Goal: Task Accomplishment & Management: Manage account settings

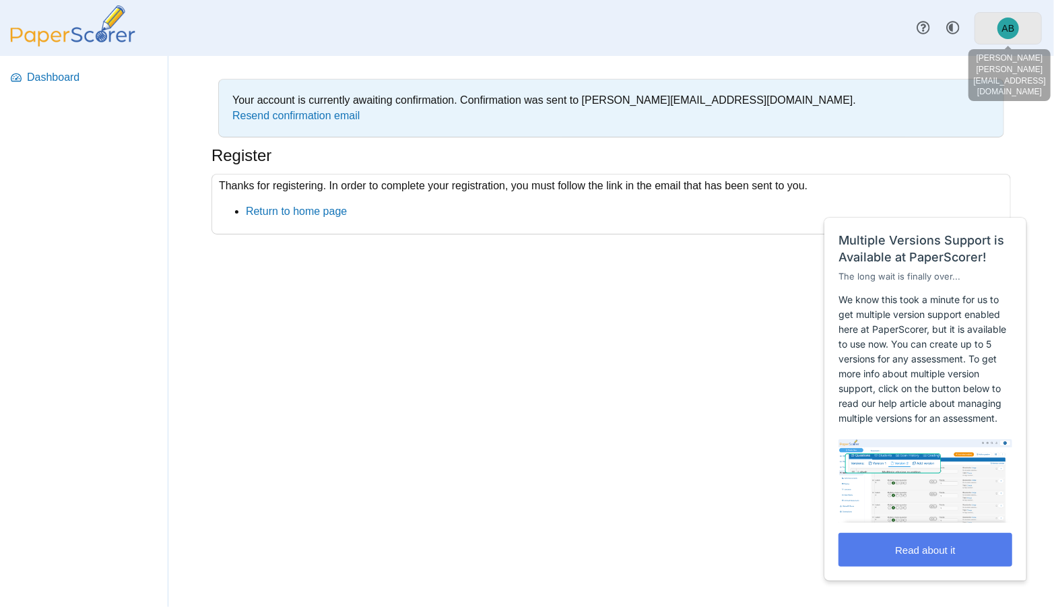
click at [1014, 21] on span "AB" at bounding box center [1009, 29] width 22 height 22
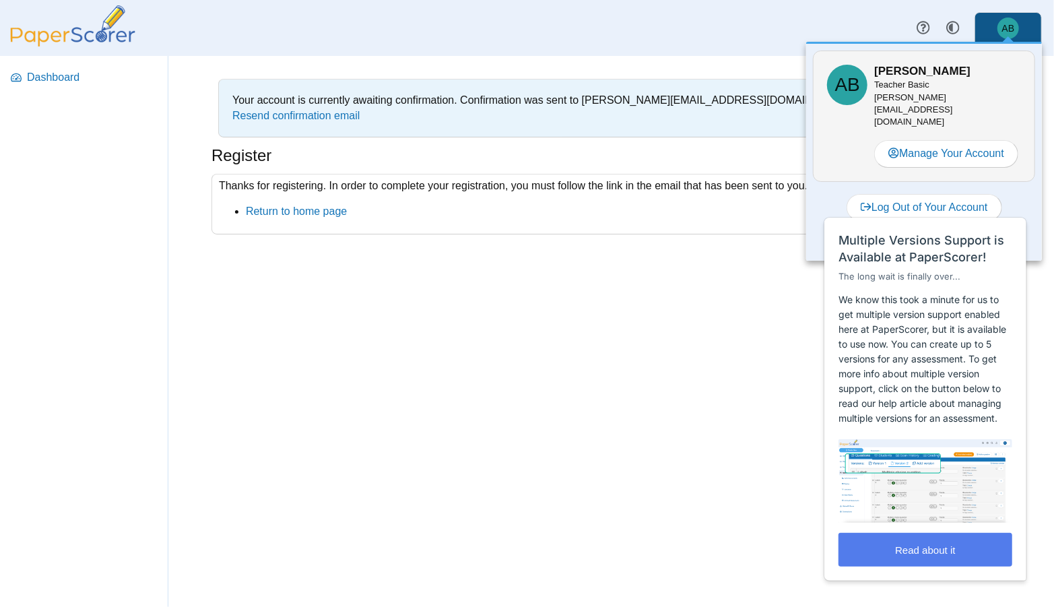
click at [1014, 21] on span "AB" at bounding box center [1009, 29] width 22 height 22
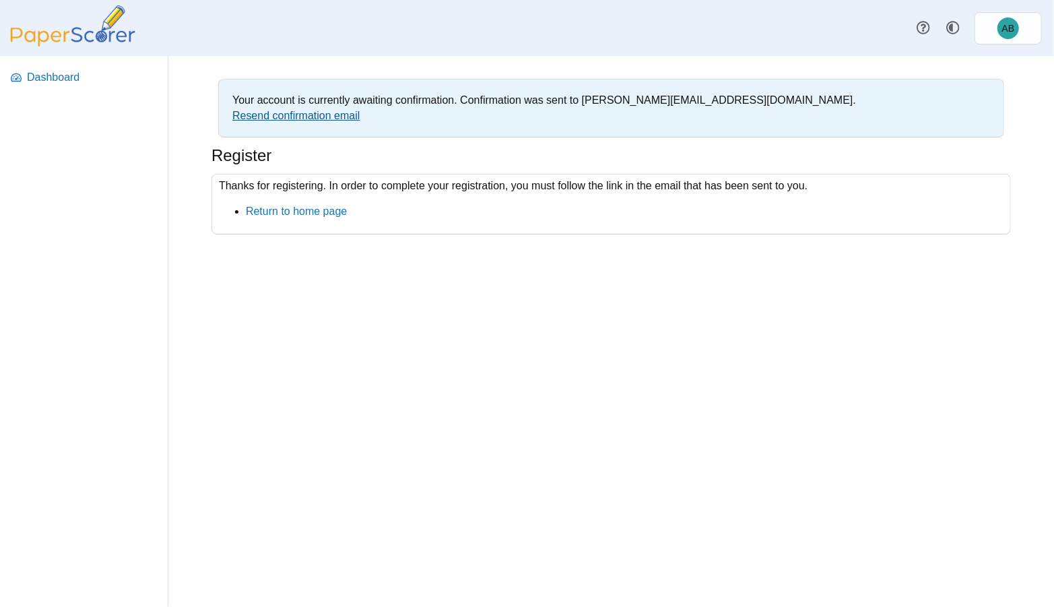
click at [304, 111] on link "Resend confirmation email" at bounding box center [295, 115] width 127 height 11
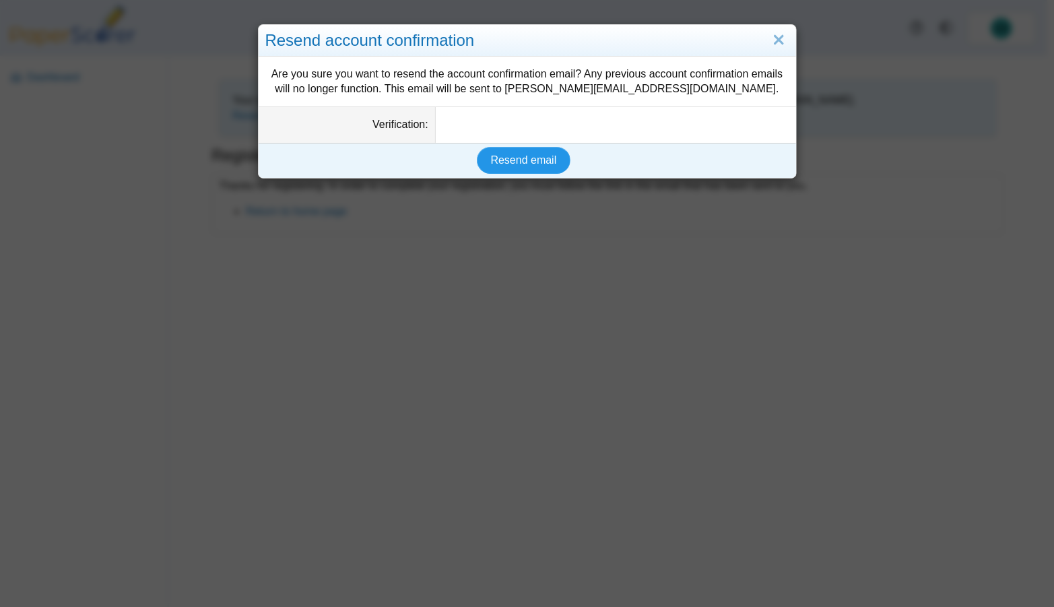
drag, startPoint x: 525, startPoint y: 185, endPoint x: 494, endPoint y: 193, distance: 32.0
click at [525, 166] on span "Resend email" at bounding box center [524, 159] width 66 height 11
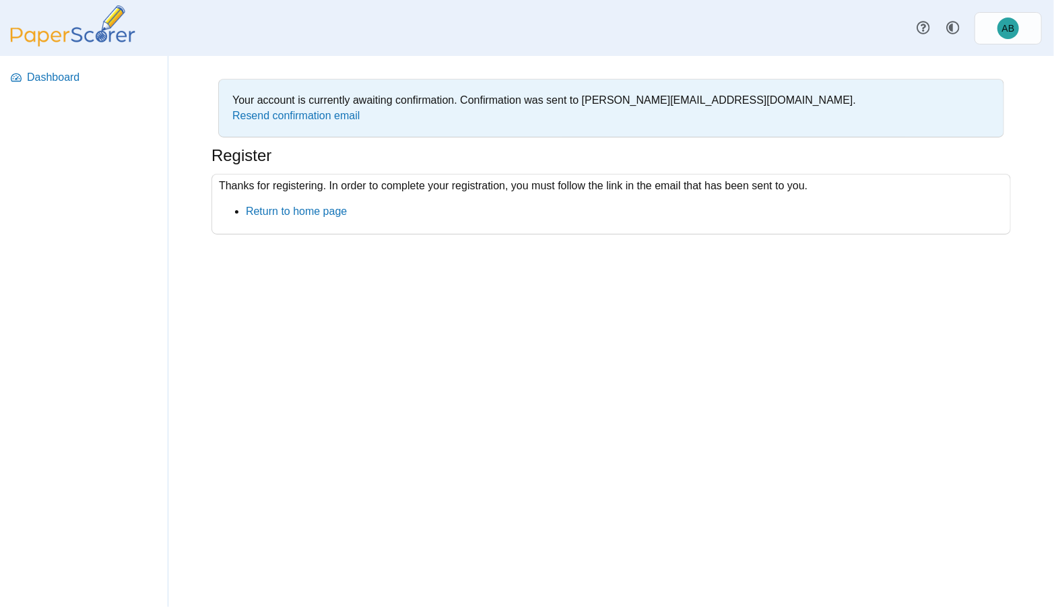
click at [700, 56] on div "Your account is currently awaiting confirmation. Confirmation was sent to beard…" at bounding box center [611, 331] width 886 height 551
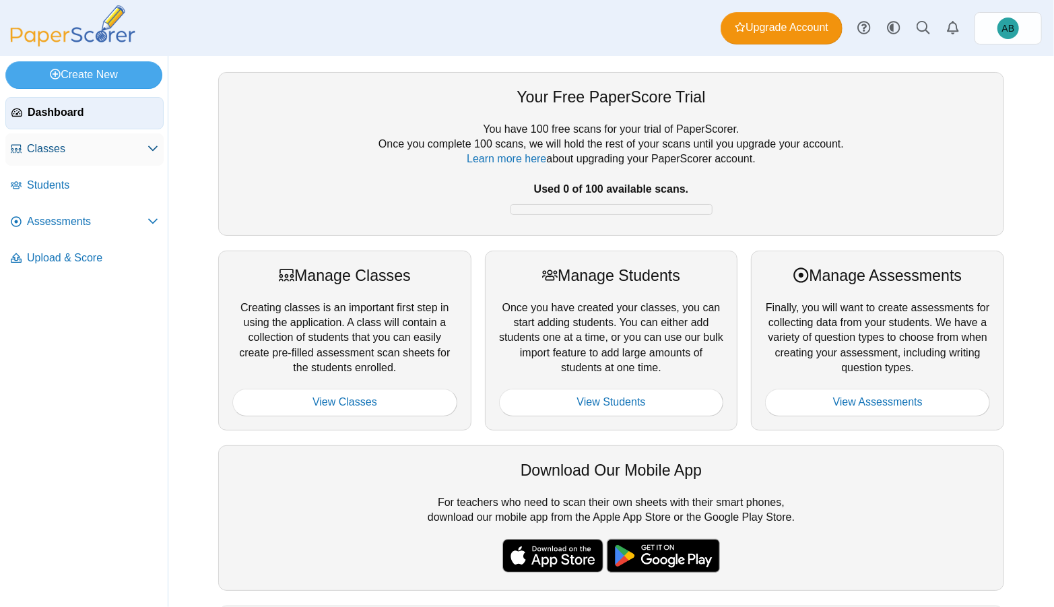
click at [135, 154] on span "Classes" at bounding box center [87, 148] width 121 height 15
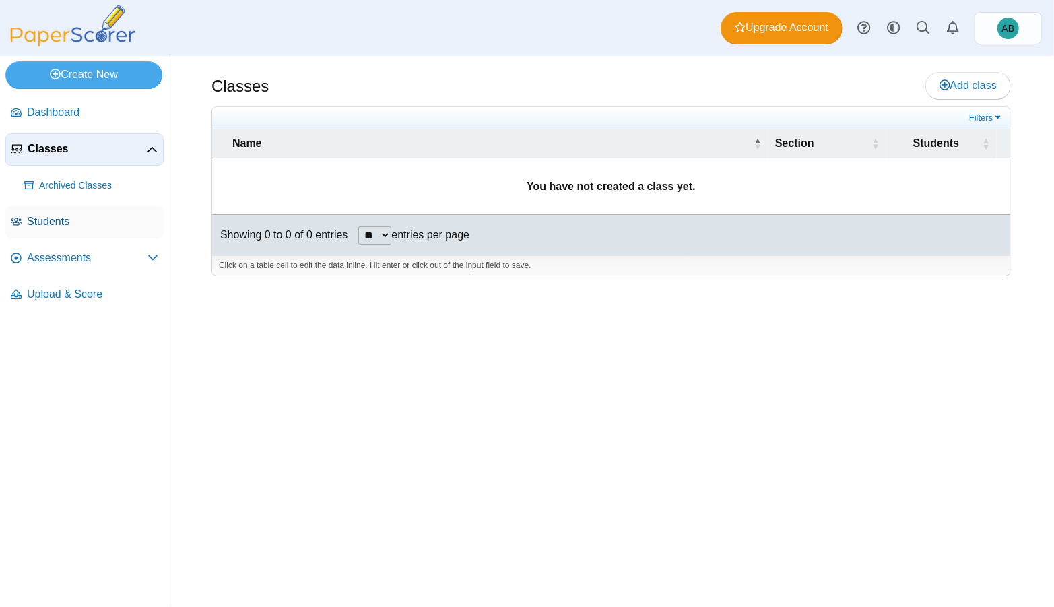
click at [137, 230] on link "Students" at bounding box center [84, 222] width 158 height 32
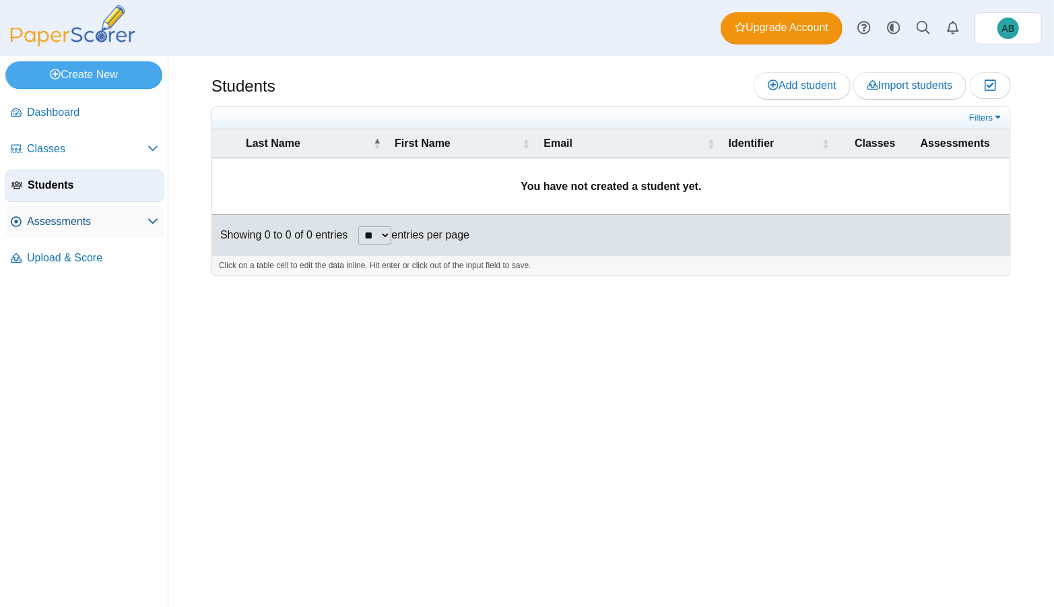
click at [143, 224] on span "Assessments" at bounding box center [87, 221] width 121 height 15
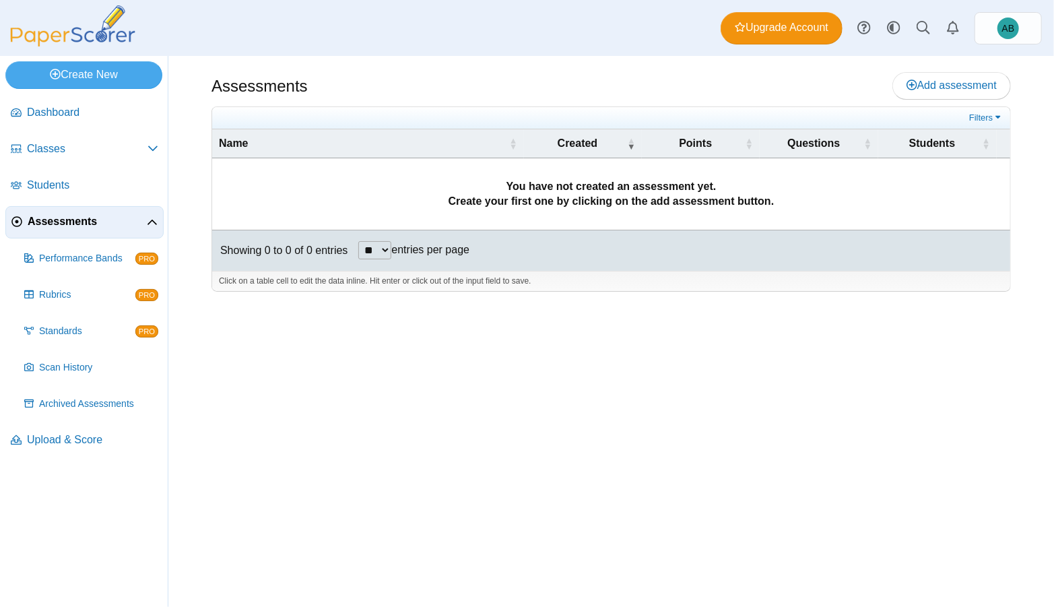
click at [145, 219] on span "Assessments" at bounding box center [87, 221] width 119 height 15
click at [72, 438] on span "Upload & Score" at bounding box center [92, 439] width 131 height 15
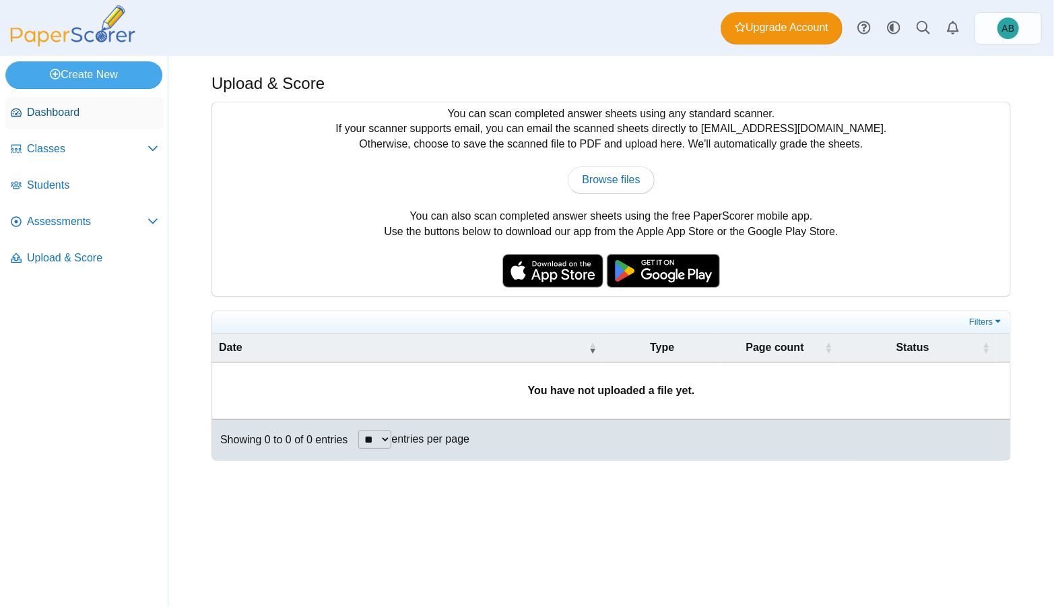
click at [71, 112] on span "Dashboard" at bounding box center [92, 112] width 131 height 15
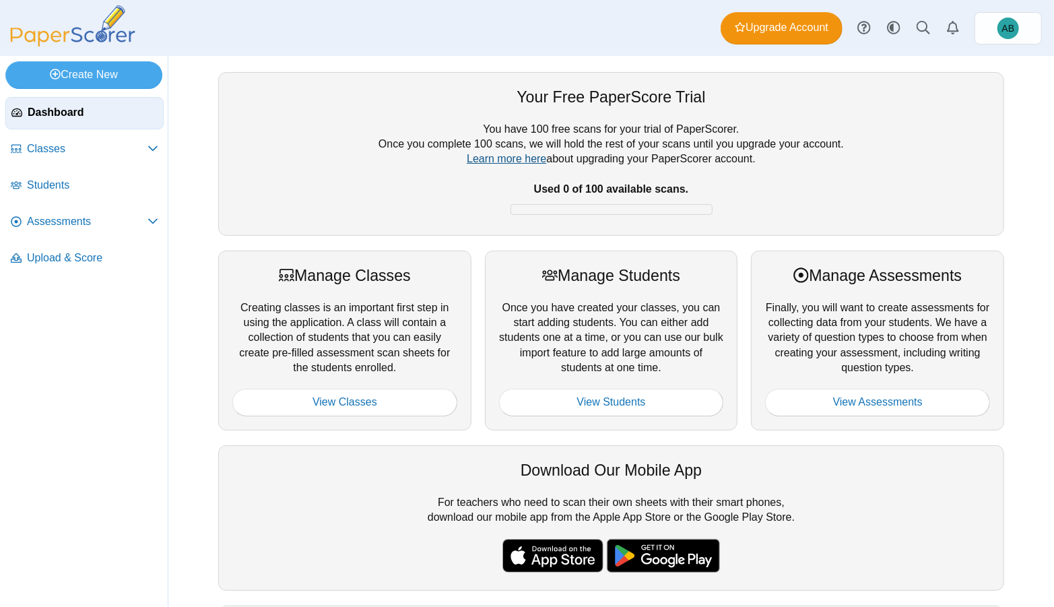
click at [483, 156] on link "Learn more here" at bounding box center [506, 158] width 79 height 11
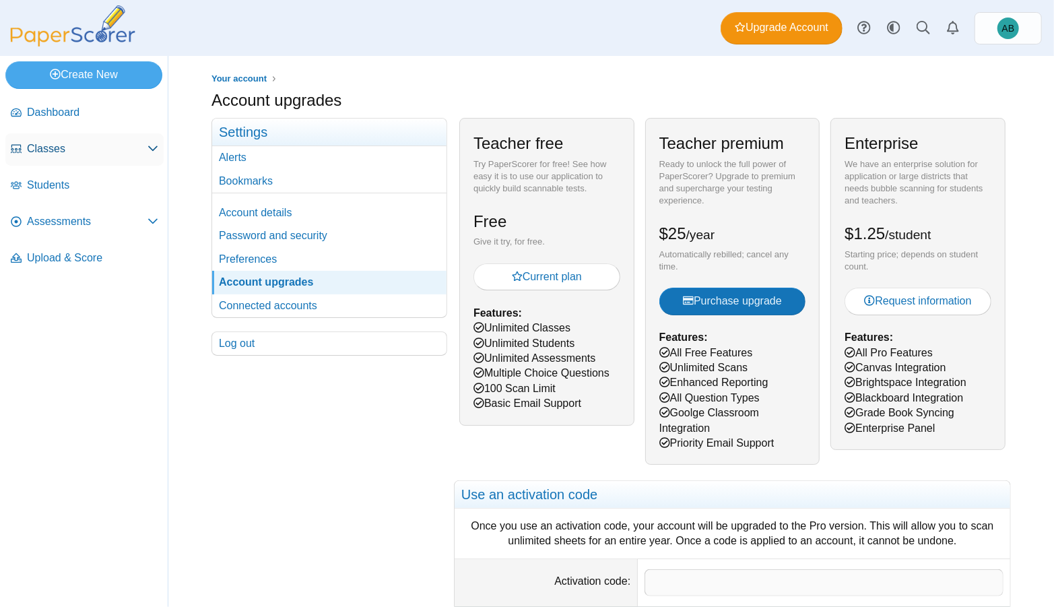
click at [114, 145] on span "Classes" at bounding box center [87, 148] width 121 height 15
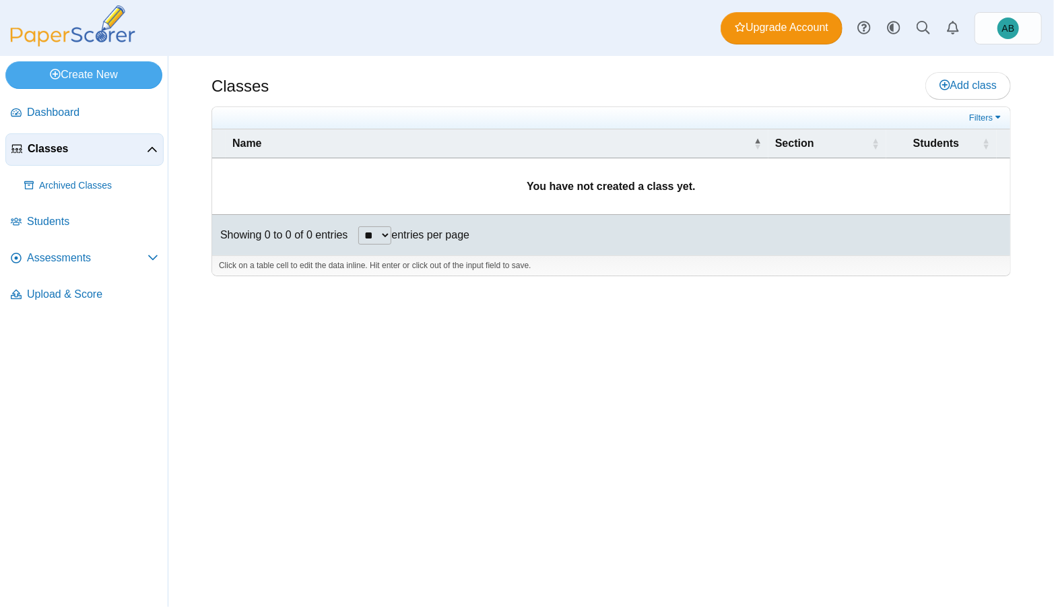
click at [155, 145] on icon at bounding box center [152, 150] width 11 height 11
click at [123, 220] on span "Assessments" at bounding box center [87, 221] width 121 height 15
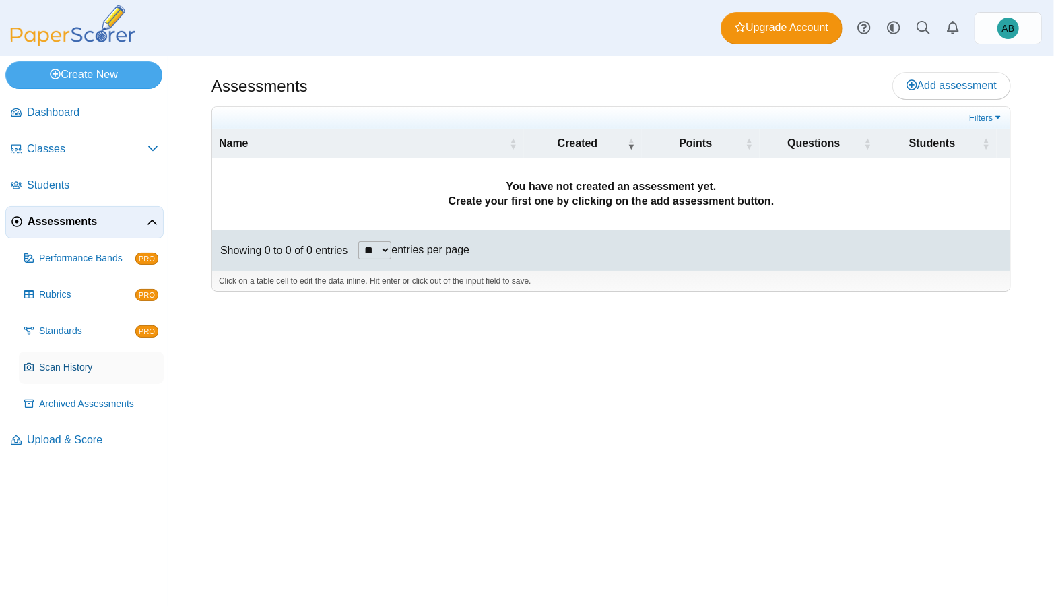
click at [81, 362] on span "Scan History" at bounding box center [98, 367] width 119 height 13
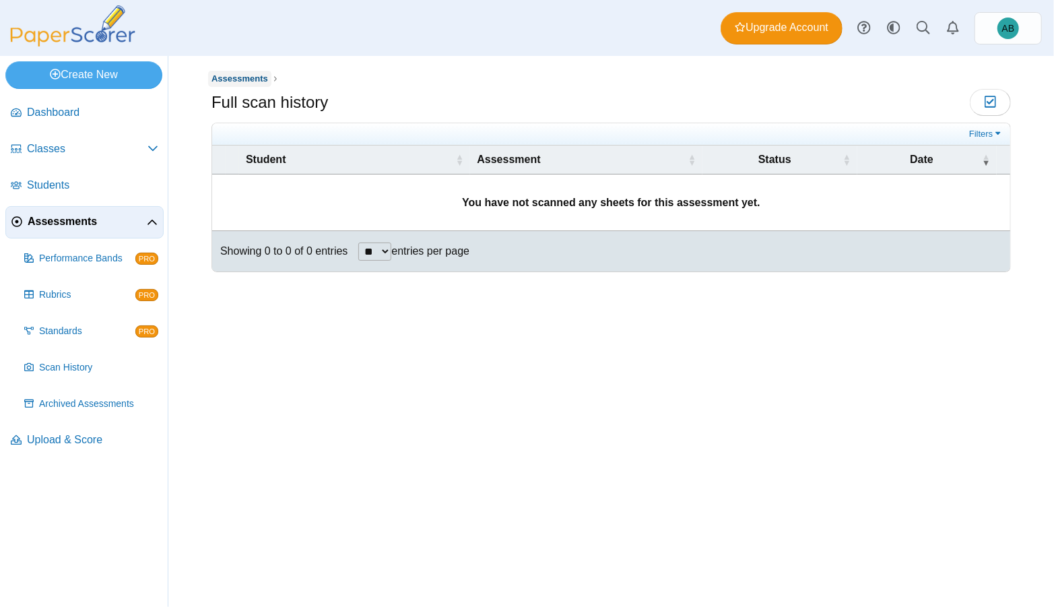
click at [228, 78] on span "Assessments" at bounding box center [240, 78] width 57 height 10
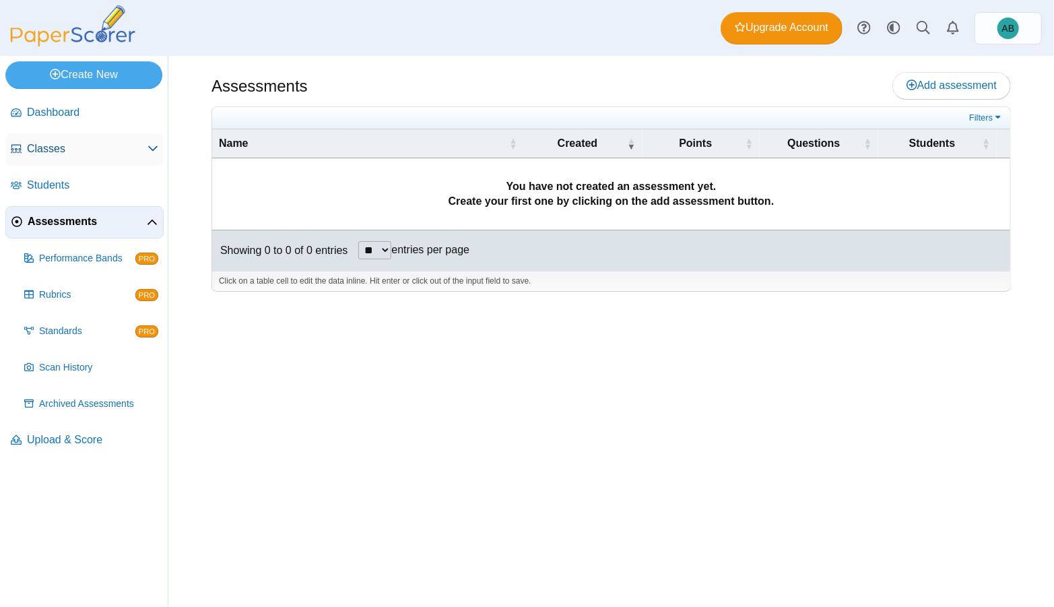
click at [79, 149] on span "Classes" at bounding box center [87, 148] width 121 height 15
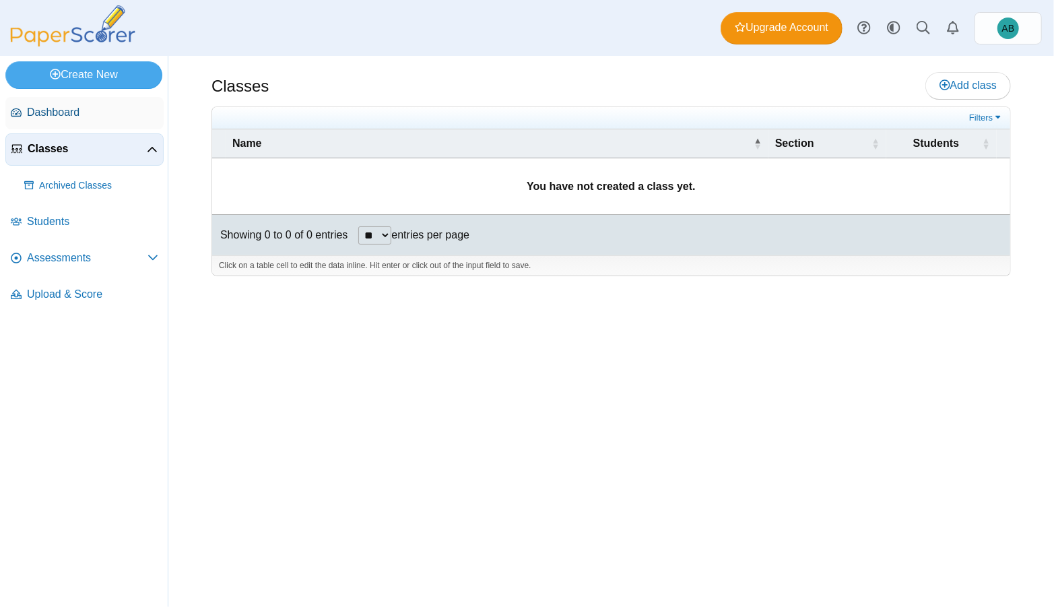
click at [62, 111] on span "Dashboard" at bounding box center [92, 112] width 131 height 15
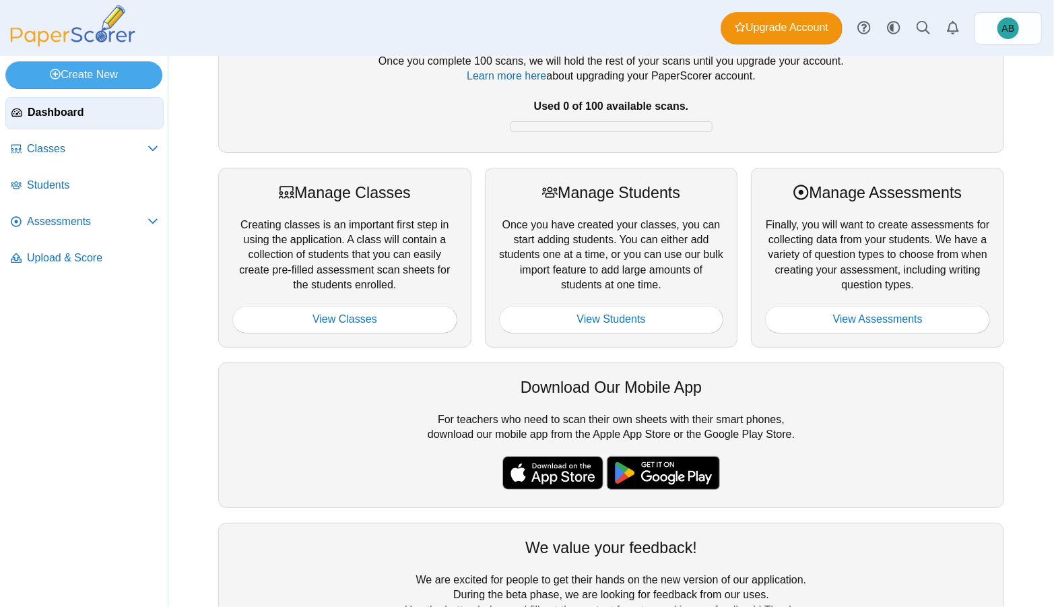
scroll to position [90, 0]
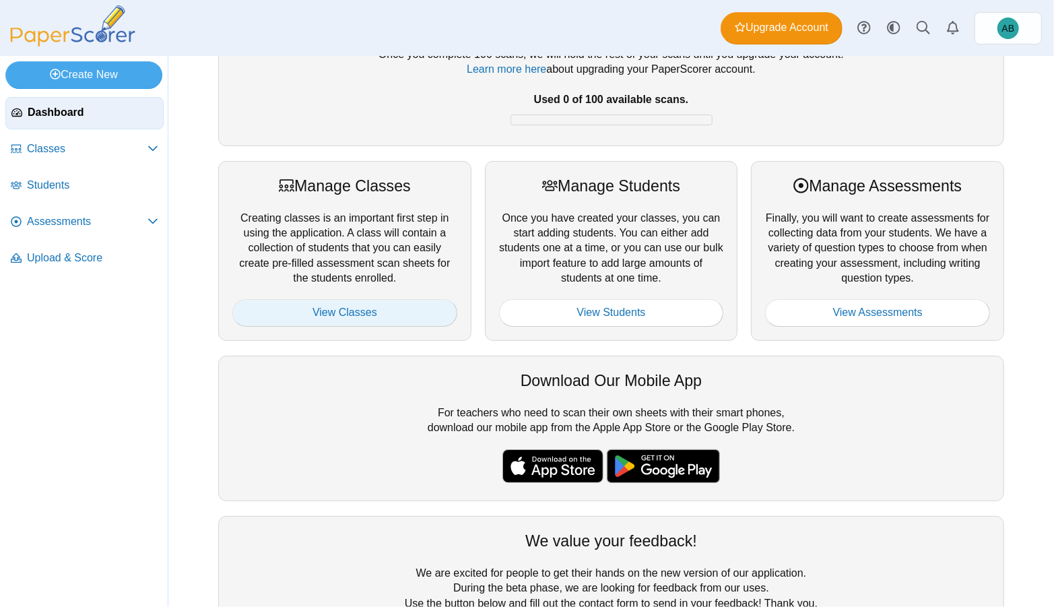
click at [396, 302] on link "View Classes" at bounding box center [344, 312] width 225 height 27
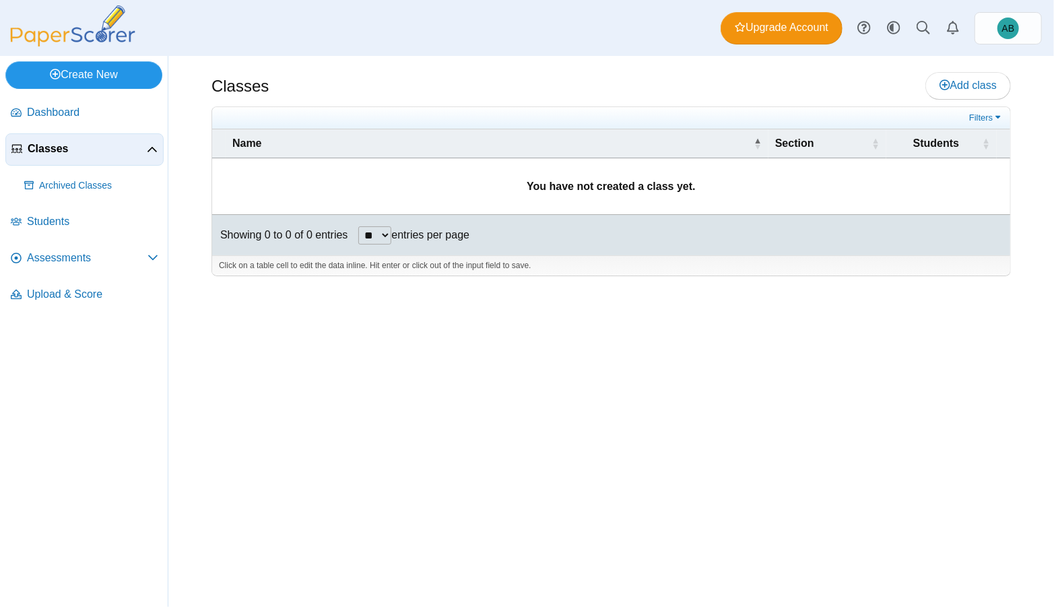
click at [102, 61] on link "Create New" at bounding box center [83, 74] width 157 height 27
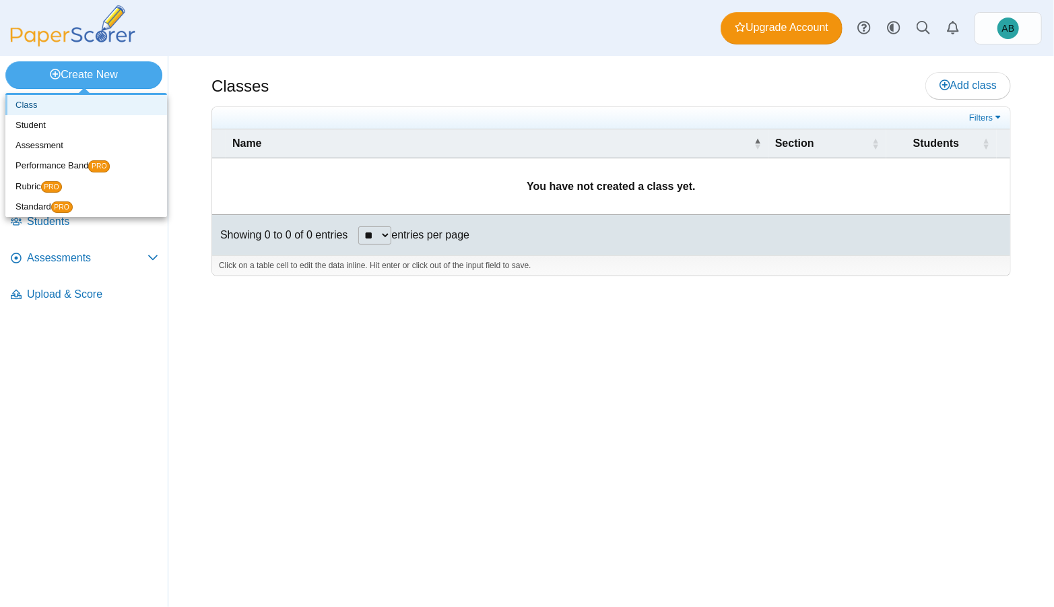
click at [61, 113] on link "Class" at bounding box center [86, 105] width 162 height 20
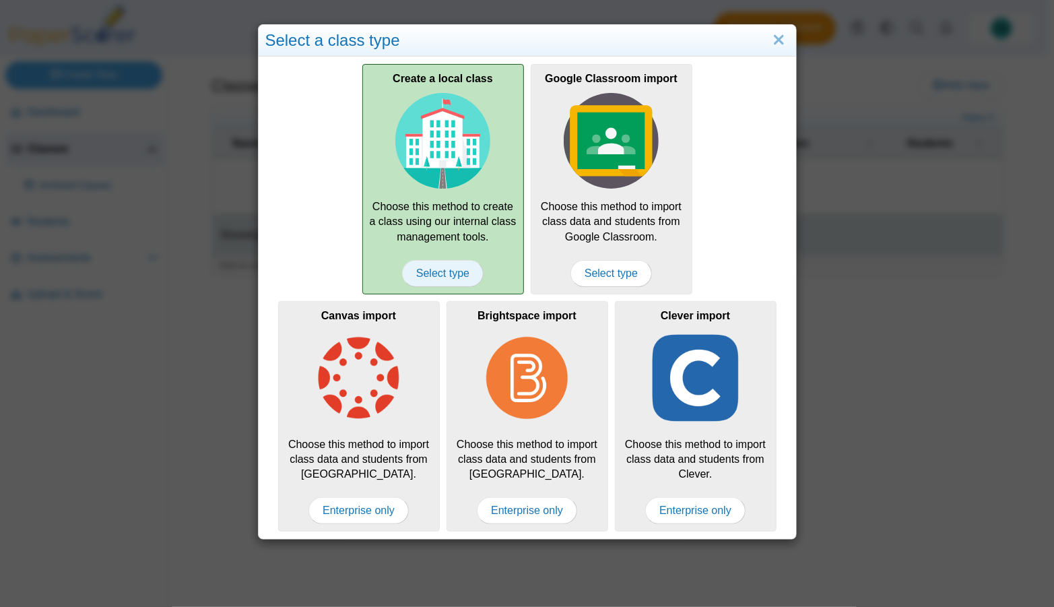
click at [454, 285] on span "Select type" at bounding box center [443, 273] width 82 height 27
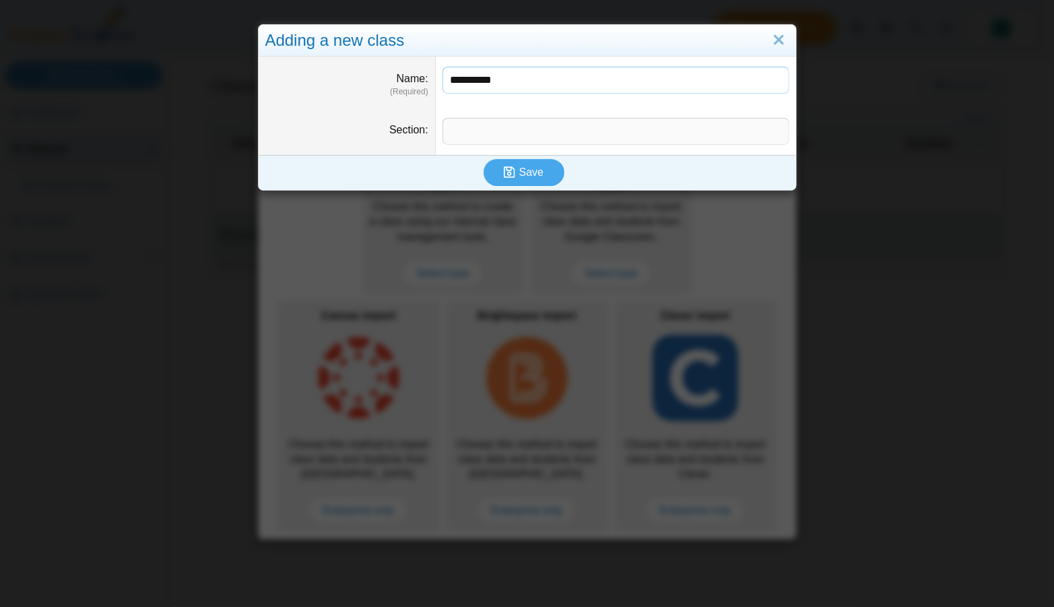
type input "**********"
click at [498, 136] on input "Section" at bounding box center [616, 131] width 347 height 27
type input "**********"
click at [504, 170] on use "submit" at bounding box center [509, 171] width 11 height 11
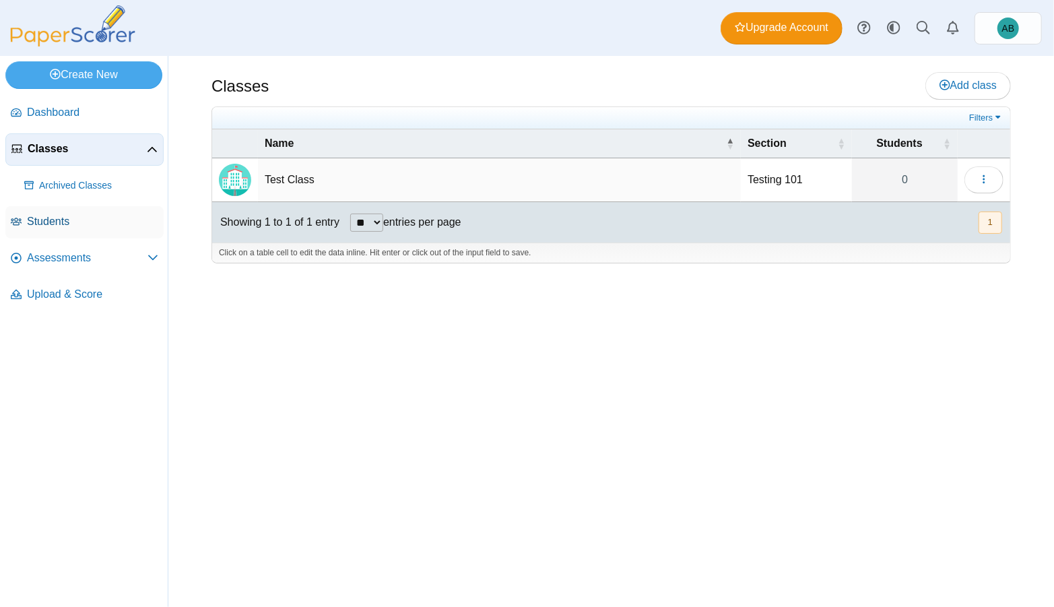
click at [64, 217] on span "Students" at bounding box center [92, 221] width 131 height 15
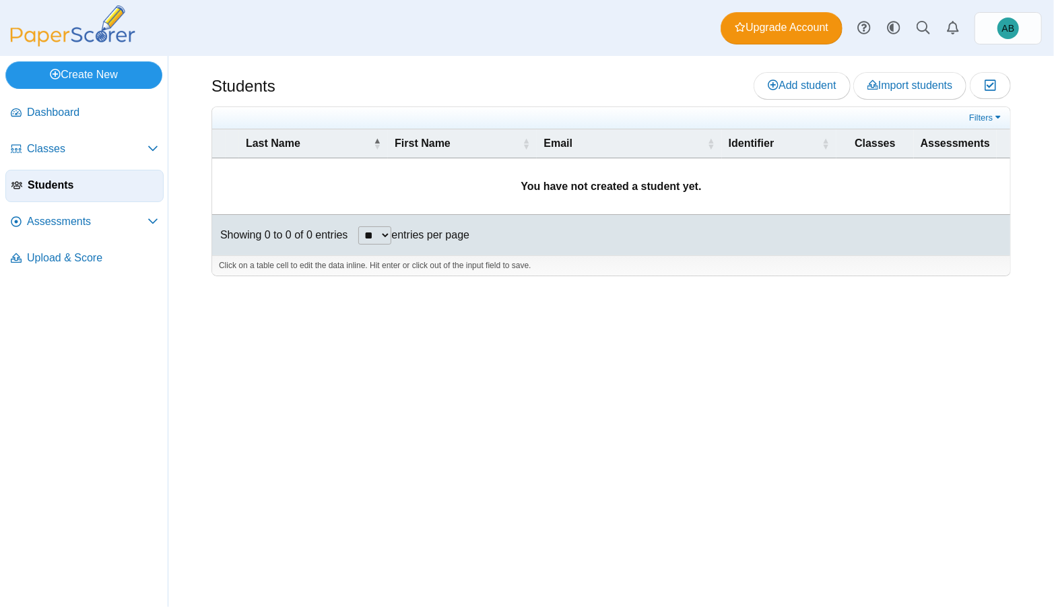
click at [77, 77] on link "Create New" at bounding box center [83, 74] width 157 height 27
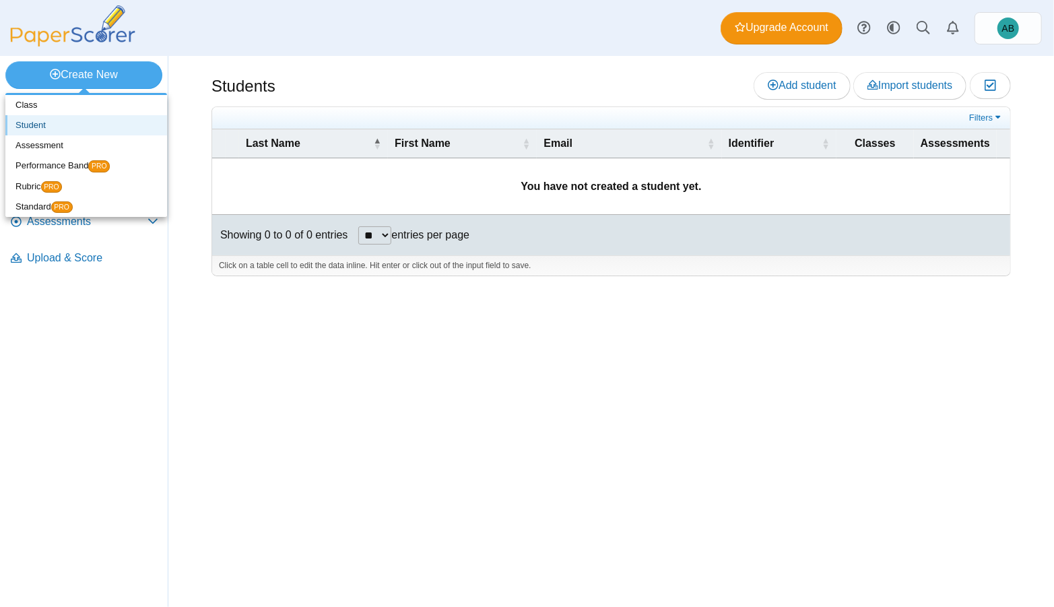
click at [62, 125] on link "Student" at bounding box center [86, 125] width 162 height 20
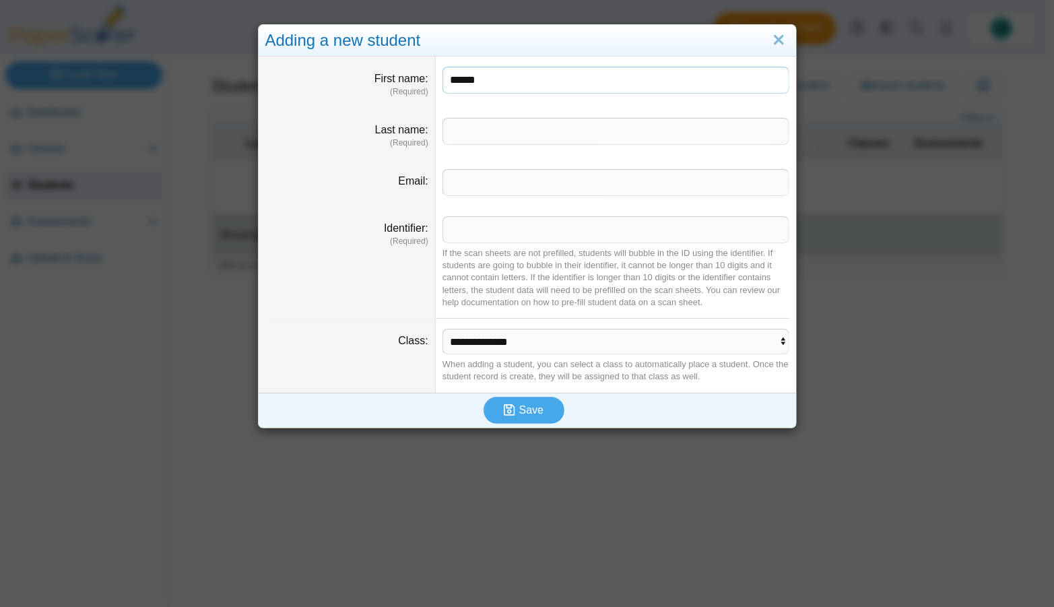
type input "******"
click at [377, 279] on dt "Identifier (Required)" at bounding box center [347, 262] width 177 height 112
click at [484, 220] on input "Identifier" at bounding box center [616, 229] width 347 height 27
click at [485, 189] on input "Email" at bounding box center [616, 182] width 347 height 27
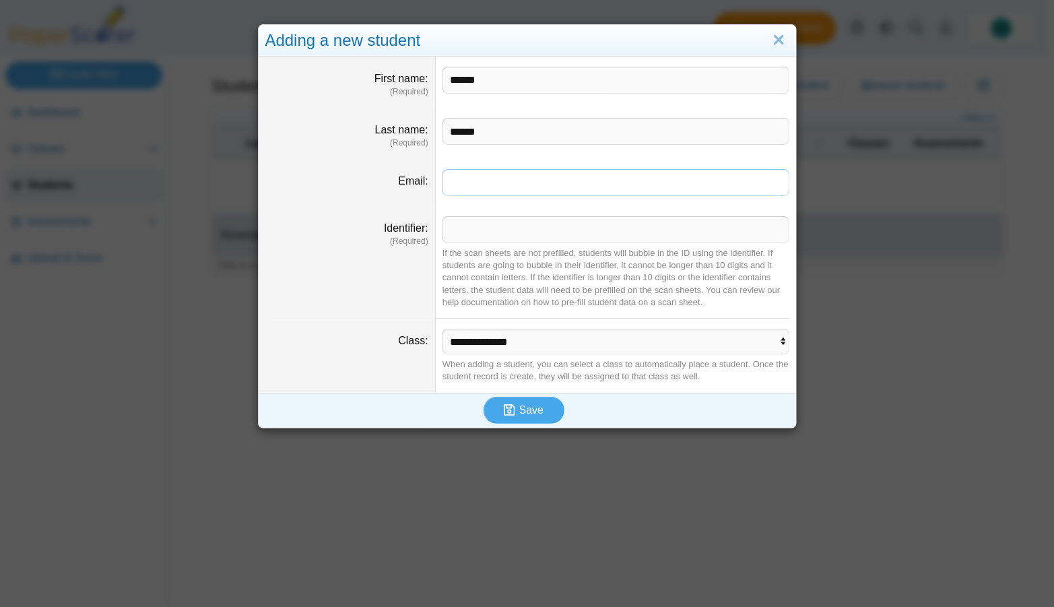
click at [450, 178] on input "Email" at bounding box center [616, 182] width 347 height 27
type input "**********"
type input "*******"
click at [525, 339] on select "**********" at bounding box center [616, 342] width 347 height 26
select select "**********"
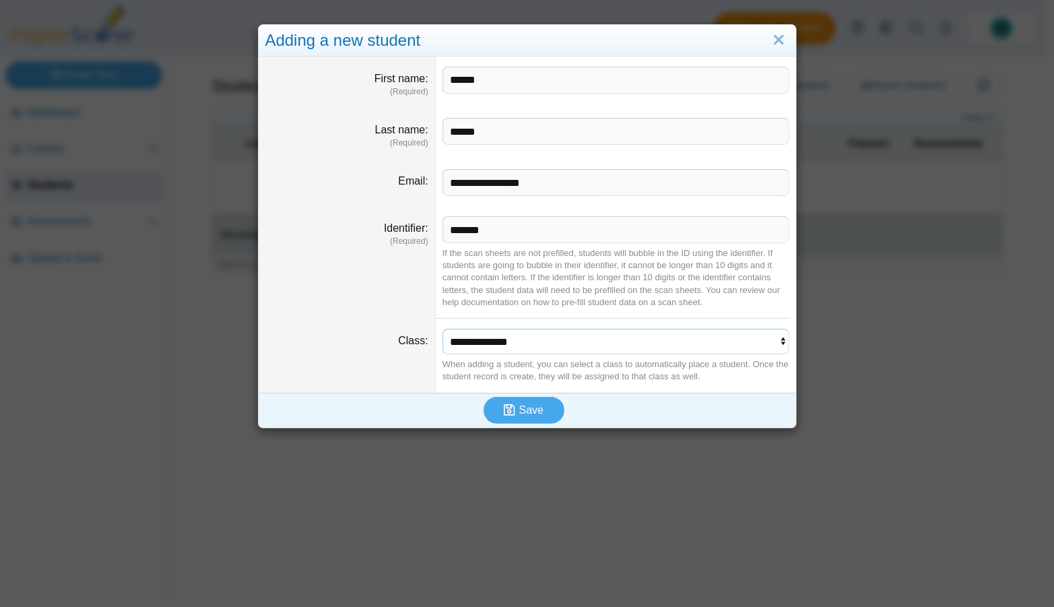
click at [443, 329] on select "**********" at bounding box center [616, 342] width 347 height 26
drag, startPoint x: 535, startPoint y: 410, endPoint x: 529, endPoint y: 389, distance: 21.6
click at [535, 410] on span "Save" at bounding box center [531, 409] width 24 height 11
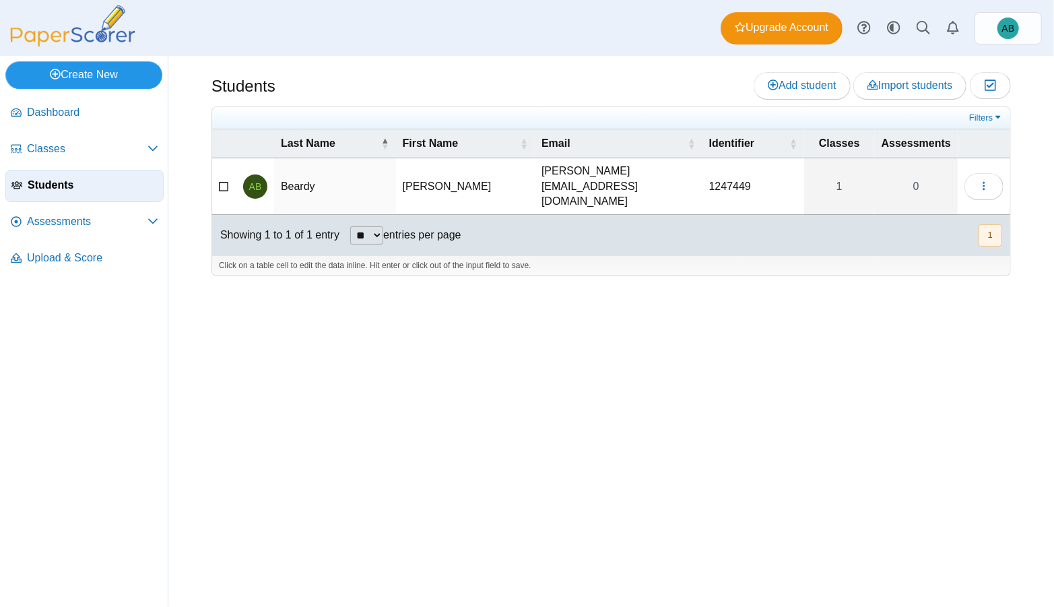
click at [110, 73] on link "Create New" at bounding box center [83, 74] width 157 height 27
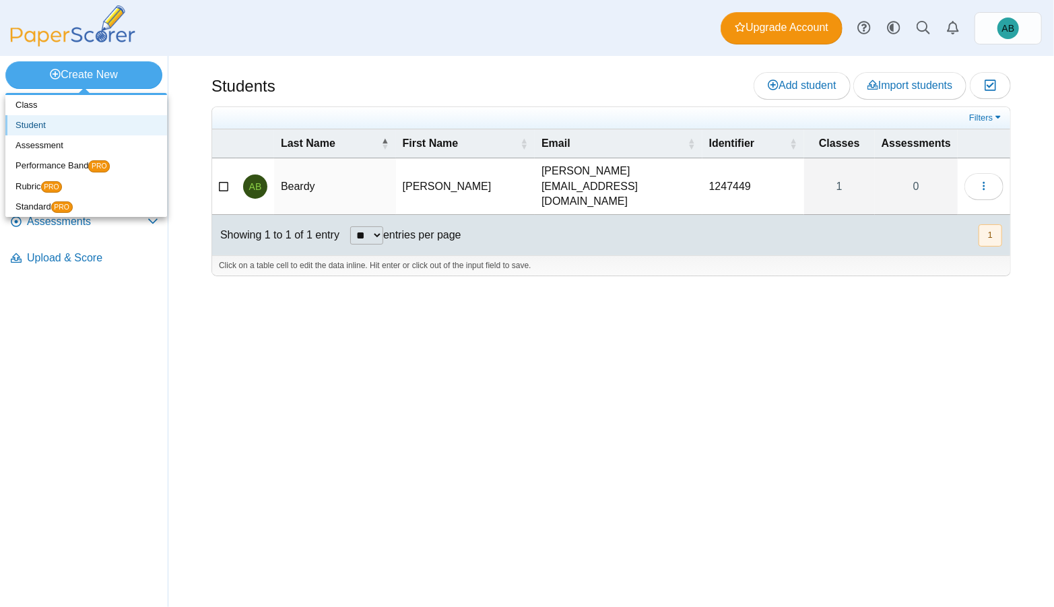
click at [65, 121] on link "Student" at bounding box center [86, 125] width 162 height 20
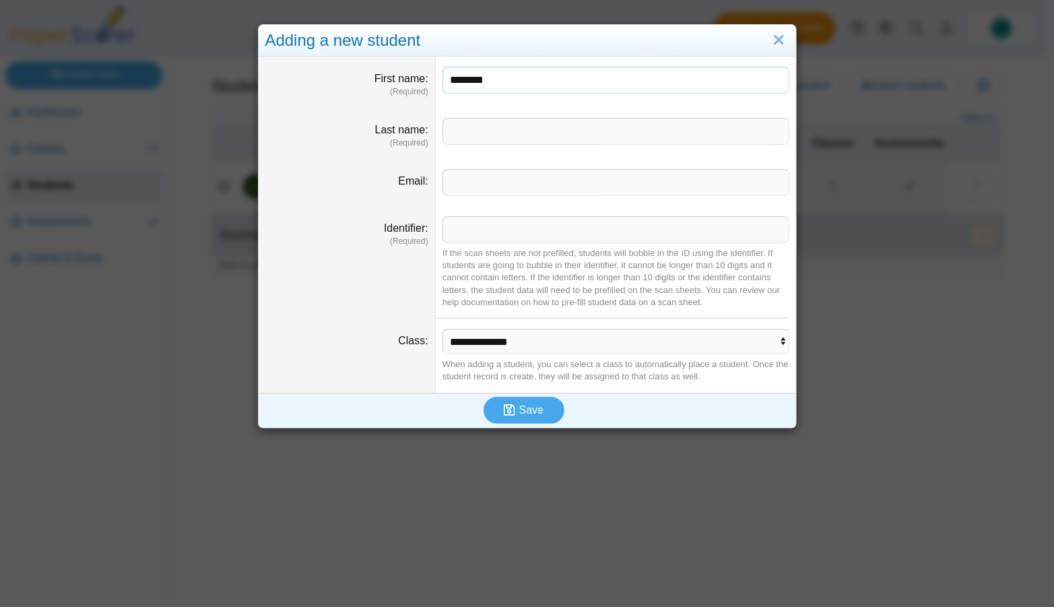
type input "*******"
type input "**********"
click at [503, 230] on input "Identifier" at bounding box center [616, 229] width 347 height 27
paste input "*******"
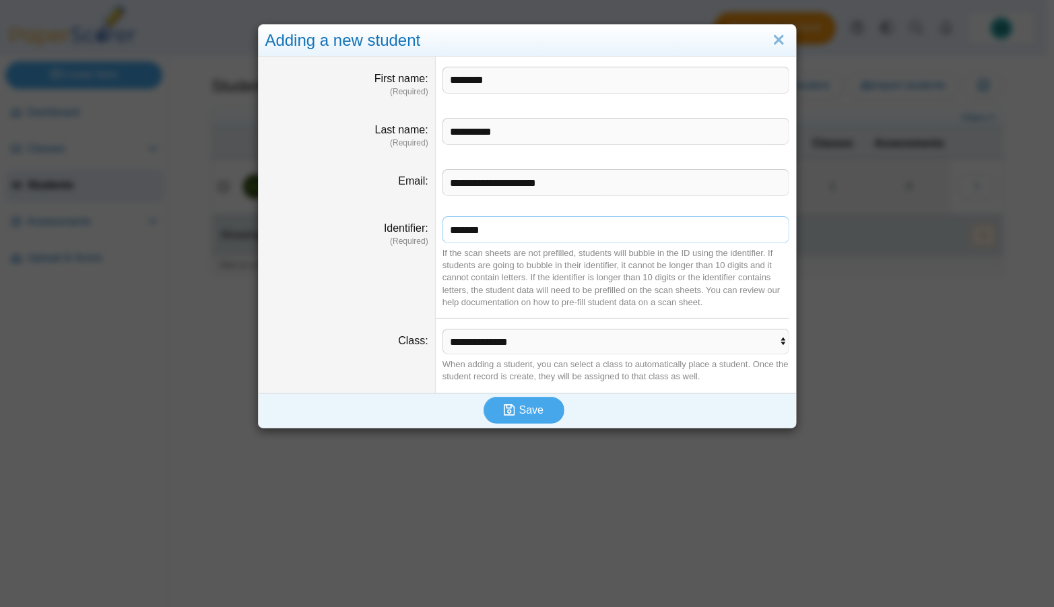
type input "*******"
click at [527, 331] on select "**********" at bounding box center [616, 342] width 347 height 26
select select "**********"
click at [443, 329] on select "**********" at bounding box center [616, 342] width 347 height 26
click at [504, 410] on icon "submit" at bounding box center [509, 409] width 11 height 13
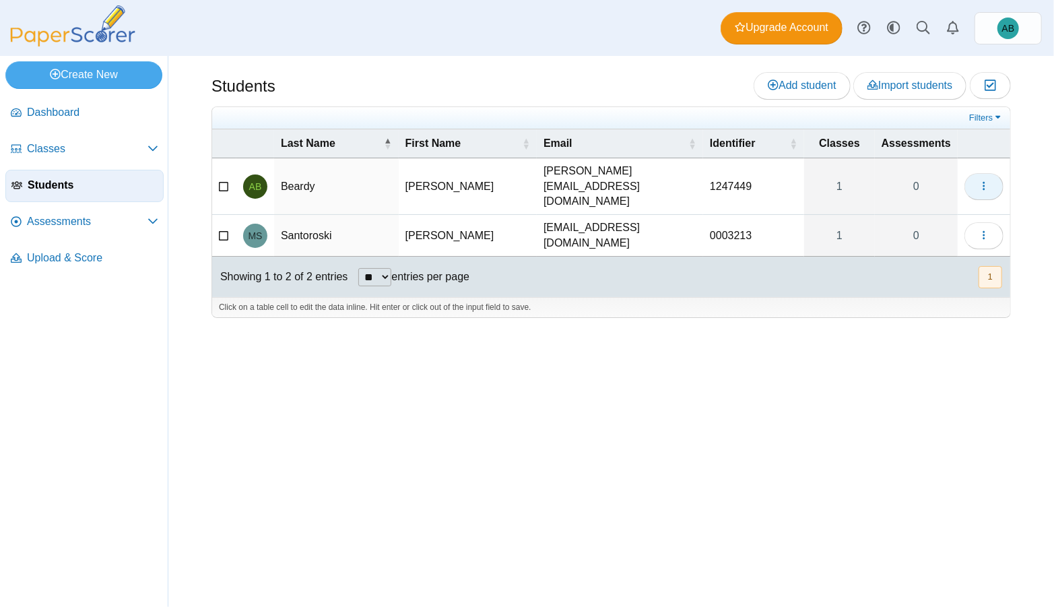
click at [992, 174] on button "button" at bounding box center [984, 186] width 39 height 27
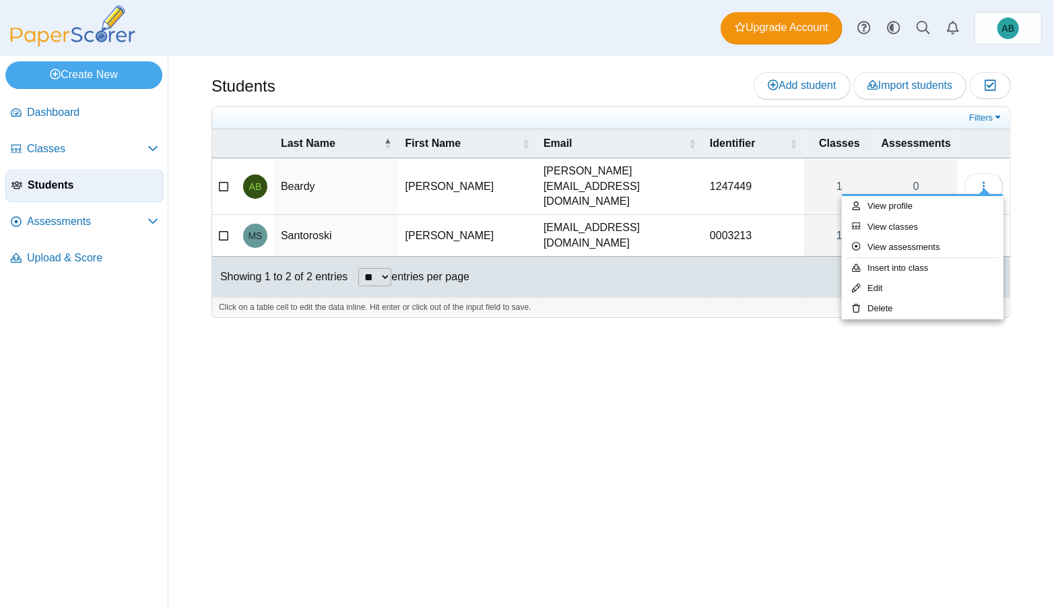
click at [750, 354] on div "Students Add student Import students Moderation 0" at bounding box center [611, 331] width 886 height 551
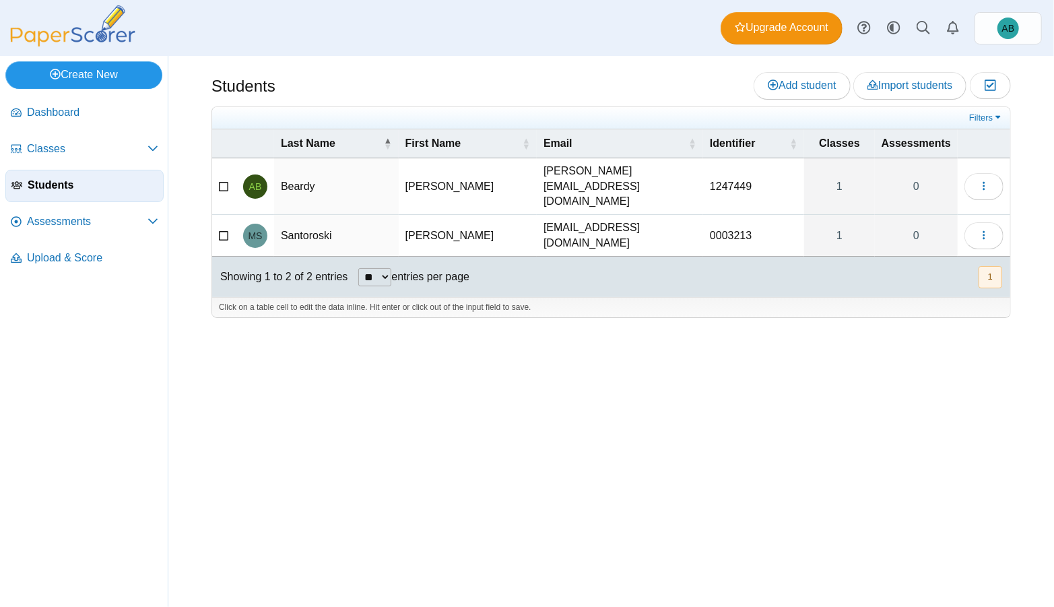
click at [70, 71] on link "Create New" at bounding box center [83, 74] width 157 height 27
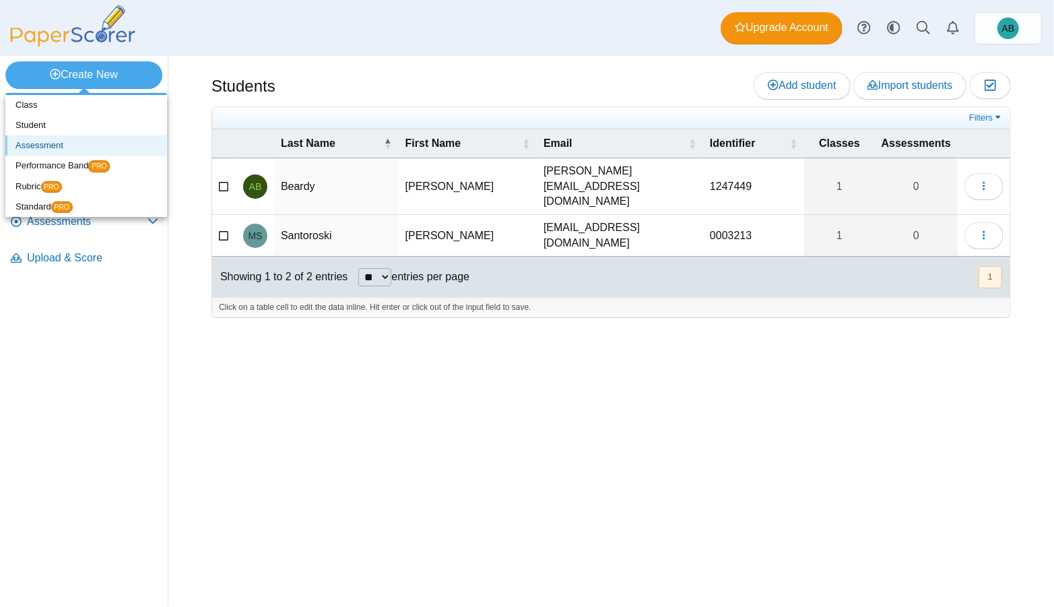
click at [53, 141] on link "Assessment" at bounding box center [86, 145] width 162 height 20
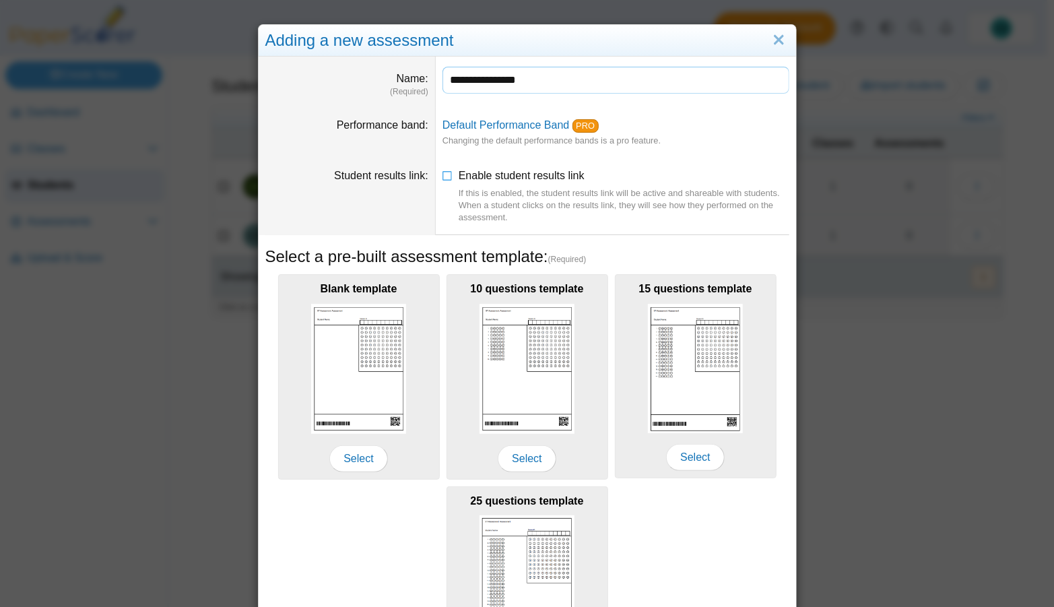
click at [490, 79] on input "**********" at bounding box center [616, 80] width 347 height 27
click at [492, 79] on input "**********" at bounding box center [616, 80] width 347 height 27
type input "**********"
click at [443, 173] on icon at bounding box center [448, 172] width 11 height 9
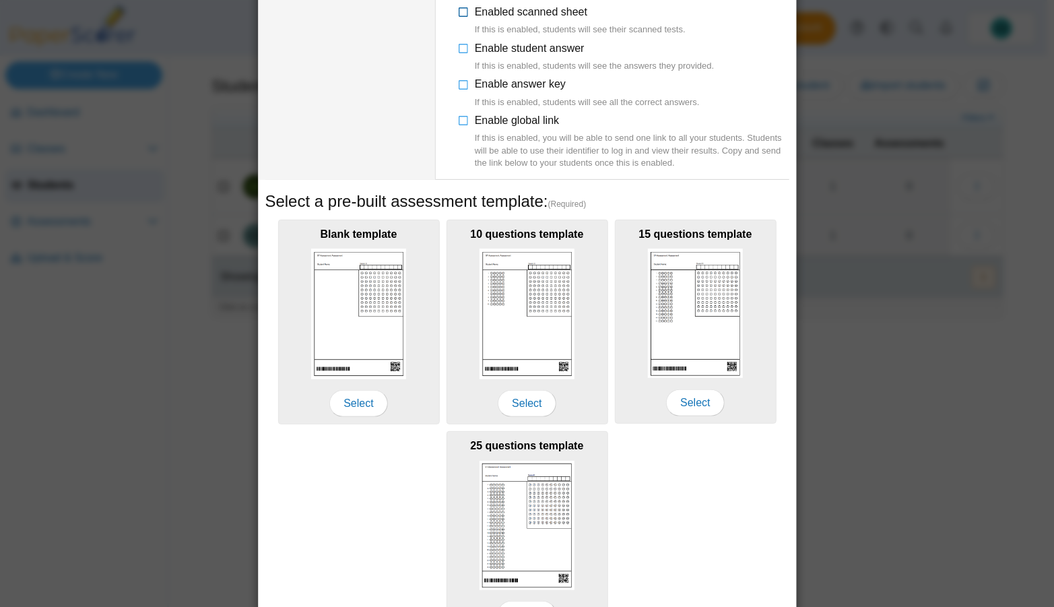
scroll to position [269, 0]
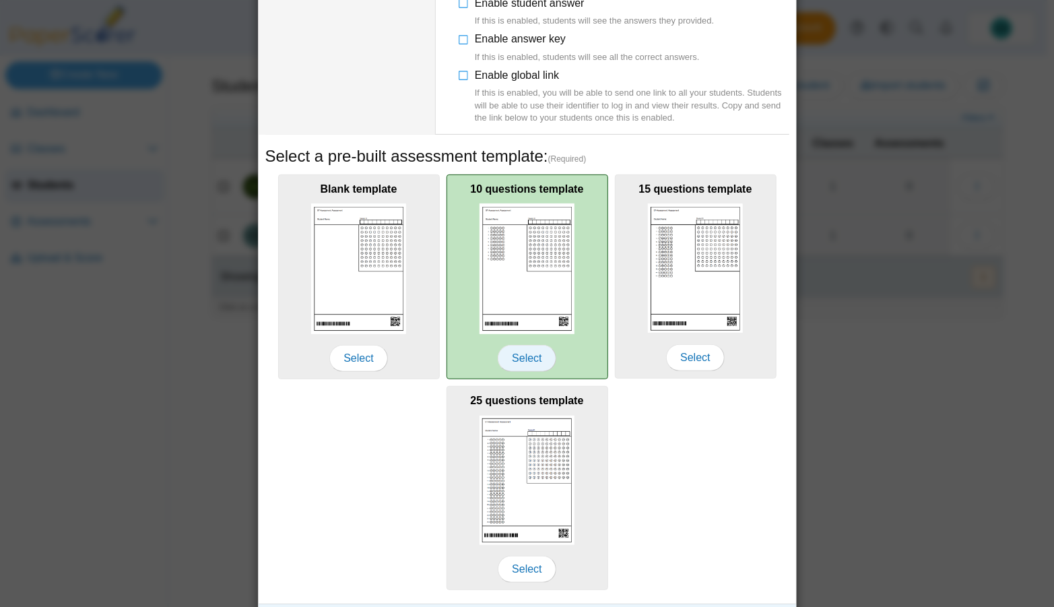
click at [523, 349] on span "Select" at bounding box center [527, 358] width 58 height 27
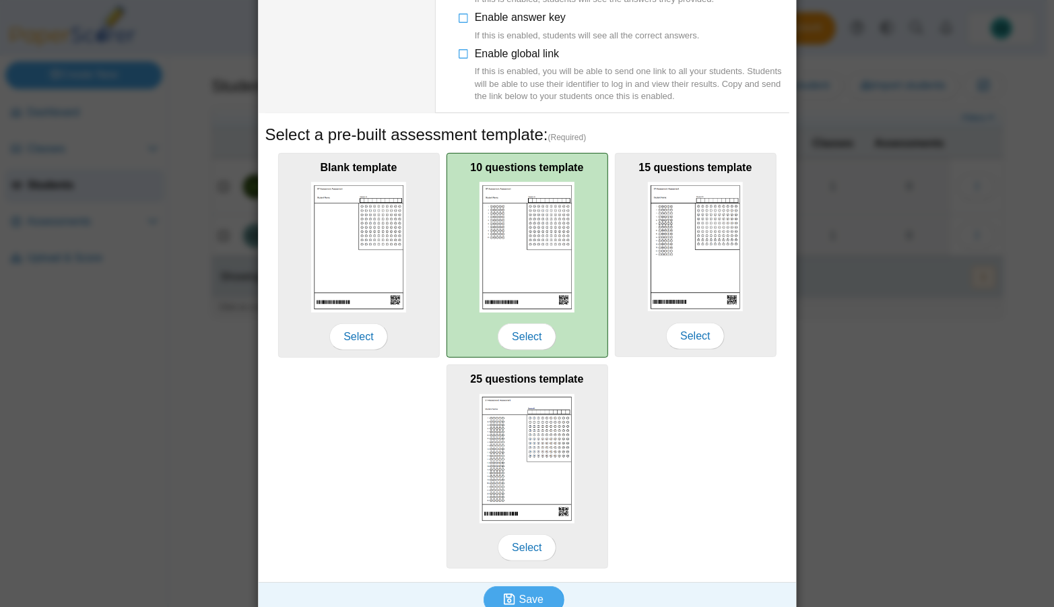
scroll to position [303, 0]
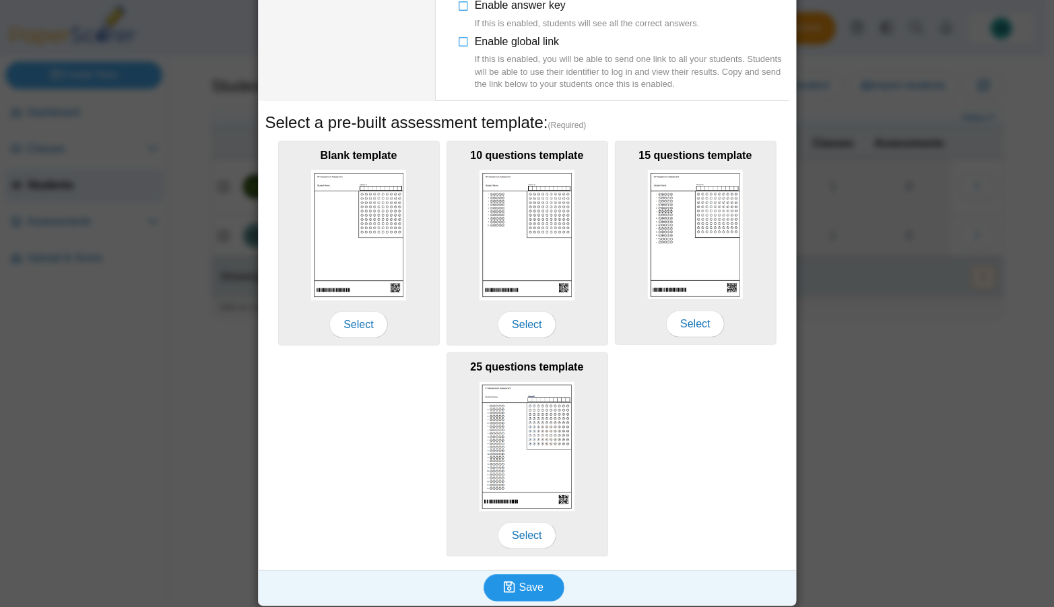
click at [542, 582] on button "Save" at bounding box center [524, 587] width 81 height 27
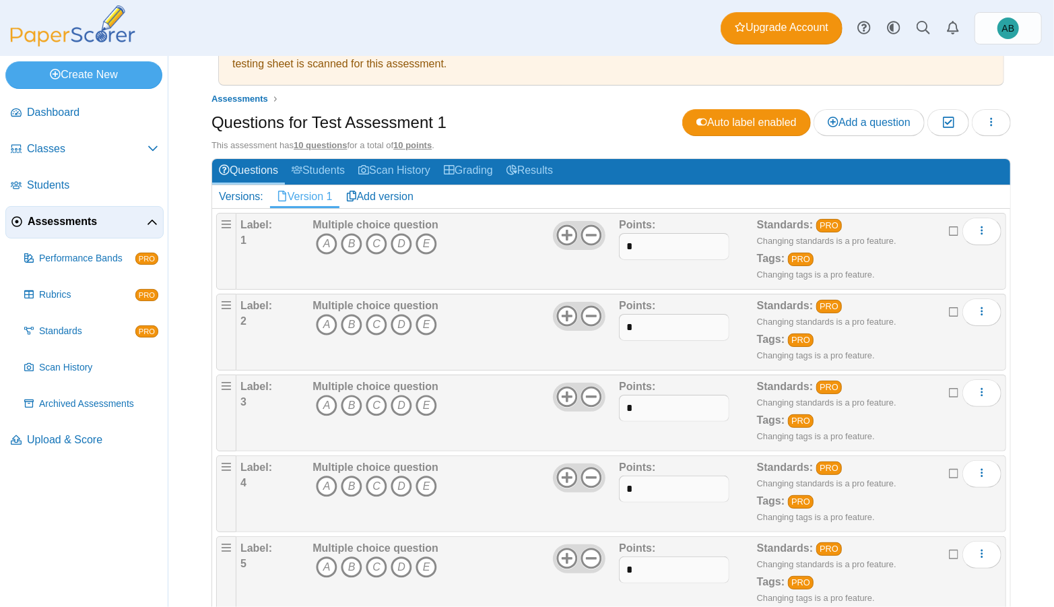
scroll to position [44, 0]
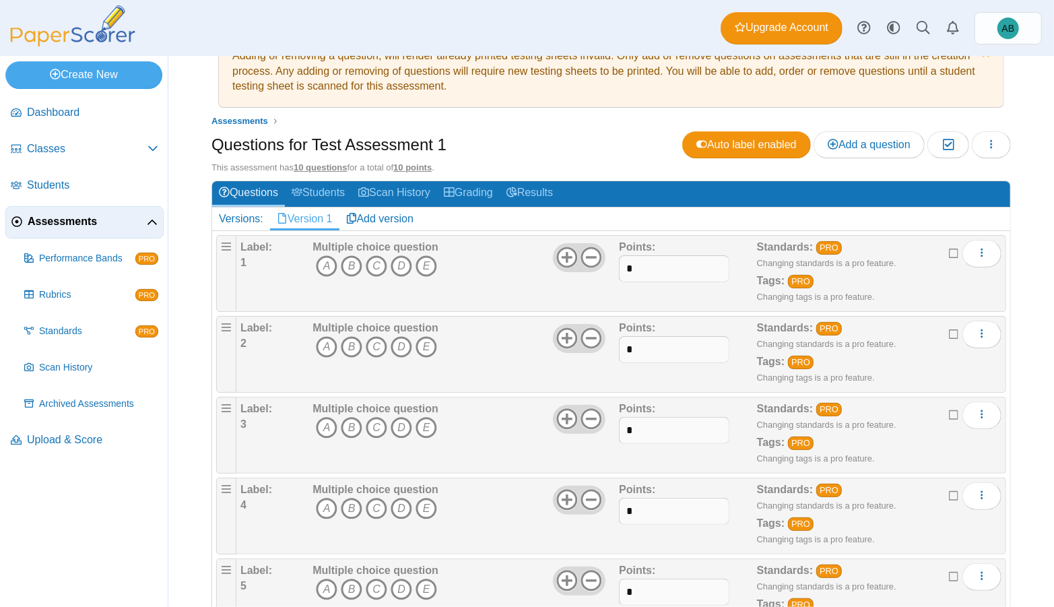
click at [253, 243] on b "Label:" at bounding box center [256, 246] width 32 height 11
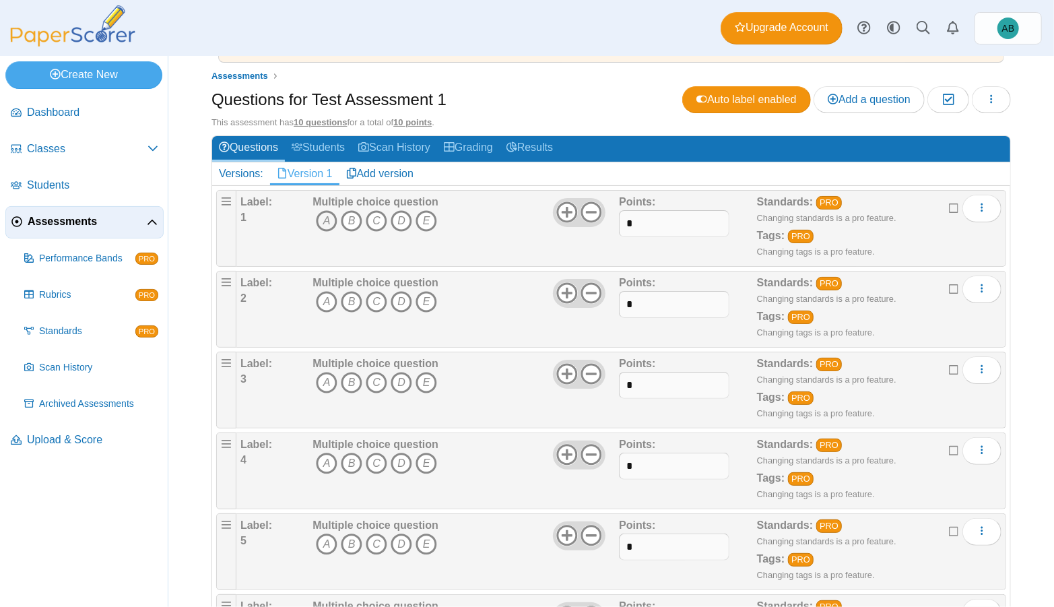
click at [330, 216] on icon "A" at bounding box center [327, 221] width 22 height 22
click at [346, 296] on icon "B" at bounding box center [352, 302] width 22 height 22
click at [377, 375] on icon "C" at bounding box center [377, 383] width 22 height 22
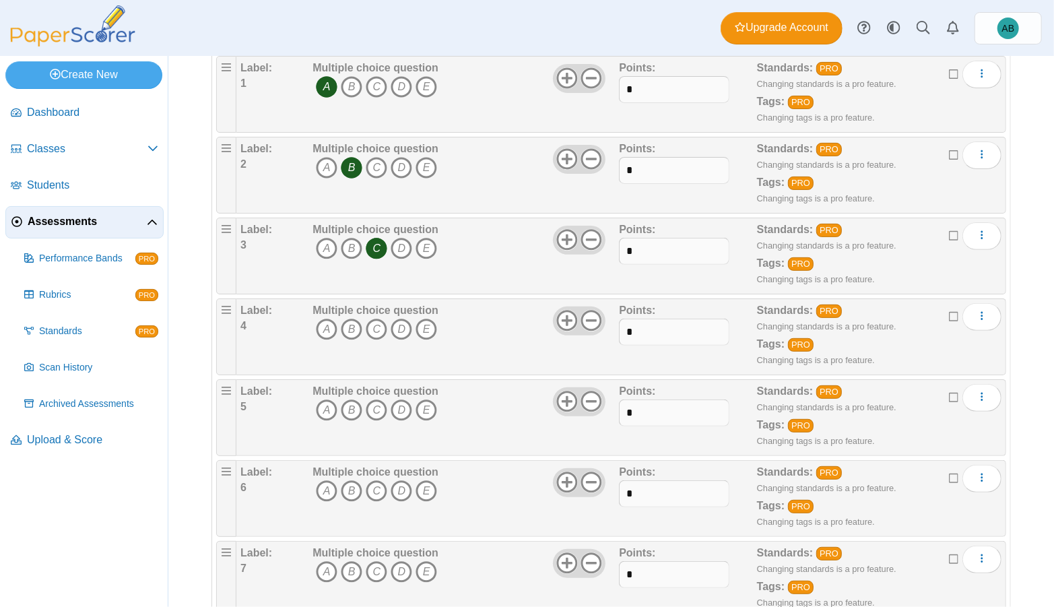
scroll to position [224, 0]
click at [397, 323] on icon "D" at bounding box center [402, 329] width 22 height 22
click at [422, 400] on icon "E" at bounding box center [427, 410] width 22 height 22
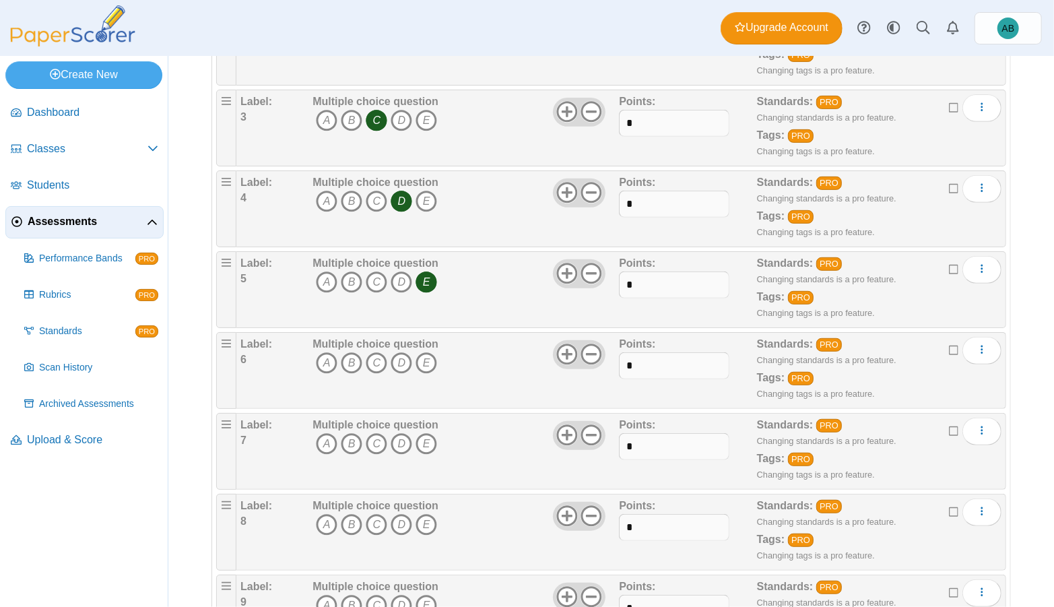
scroll to position [359, 0]
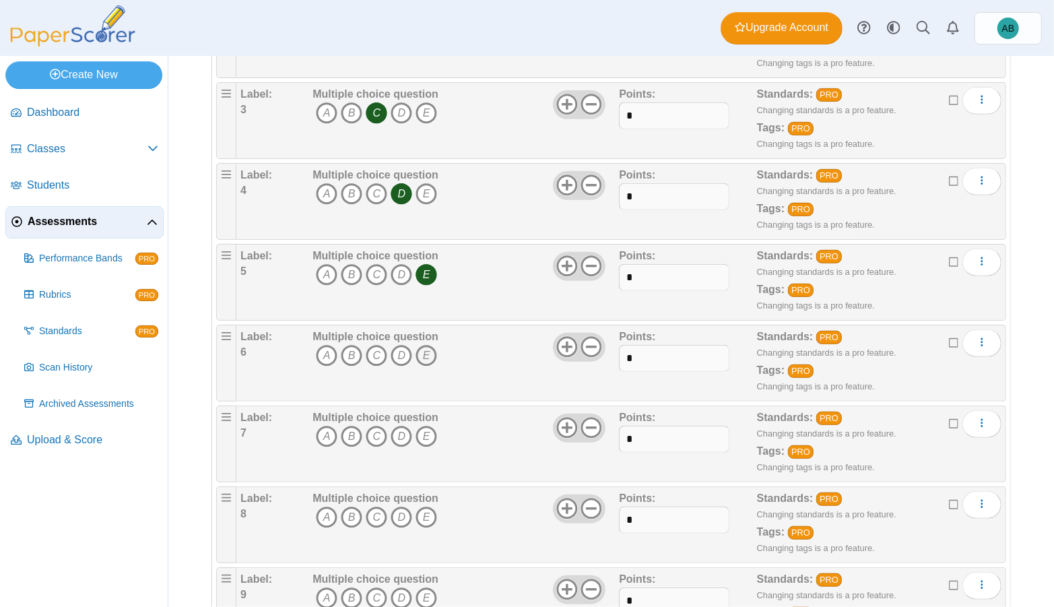
click at [427, 352] on icon "E" at bounding box center [427, 356] width 22 height 22
drag, startPoint x: 399, startPoint y: 427, endPoint x: 387, endPoint y: 431, distance: 12.1
click at [399, 427] on icon "D" at bounding box center [402, 437] width 22 height 22
click at [375, 511] on icon "C" at bounding box center [377, 518] width 22 height 22
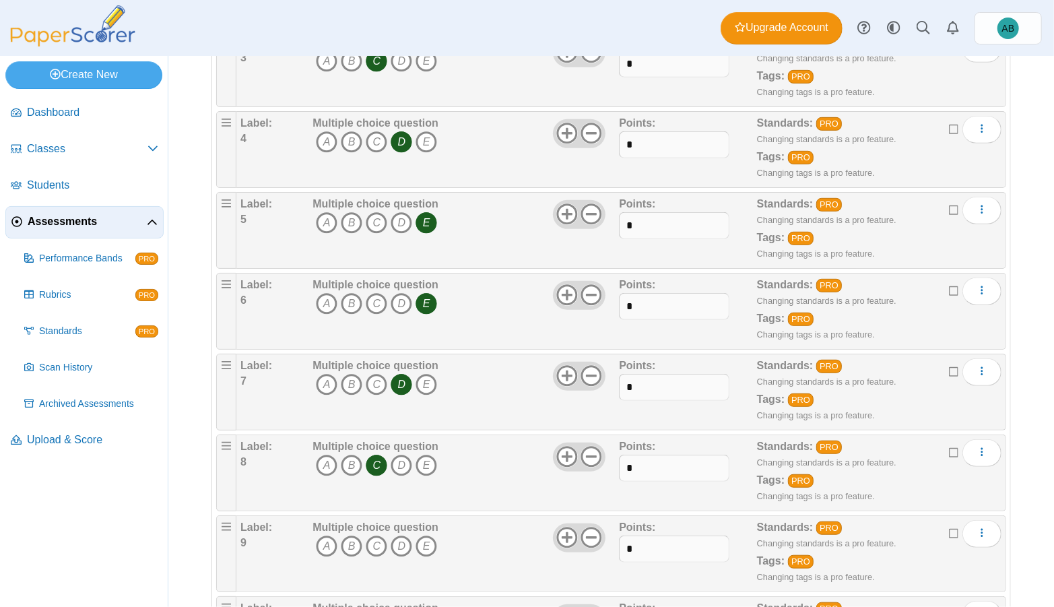
scroll to position [494, 0]
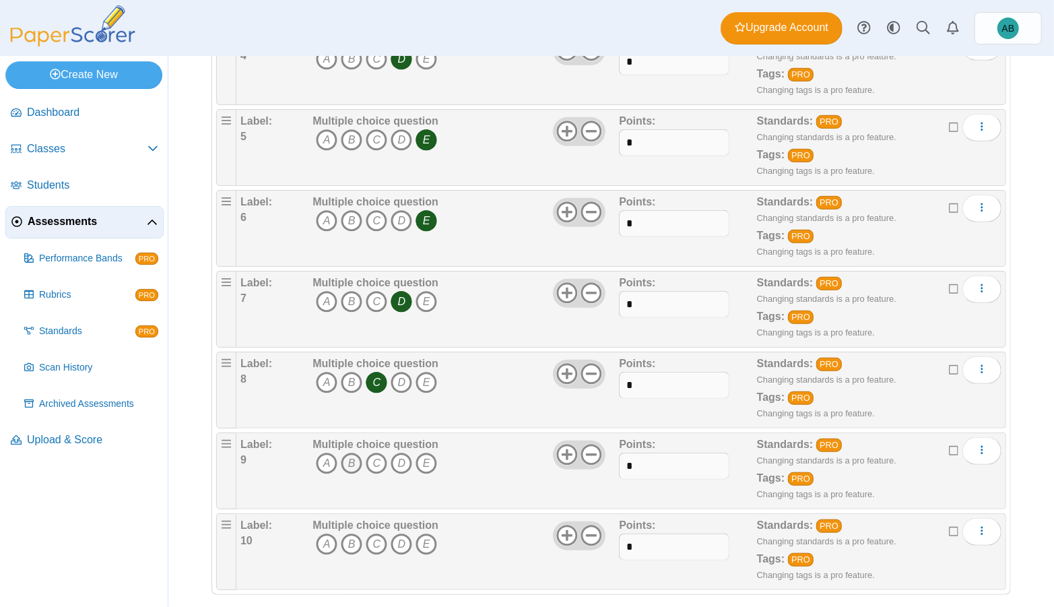
click at [353, 459] on icon "B" at bounding box center [352, 464] width 22 height 22
click at [327, 533] on icon "A" at bounding box center [327, 544] width 22 height 22
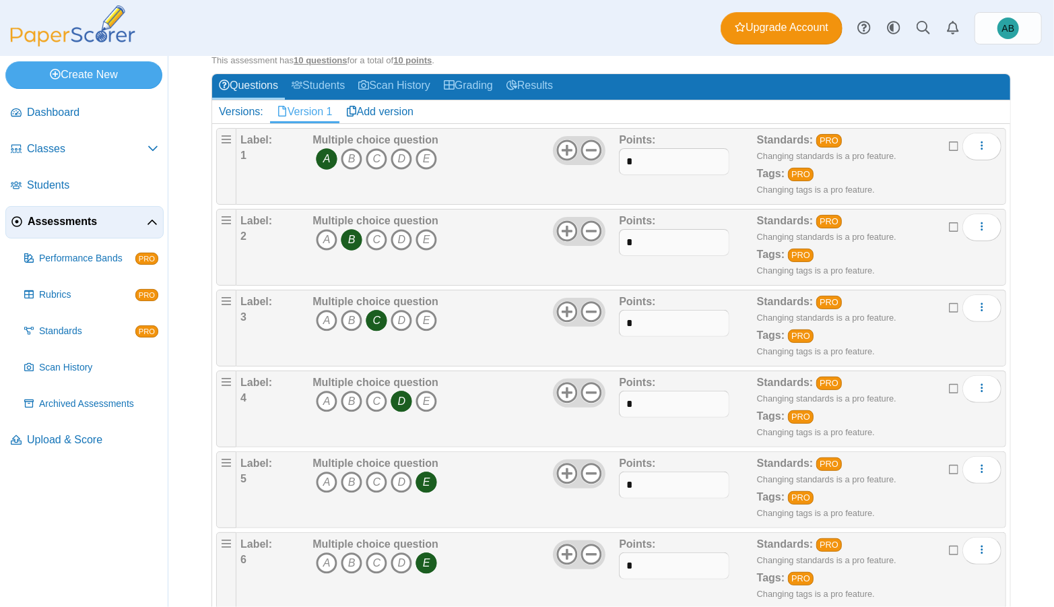
scroll to position [141, 0]
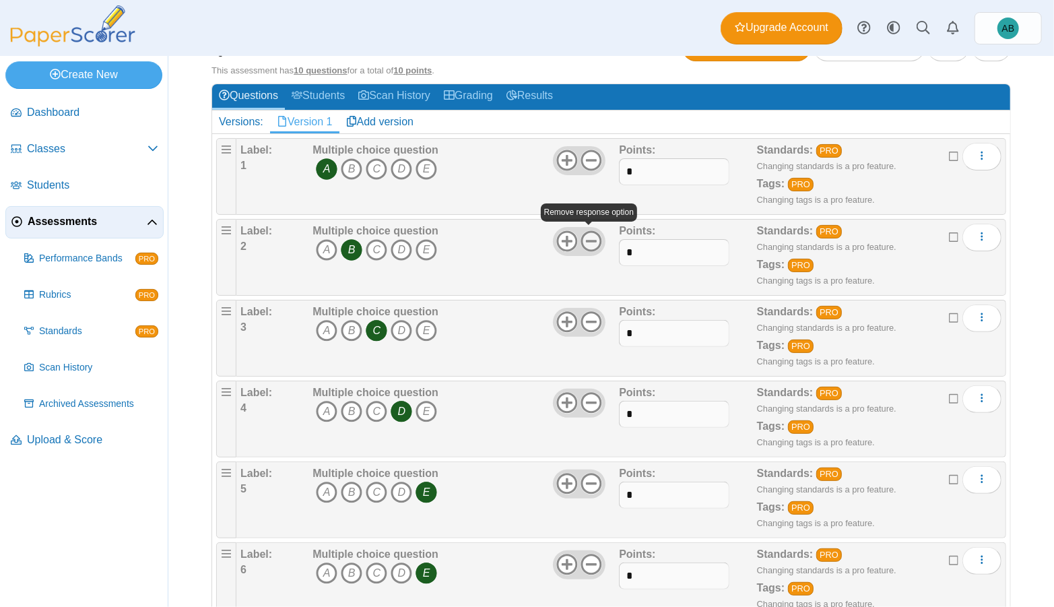
click at [589, 240] on icon at bounding box center [592, 241] width 22 height 22
click at [564, 235] on use at bounding box center [566, 241] width 21 height 21
click at [589, 238] on icon at bounding box center [592, 241] width 22 height 22
click at [562, 236] on icon at bounding box center [567, 241] width 22 height 22
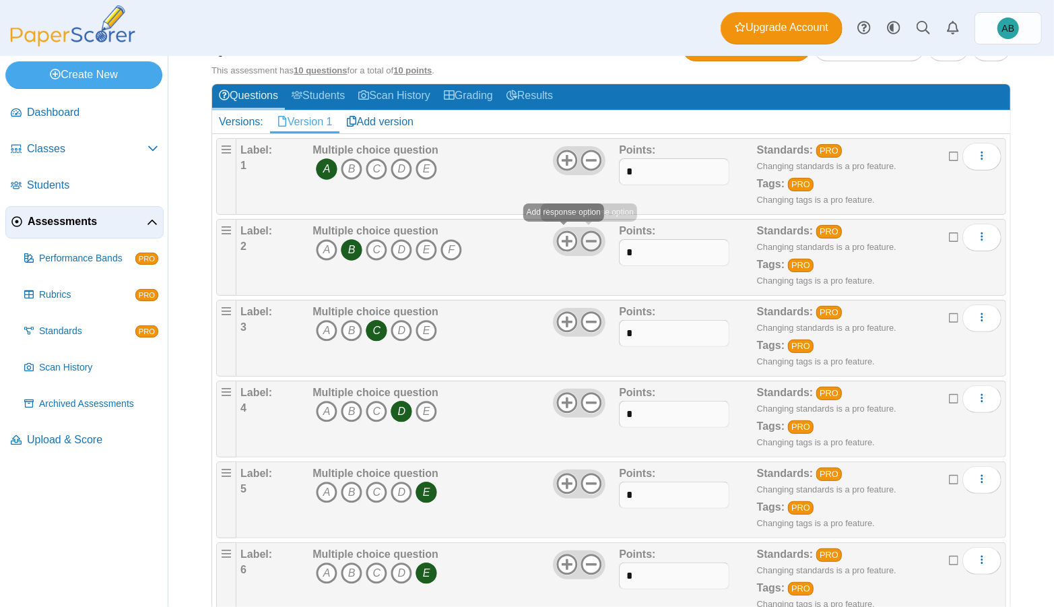
click at [588, 239] on icon at bounding box center [592, 241] width 22 height 22
click at [643, 248] on input "*" at bounding box center [674, 252] width 110 height 27
type input "*"
drag, startPoint x: 648, startPoint y: 171, endPoint x: 616, endPoint y: 164, distance: 33.0
click at [619, 164] on input "*" at bounding box center [674, 171] width 110 height 27
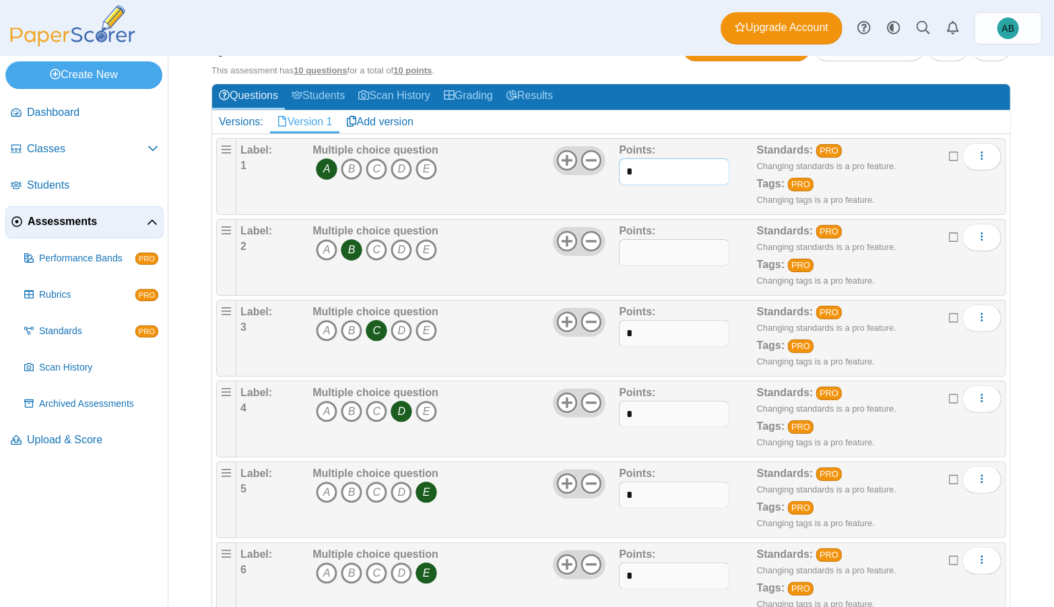
type input "*"
click at [643, 244] on input "text" at bounding box center [674, 252] width 110 height 27
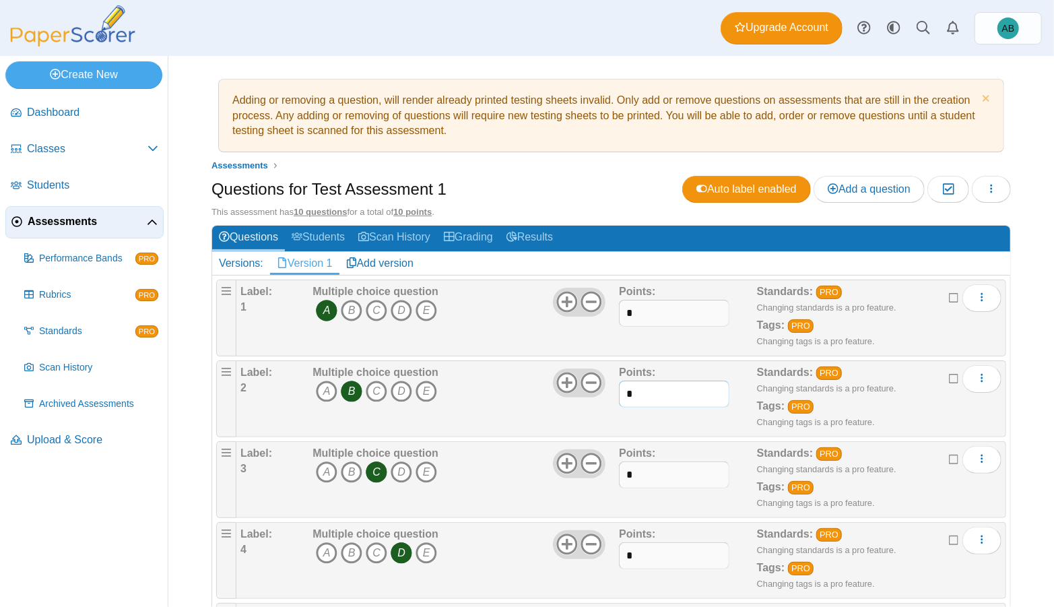
scroll to position [44, 0]
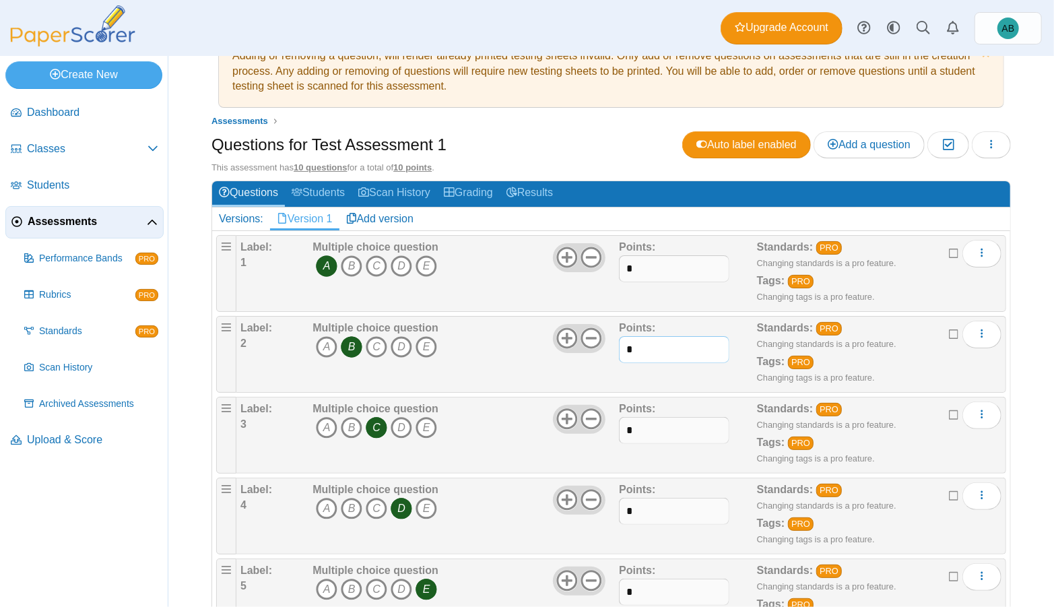
type input "*"
click at [949, 251] on icon at bounding box center [954, 251] width 11 height 9
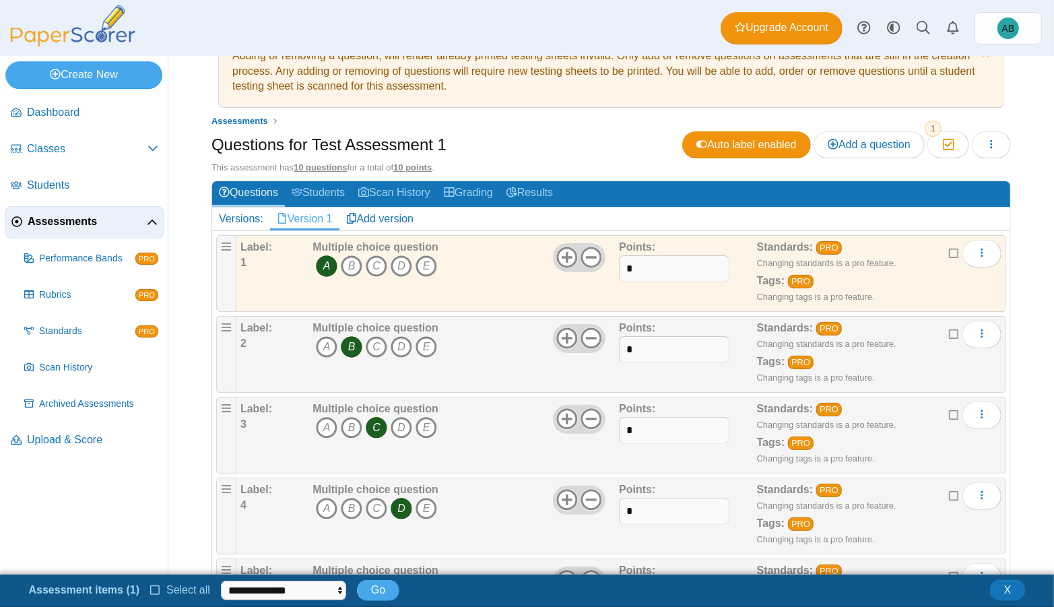
click at [949, 330] on icon at bounding box center [954, 332] width 11 height 9
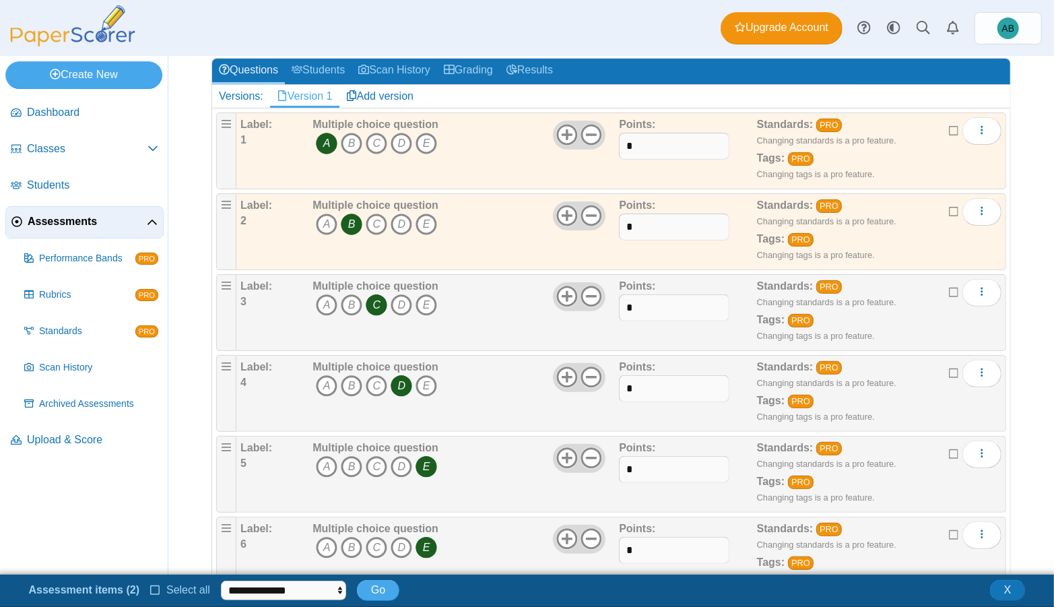
scroll to position [179, 0]
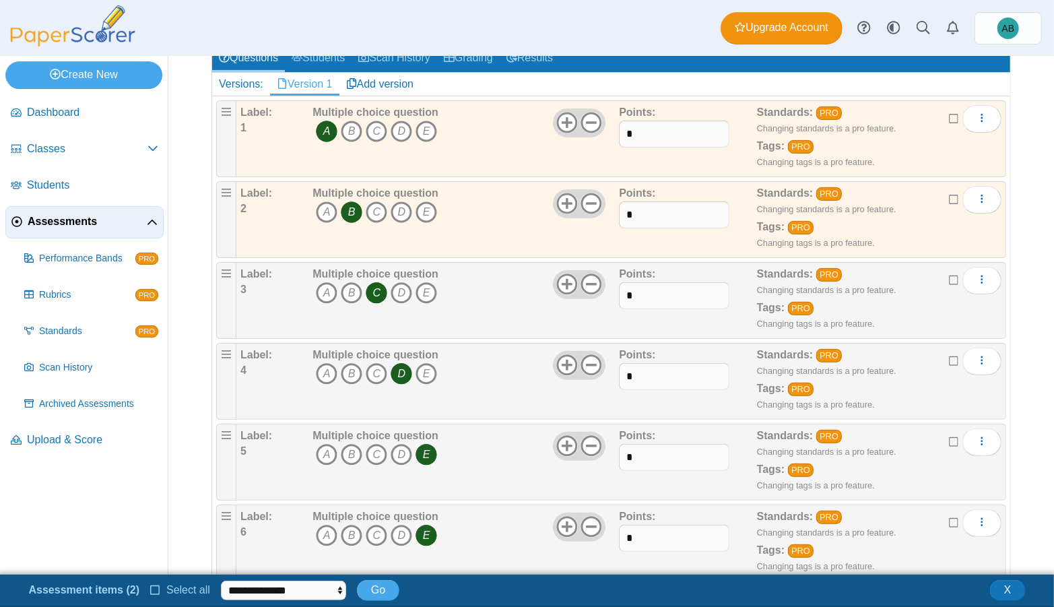
click at [949, 279] on icon at bounding box center [954, 278] width 11 height 9
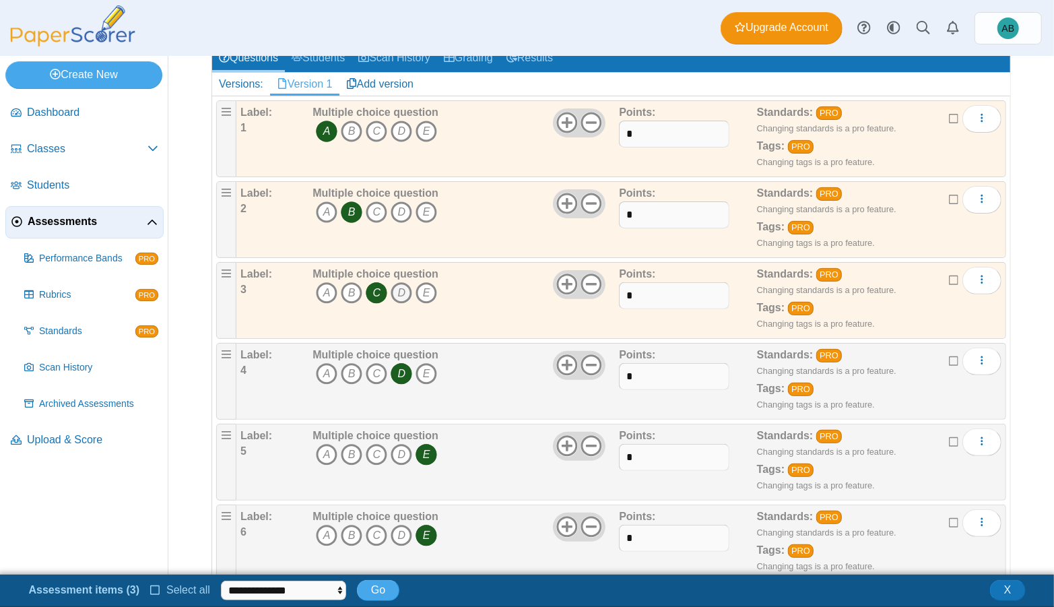
click at [406, 286] on icon "D" at bounding box center [402, 293] width 22 height 22
click at [400, 288] on icon "D" at bounding box center [402, 293] width 22 height 22
click at [949, 278] on icon at bounding box center [954, 278] width 11 height 9
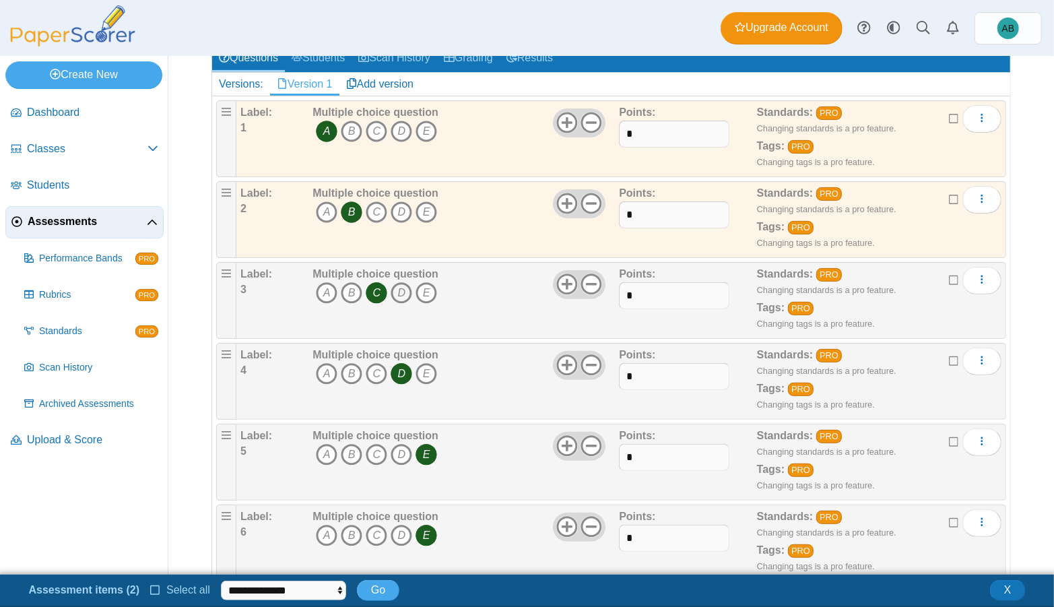
click at [402, 287] on icon "D" at bounding box center [402, 293] width 22 height 22
click at [400, 288] on icon "D" at bounding box center [402, 293] width 22 height 22
click at [949, 193] on icon at bounding box center [954, 197] width 11 height 9
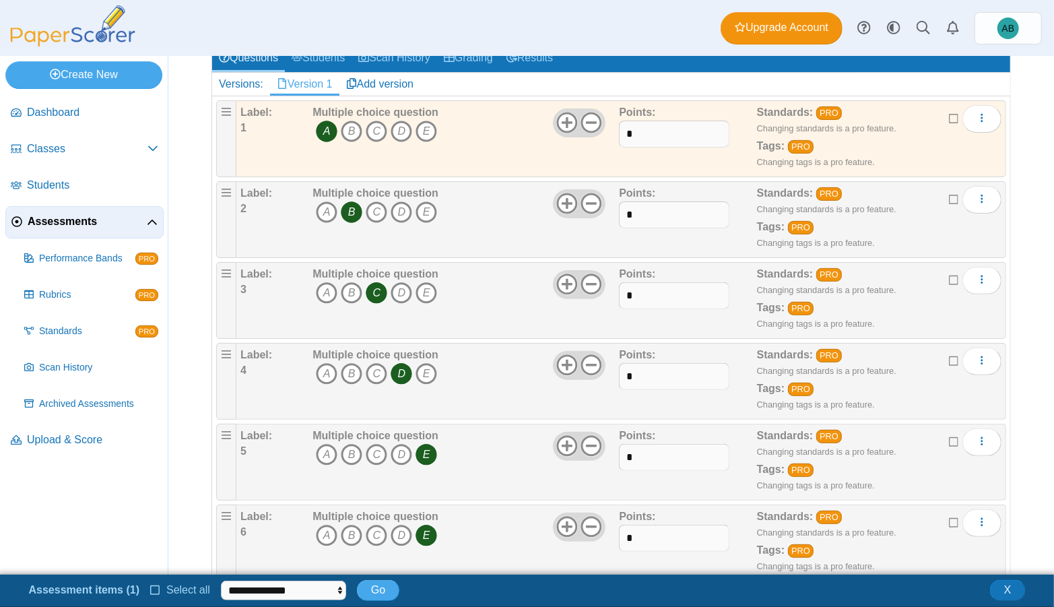
click at [949, 112] on icon at bounding box center [954, 116] width 11 height 9
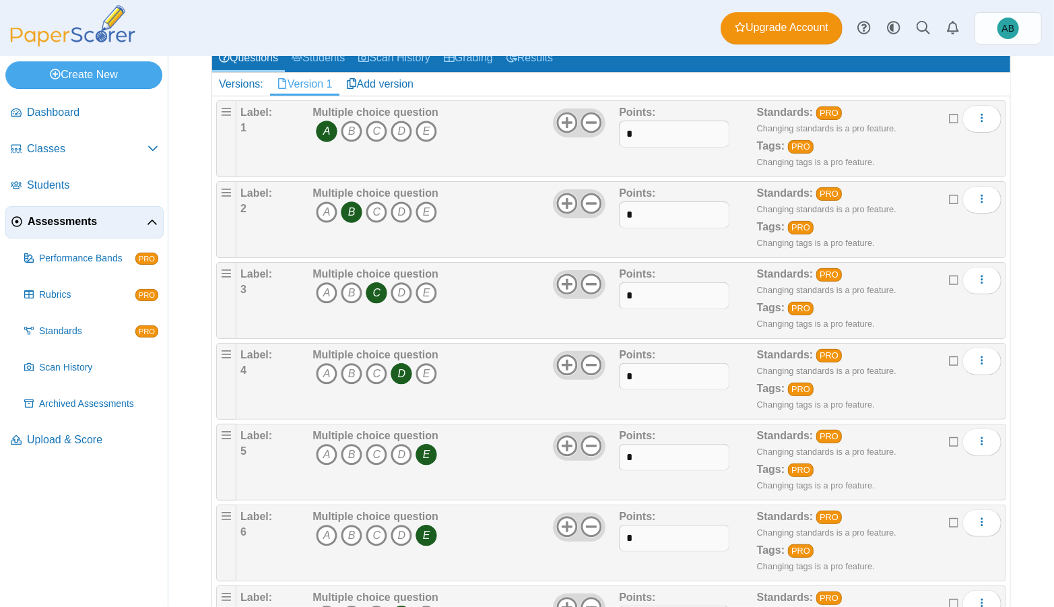
click at [949, 112] on icon at bounding box center [954, 116] width 11 height 9
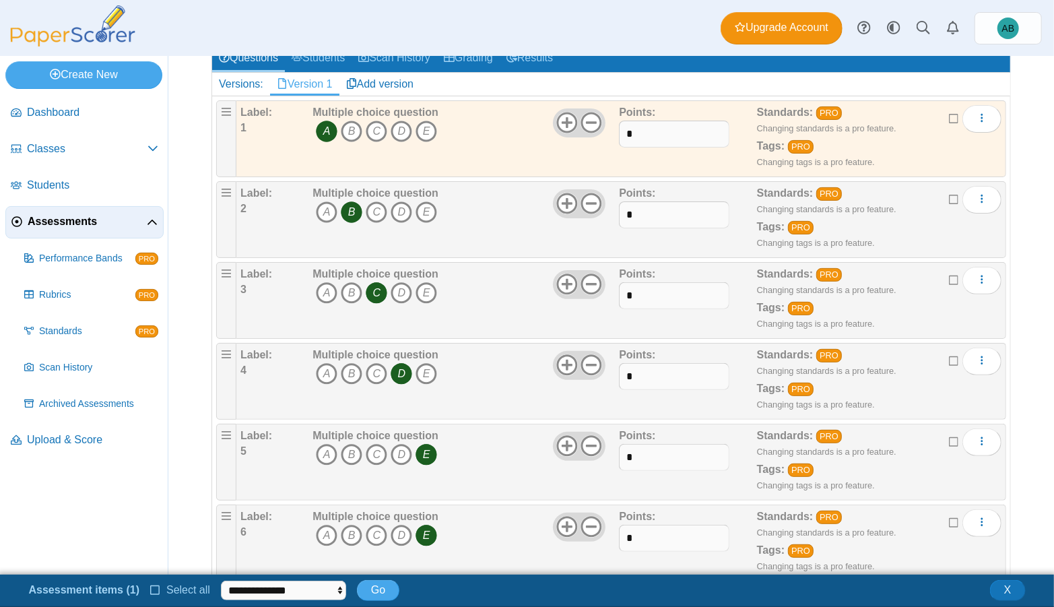
click at [949, 195] on icon at bounding box center [954, 197] width 11 height 9
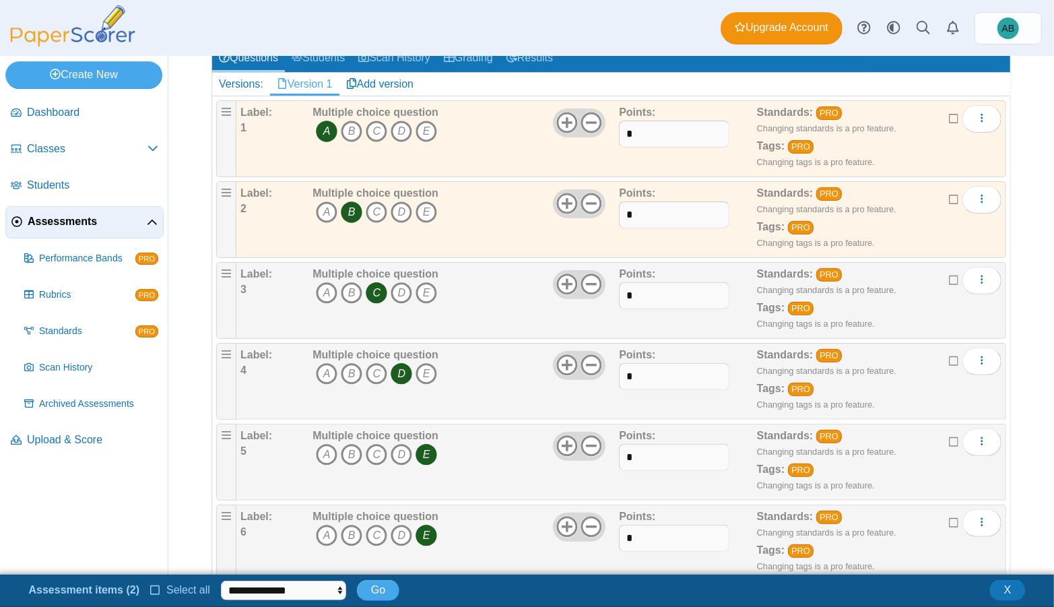
drag, startPoint x: 947, startPoint y: 278, endPoint x: 947, endPoint y: 294, distance: 16.2
click at [949, 278] on icon at bounding box center [954, 278] width 11 height 9
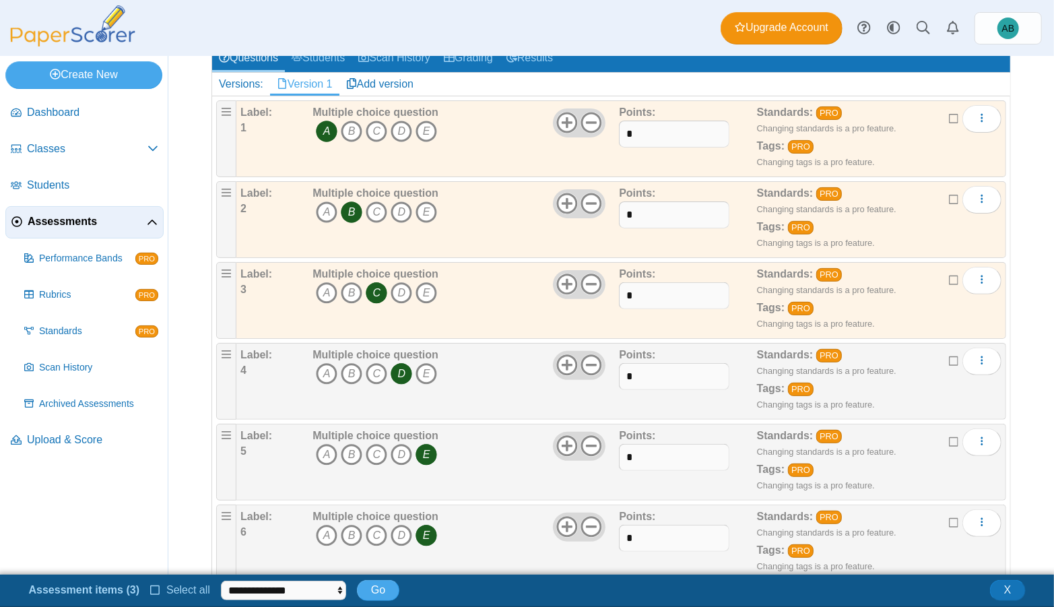
click at [950, 362] on label at bounding box center [954, 361] width 11 height 15
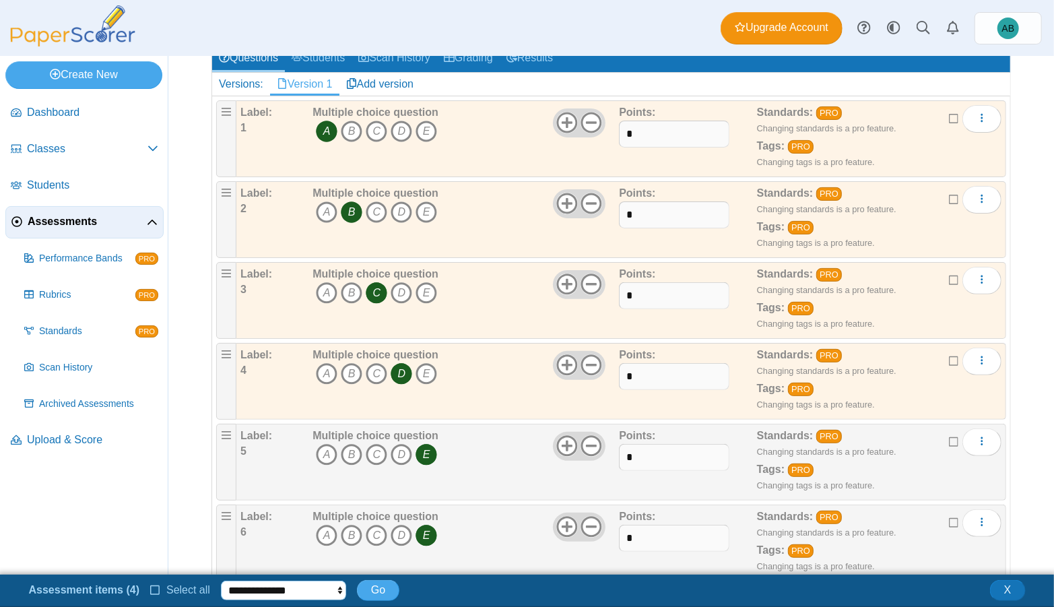
click at [292, 596] on select "**********" at bounding box center [283, 591] width 125 height 20
select select "********"
click at [221, 581] on select "**********" at bounding box center [283, 591] width 125 height 20
drag, startPoint x: 946, startPoint y: 357, endPoint x: 950, endPoint y: 339, distance: 18.0
click at [949, 357] on icon at bounding box center [954, 359] width 11 height 9
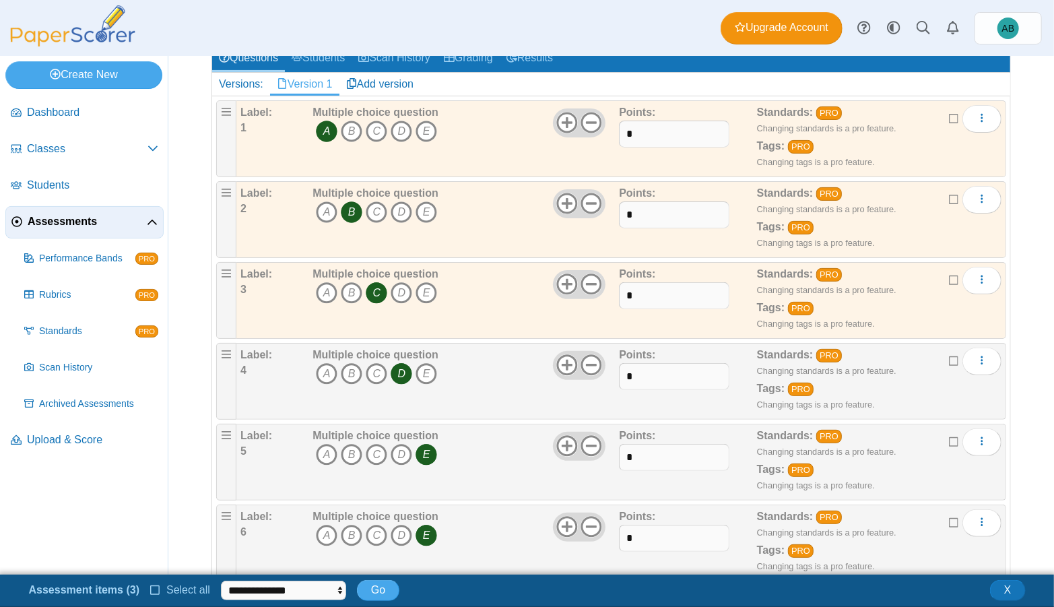
click at [949, 276] on icon at bounding box center [954, 278] width 11 height 9
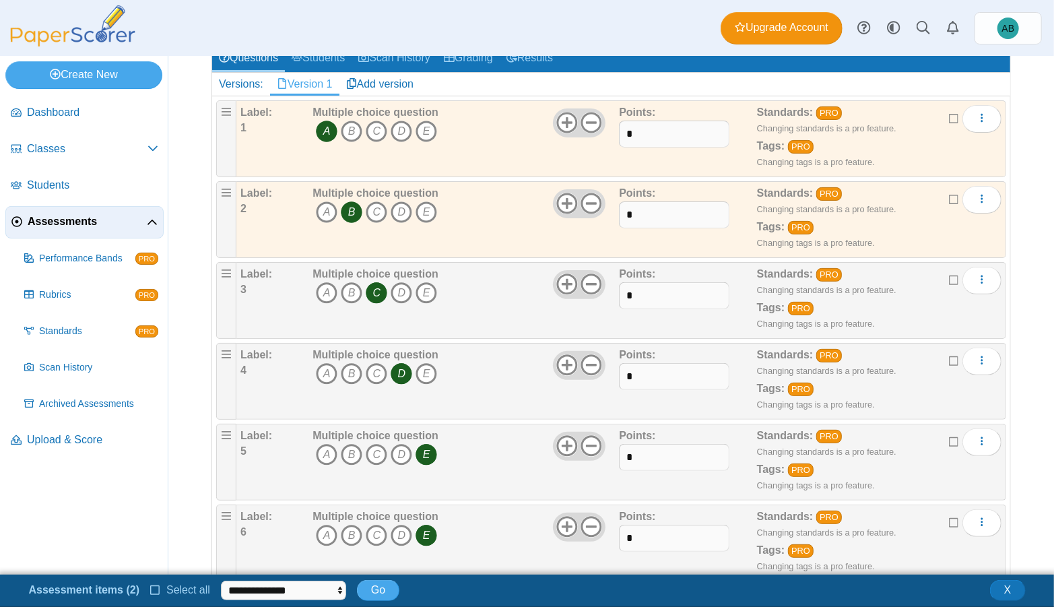
drag, startPoint x: 947, startPoint y: 194, endPoint x: 946, endPoint y: 184, distance: 10.1
click at [949, 194] on icon at bounding box center [954, 197] width 11 height 9
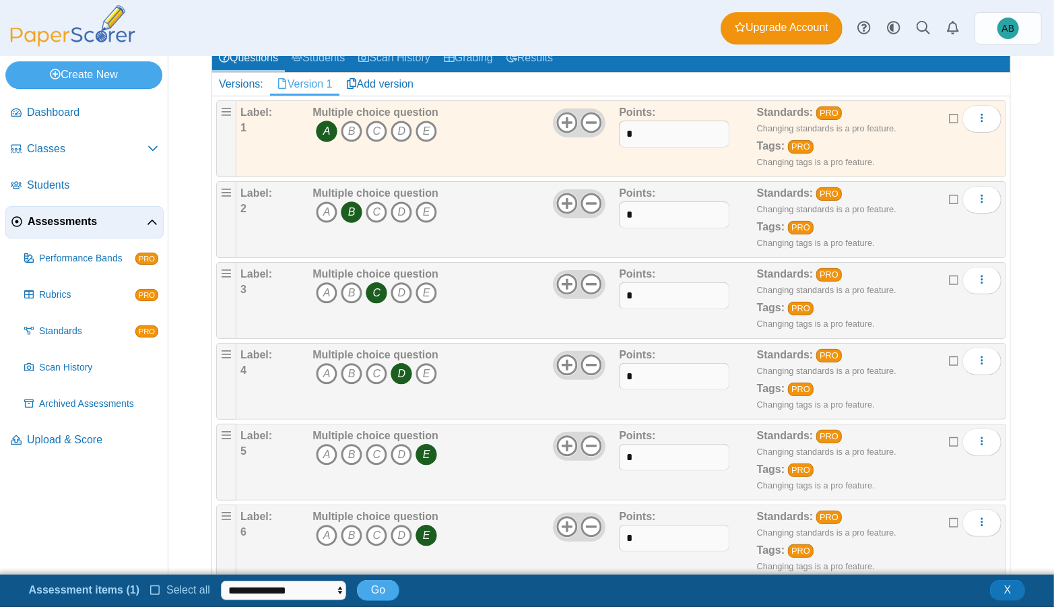
click at [949, 113] on icon at bounding box center [954, 116] width 11 height 9
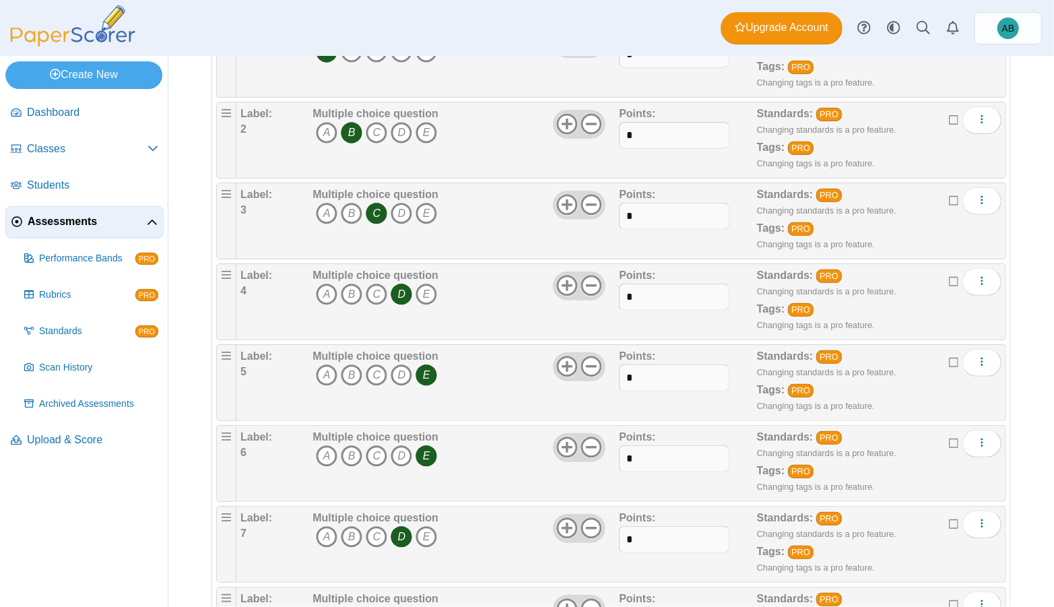
scroll to position [494, 0]
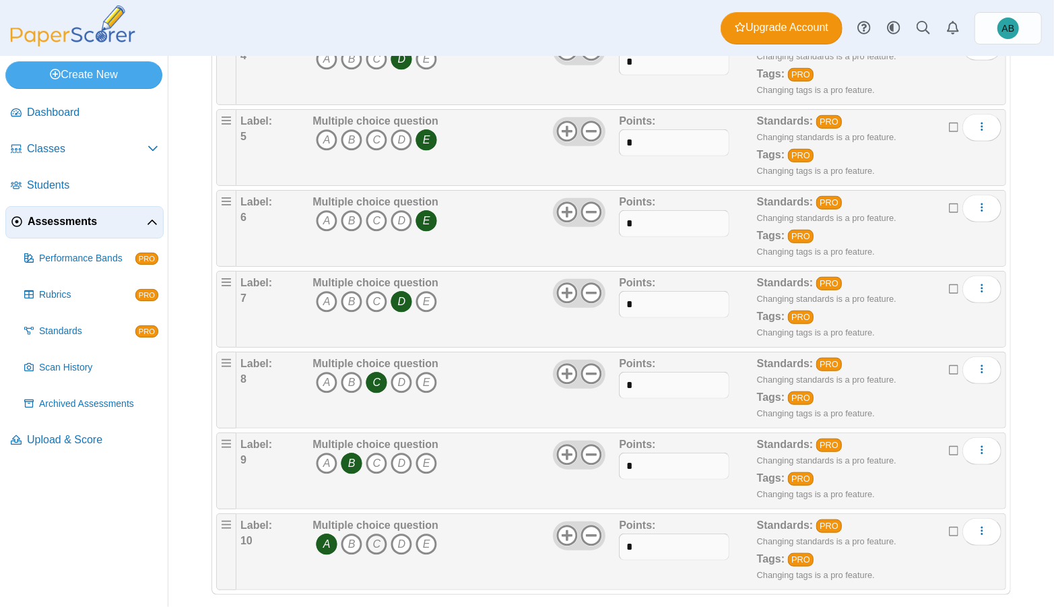
click at [381, 533] on icon "C" at bounding box center [377, 544] width 22 height 22
click at [329, 456] on icon "A" at bounding box center [327, 464] width 22 height 22
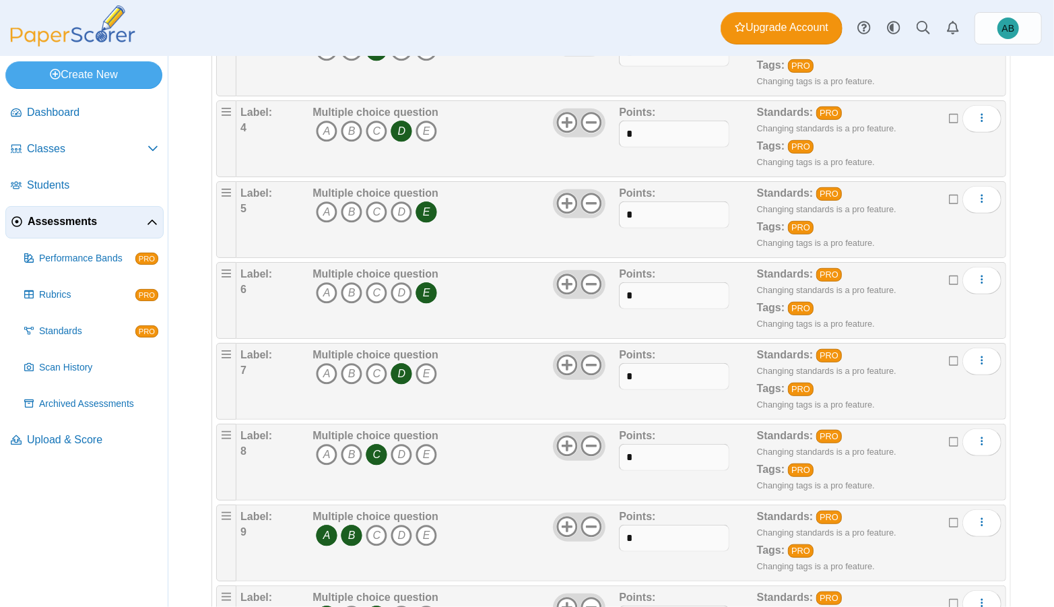
scroll to position [501, 0]
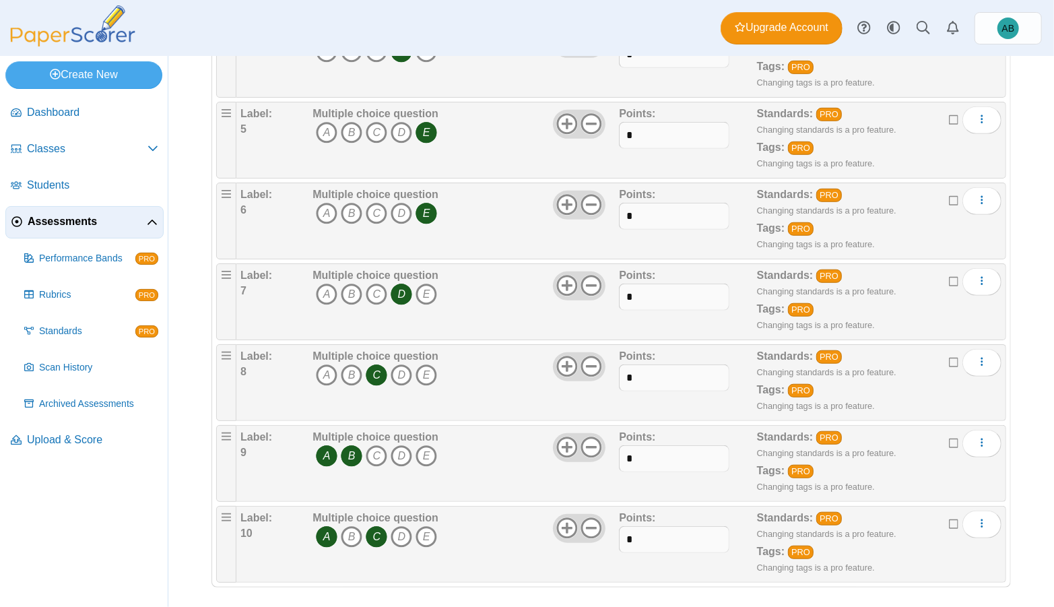
click at [327, 445] on icon "A" at bounding box center [327, 456] width 22 height 22
drag, startPoint x: 370, startPoint y: 527, endPoint x: 401, endPoint y: 522, distance: 31.5
click at [370, 527] on icon "C" at bounding box center [377, 537] width 22 height 22
click at [418, 528] on icon "E" at bounding box center [427, 537] width 22 height 22
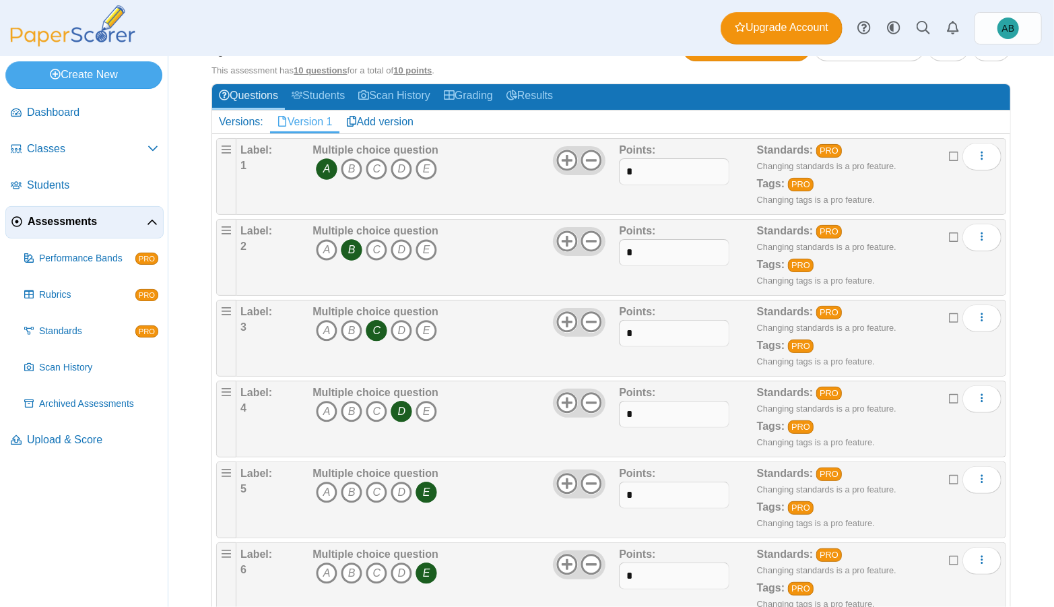
scroll to position [0, 0]
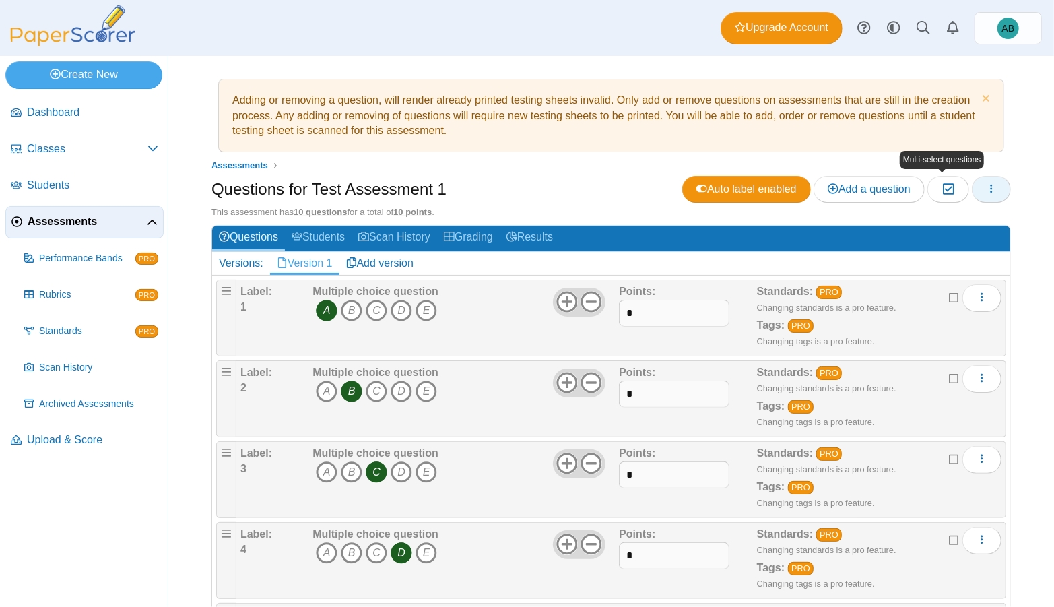
click at [992, 193] on button "button" at bounding box center [991, 189] width 39 height 27
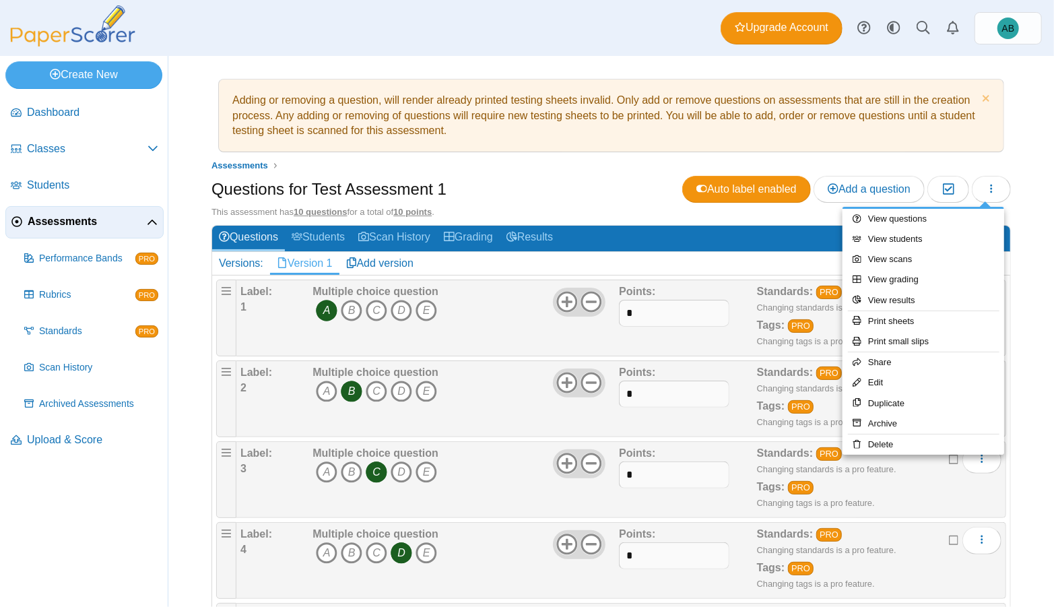
click at [559, 186] on div "Questions for Test Assessment 1 Auto label enabled Add a question Moderation 0" at bounding box center [612, 191] width 800 height 30
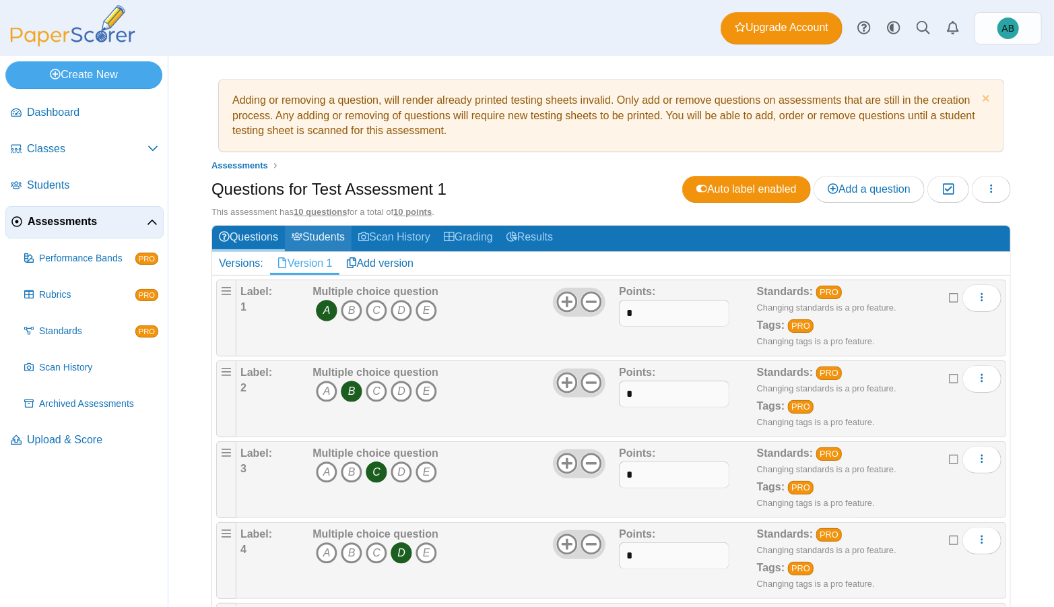
click at [321, 237] on link "Students" at bounding box center [318, 238] width 67 height 25
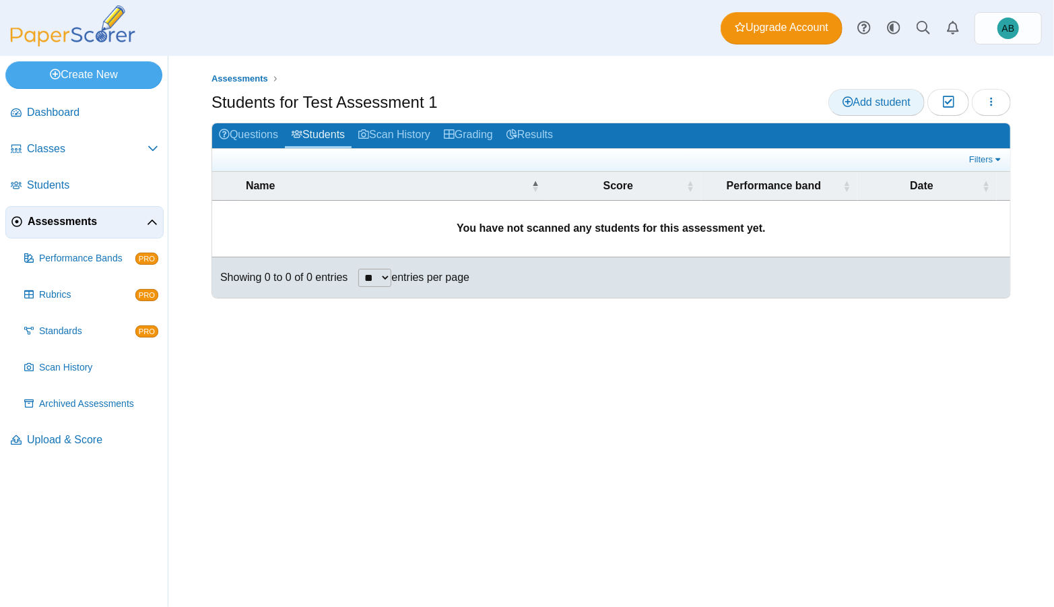
click at [895, 106] on span "Add student" at bounding box center [877, 101] width 68 height 11
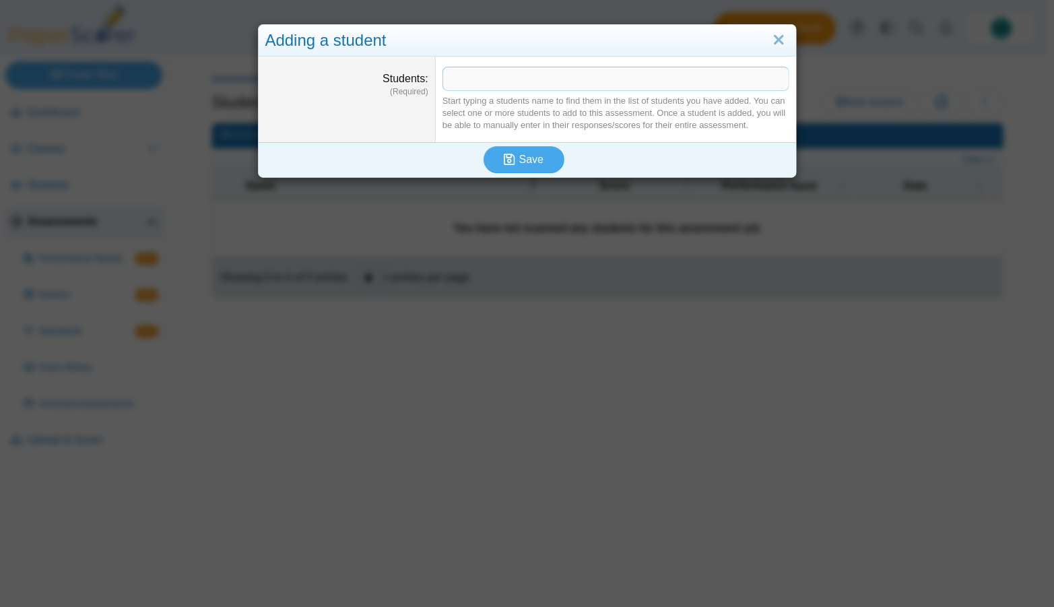
click at [480, 73] on span at bounding box center [616, 78] width 346 height 23
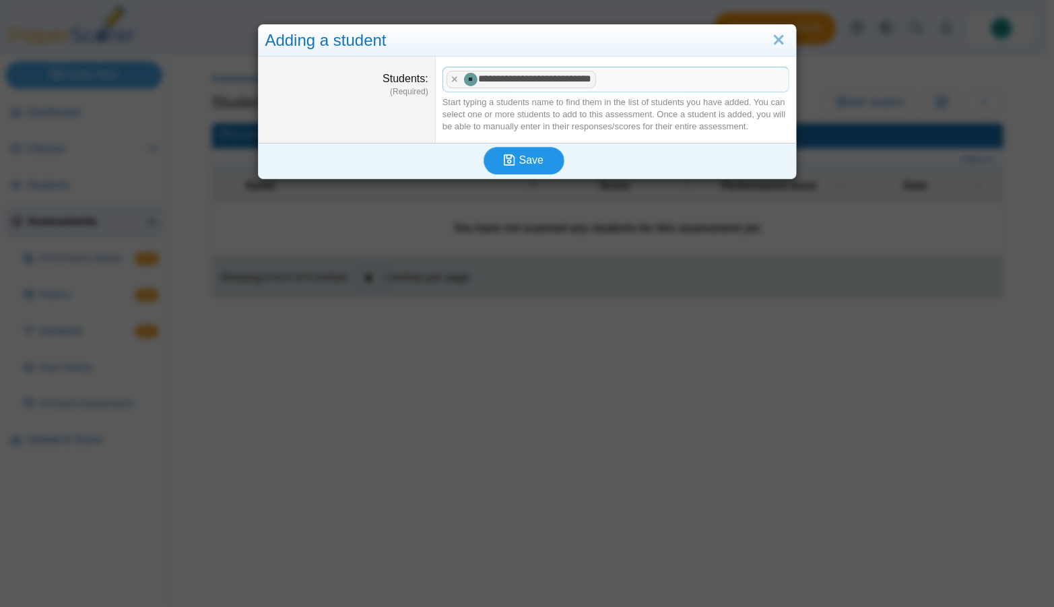
click at [520, 167] on button "Save" at bounding box center [524, 160] width 81 height 27
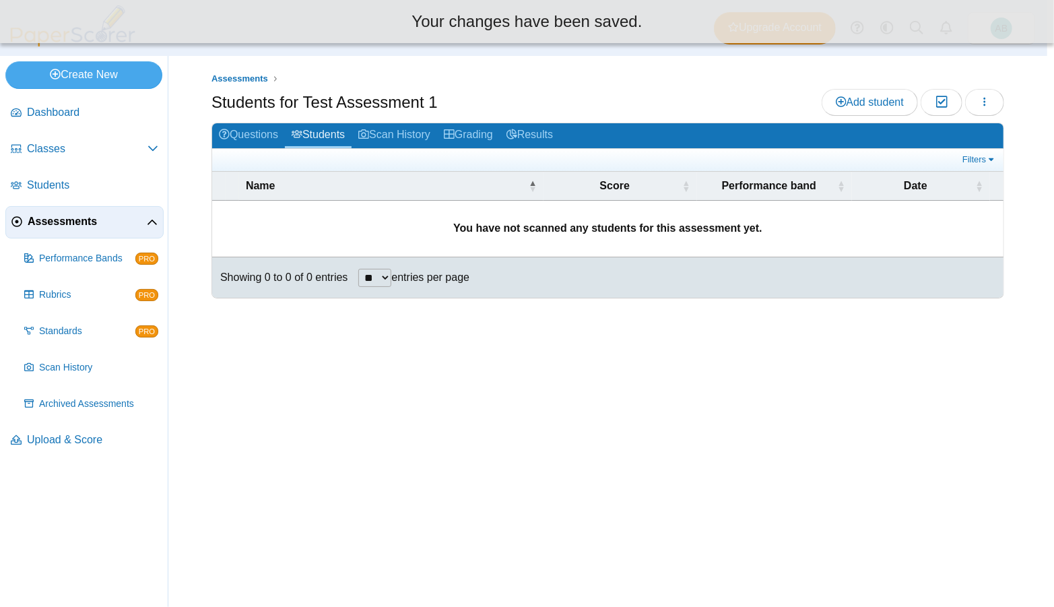
click at [521, 154] on body "Dashboard Classes Archived classes Students" at bounding box center [523, 303] width 1047 height 607
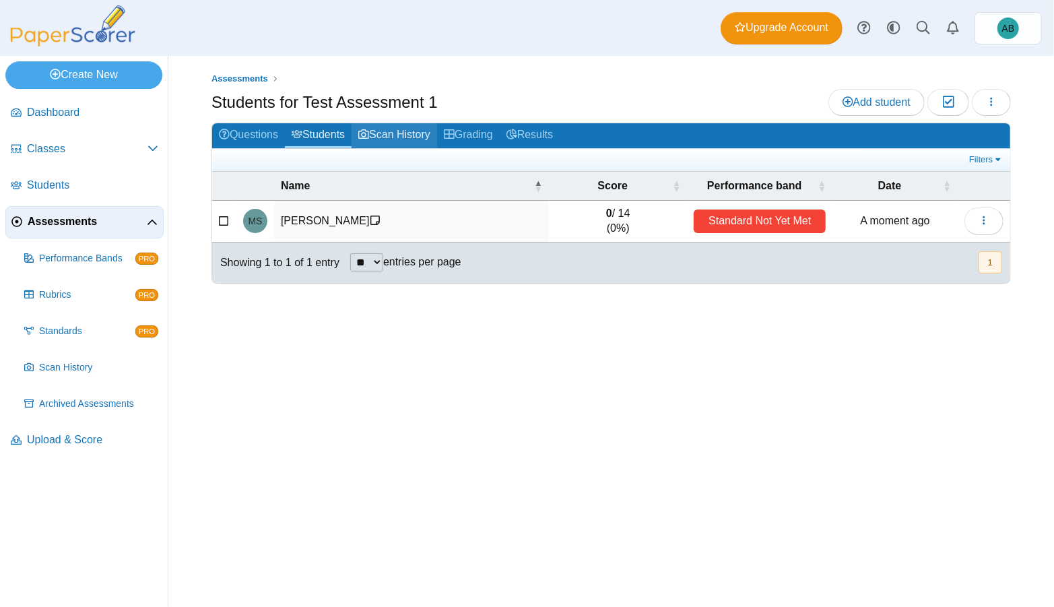
click at [390, 132] on link "Scan History" at bounding box center [395, 135] width 86 height 25
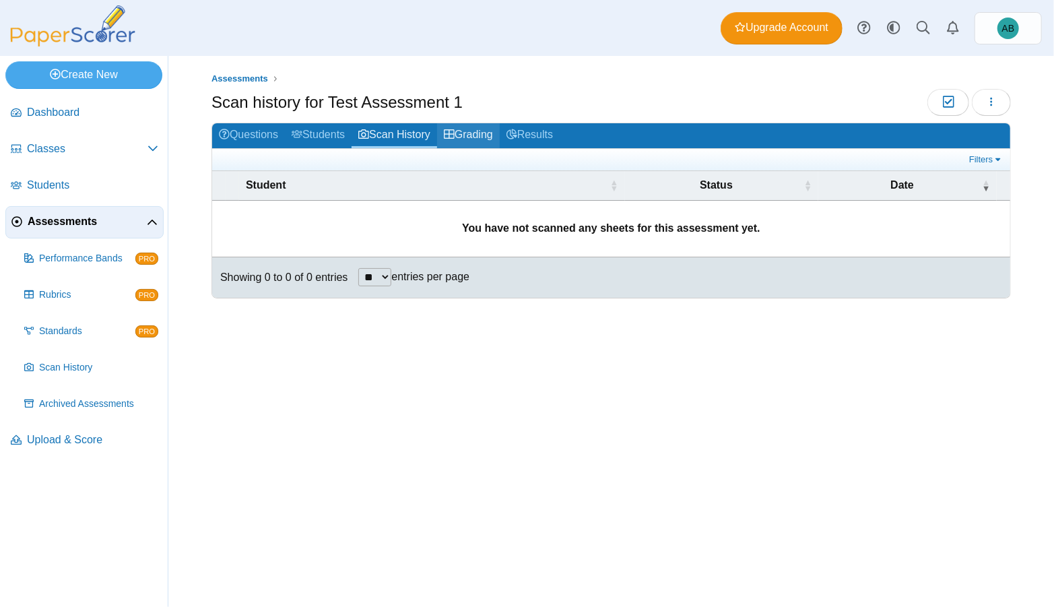
click at [477, 139] on link "Grading" at bounding box center [468, 135] width 63 height 25
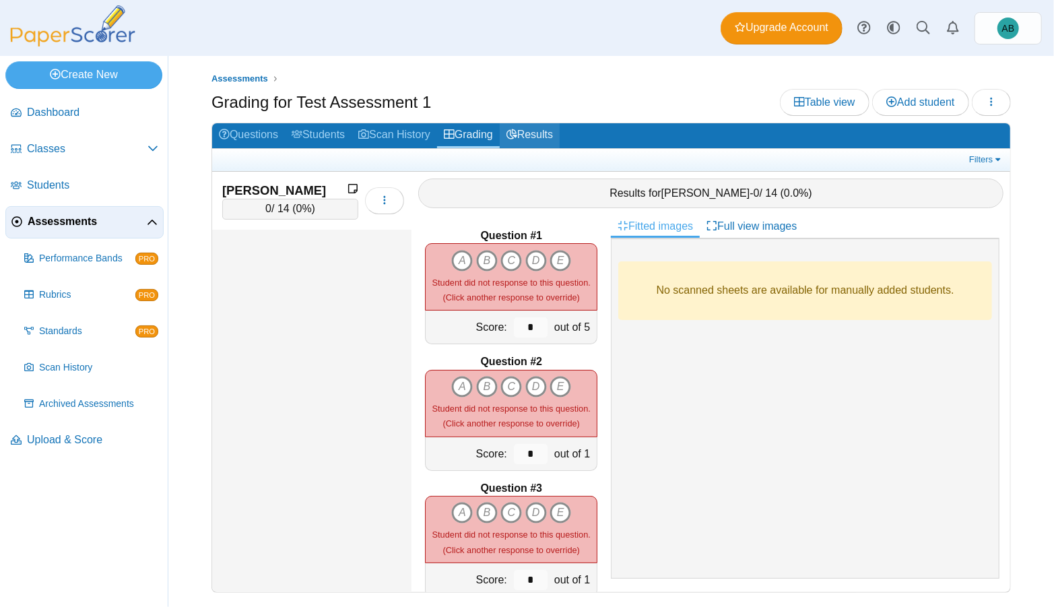
click at [542, 139] on link "Results" at bounding box center [530, 135] width 60 height 25
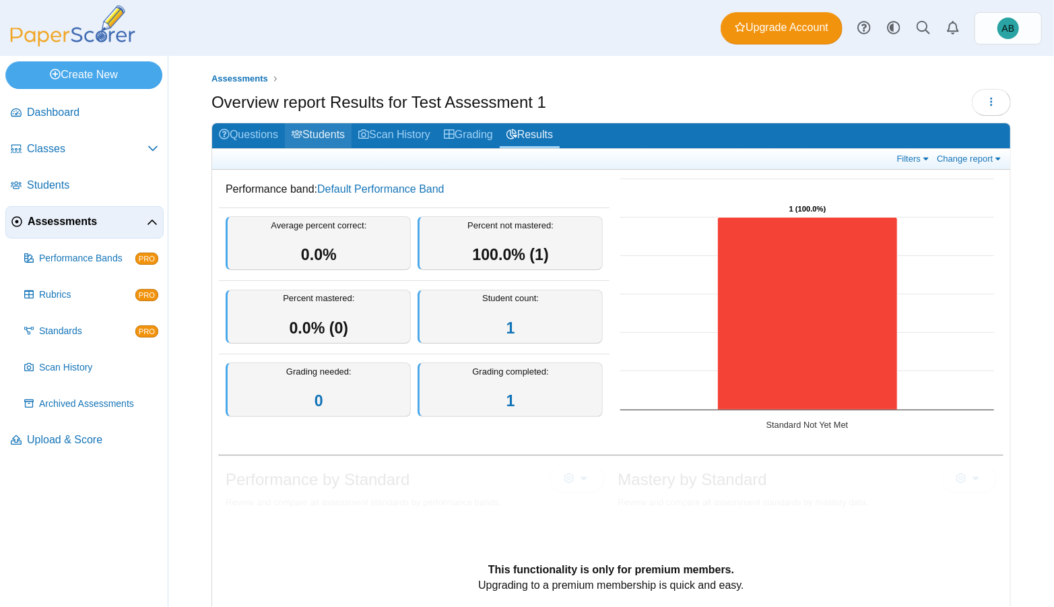
click at [321, 135] on link "Students" at bounding box center [318, 135] width 67 height 25
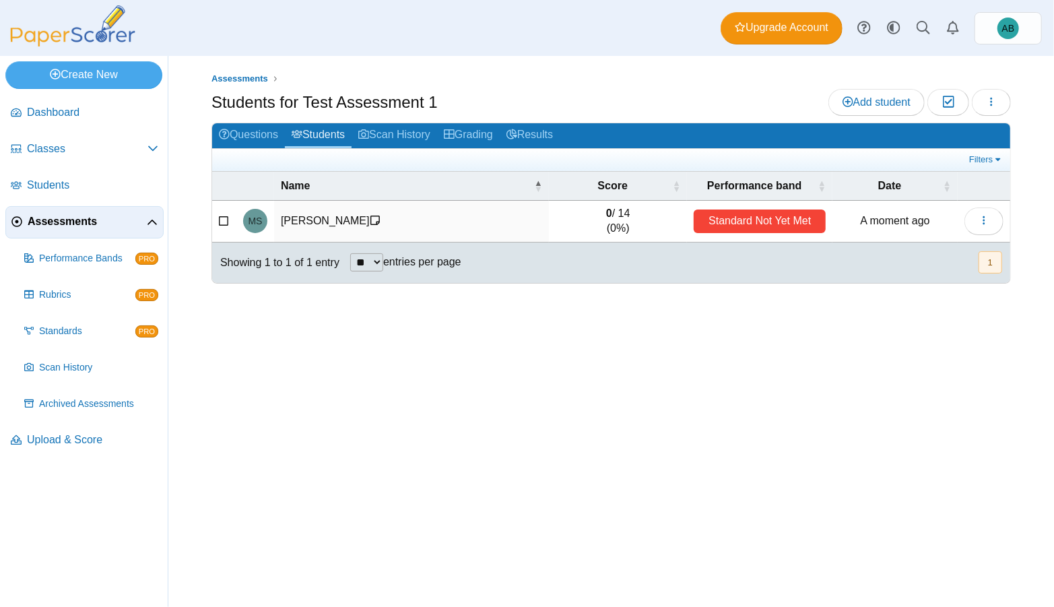
click at [771, 215] on div "Standard Not Yet Met" at bounding box center [760, 221] width 132 height 24
click at [997, 216] on button "button" at bounding box center [984, 220] width 39 height 27
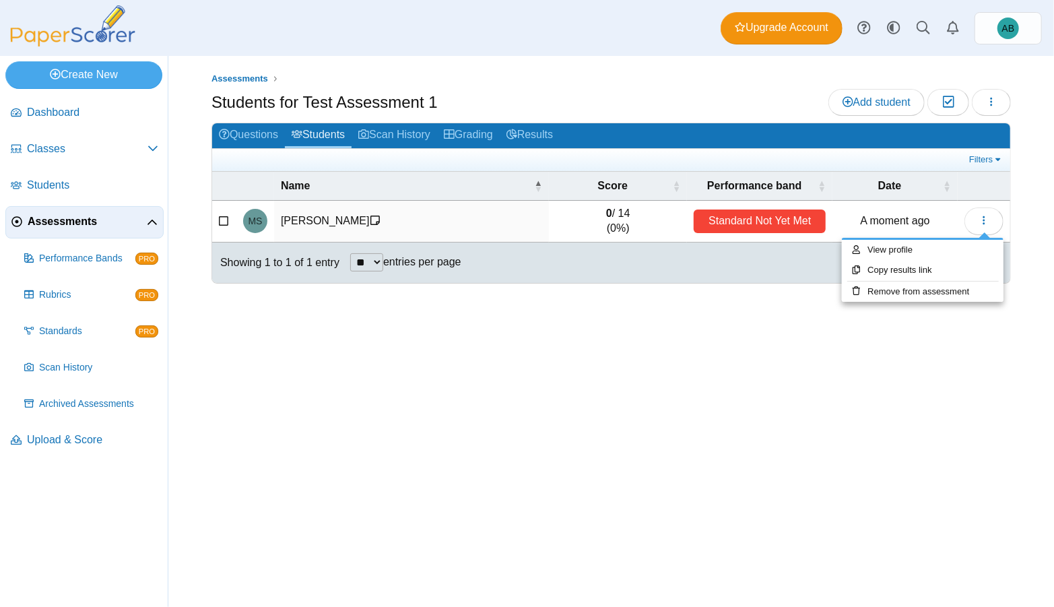
drag, startPoint x: 608, startPoint y: 306, endPoint x: 494, endPoint y: 270, distance: 119.3
click at [608, 306] on div "Assessments Students for Test Assessment 1 Add student Moderation 0 Loading…" at bounding box center [611, 331] width 886 height 551
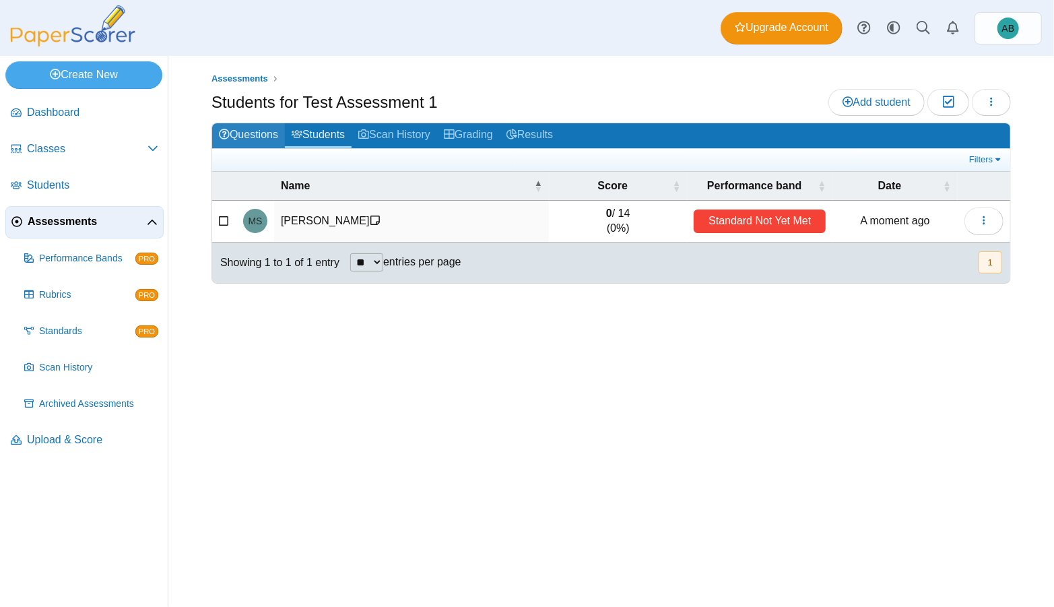
click at [260, 138] on link "Questions" at bounding box center [248, 135] width 73 height 25
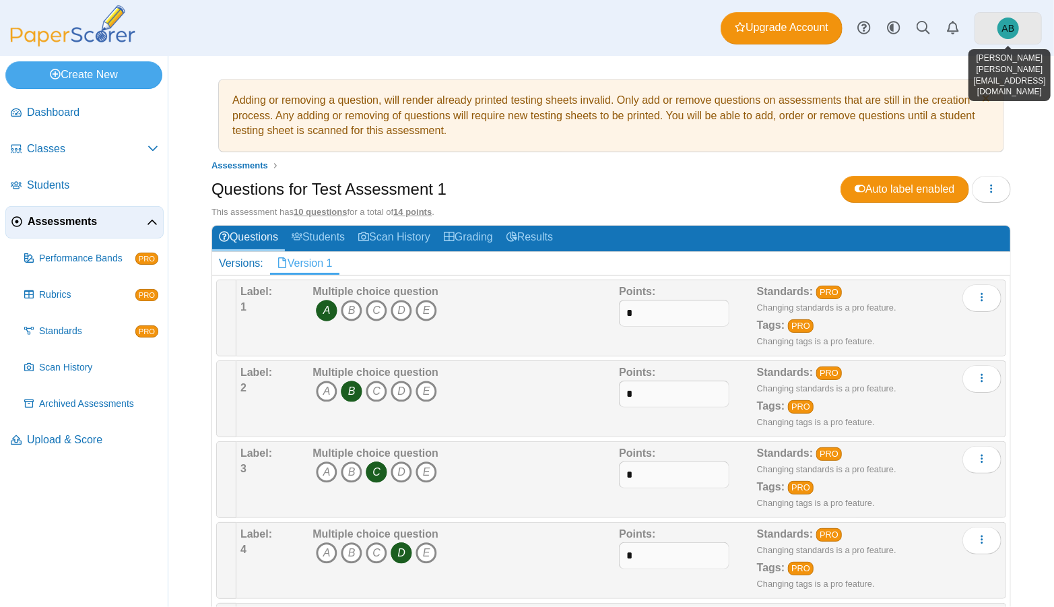
click at [1017, 30] on span "AB" at bounding box center [1009, 29] width 22 height 22
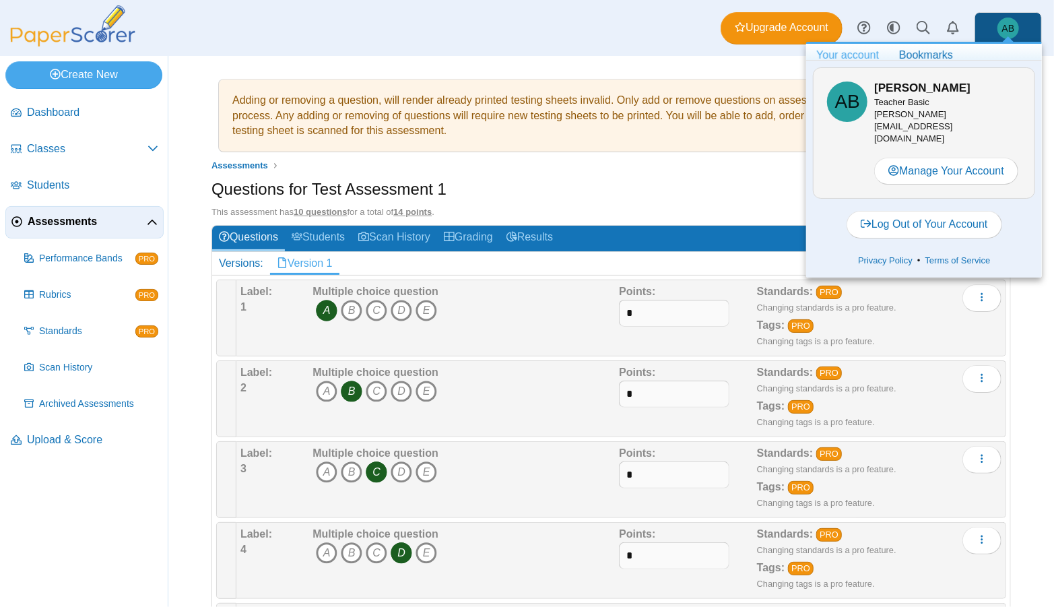
click at [1017, 30] on span "AB" at bounding box center [1009, 29] width 22 height 22
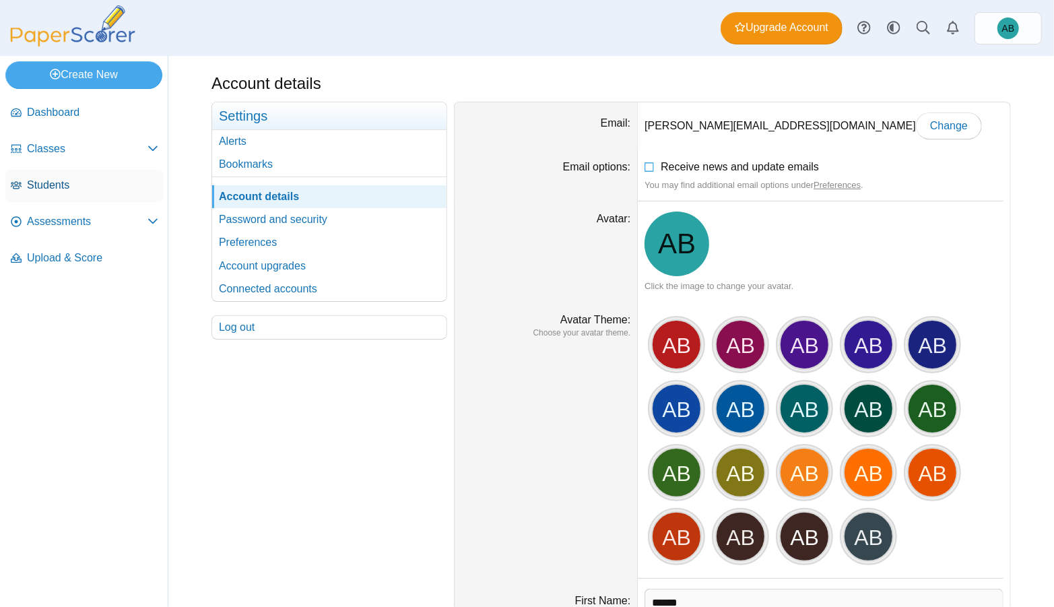
click at [56, 186] on span "Students" at bounding box center [92, 185] width 131 height 15
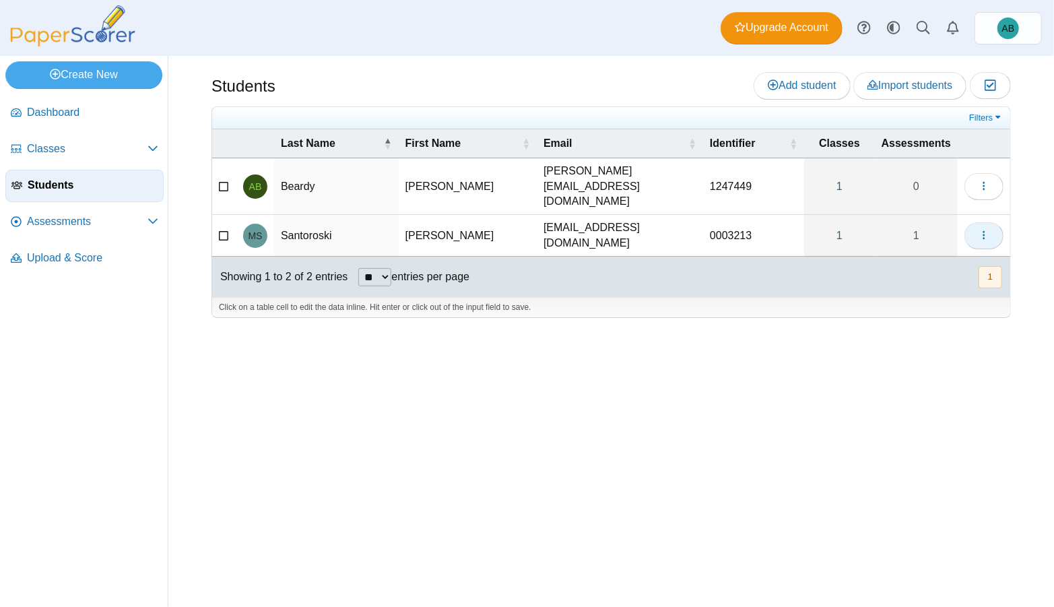
click at [989, 230] on icon "button" at bounding box center [984, 235] width 11 height 11
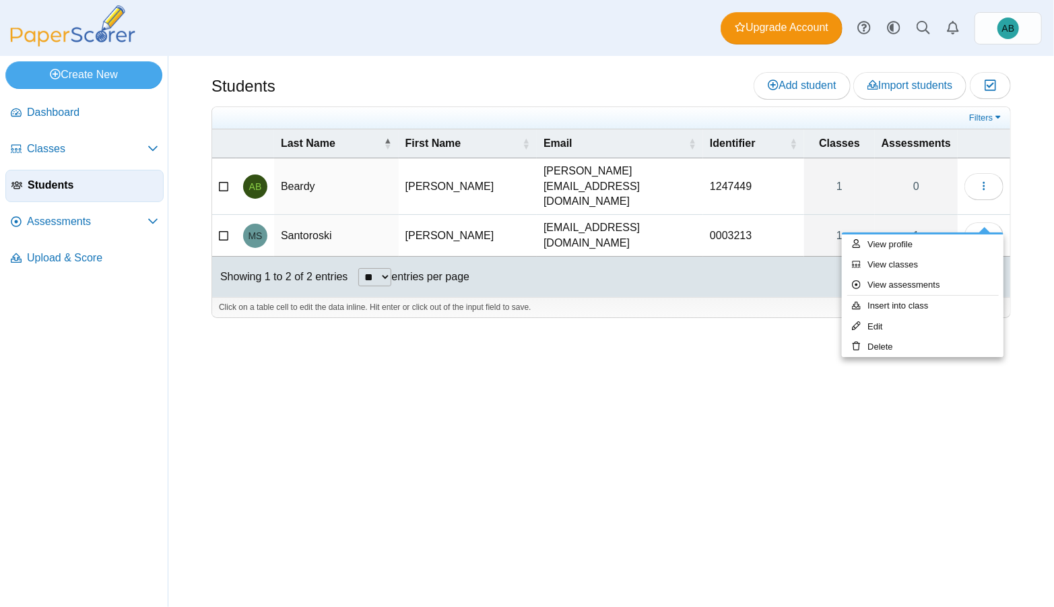
click at [713, 257] on div "Showing 1 to 2 of 2 entries ** ** ** *** entries per page « Prev 1 Next »" at bounding box center [611, 277] width 798 height 40
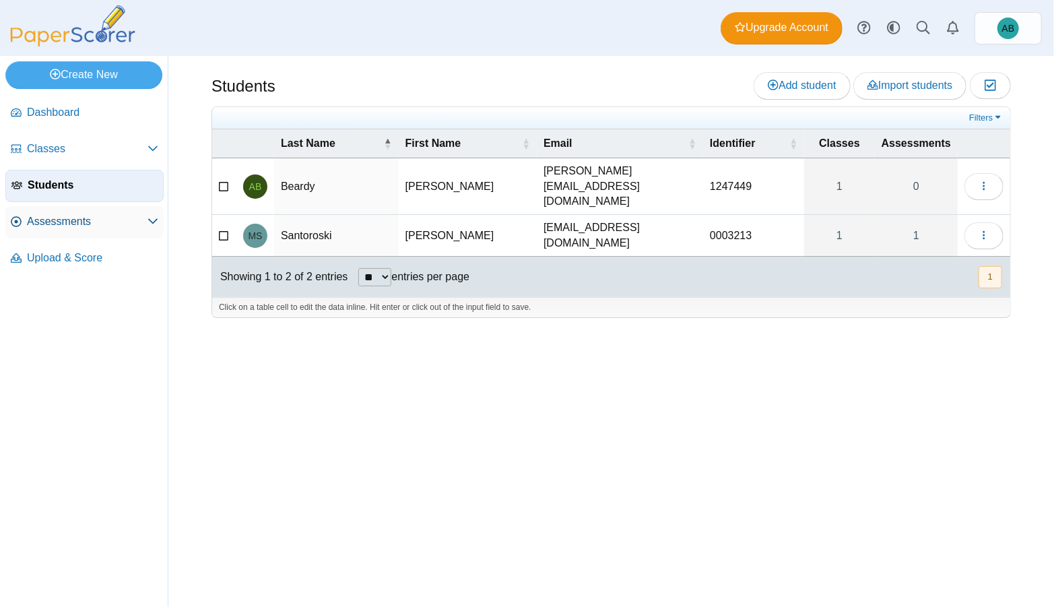
click at [94, 222] on span "Assessments" at bounding box center [87, 221] width 121 height 15
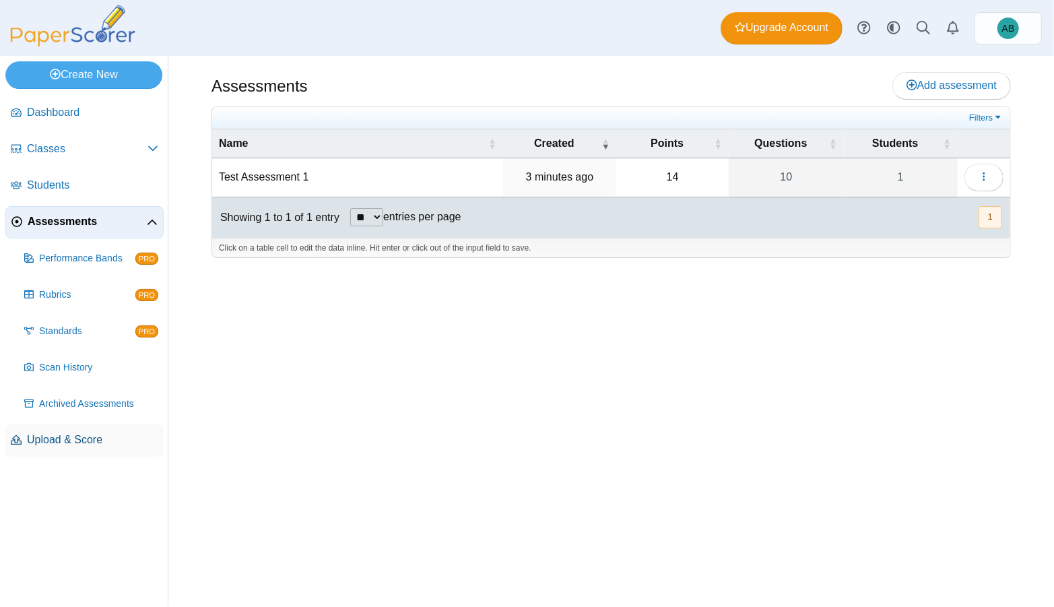
click at [96, 439] on span "Upload & Score" at bounding box center [92, 439] width 131 height 15
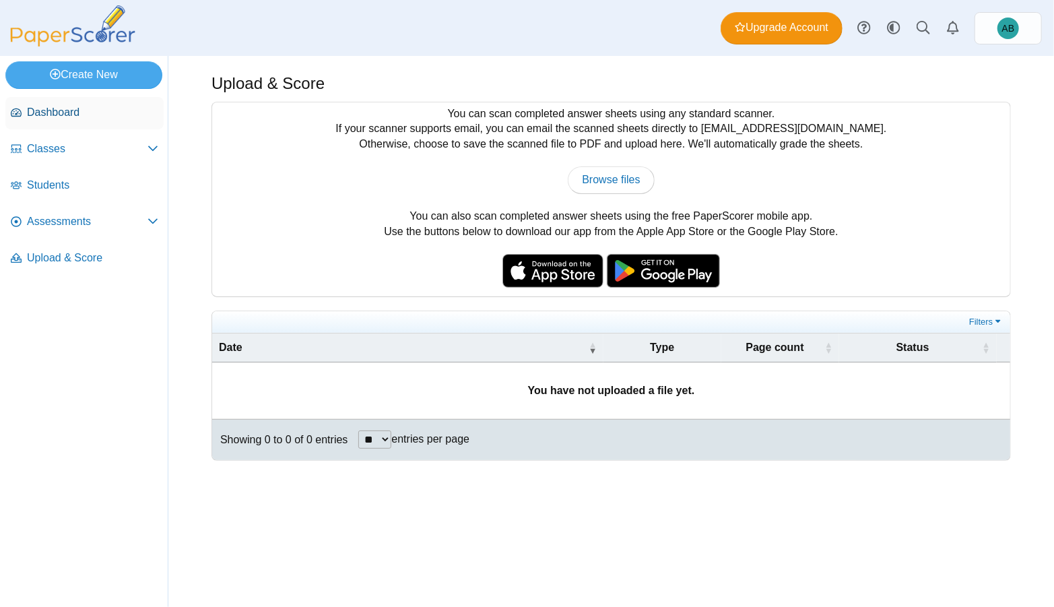
click at [94, 110] on span "Dashboard" at bounding box center [92, 112] width 131 height 15
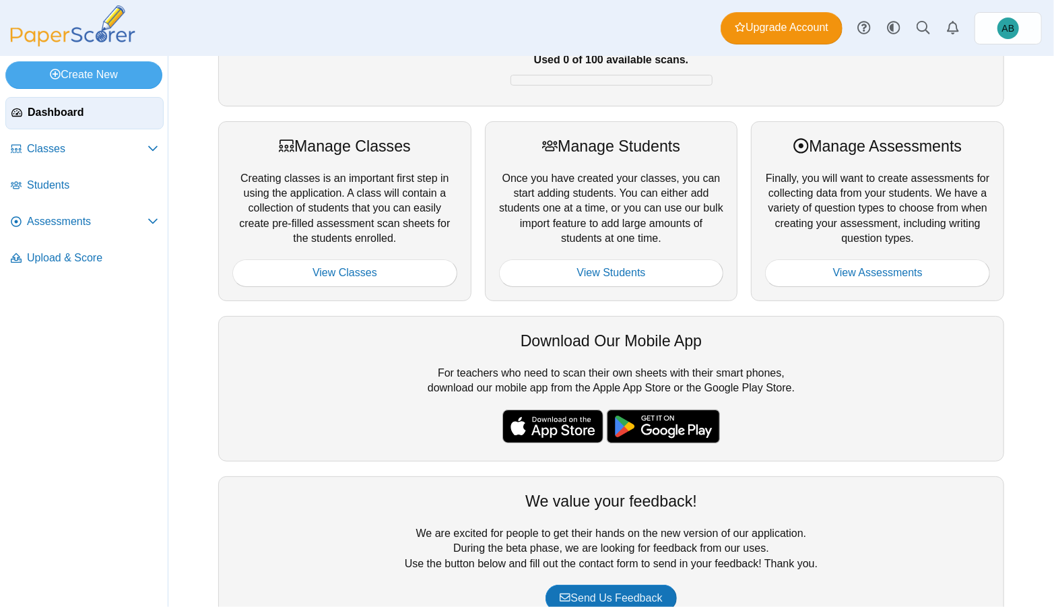
scroll to position [135, 0]
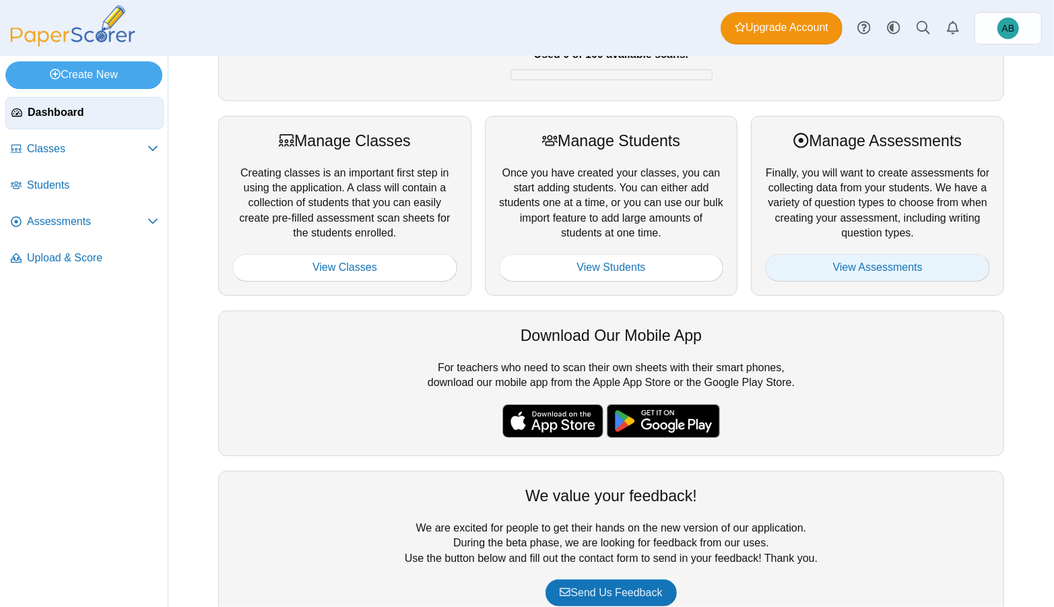
click at [840, 269] on link "View Assessments" at bounding box center [877, 267] width 225 height 27
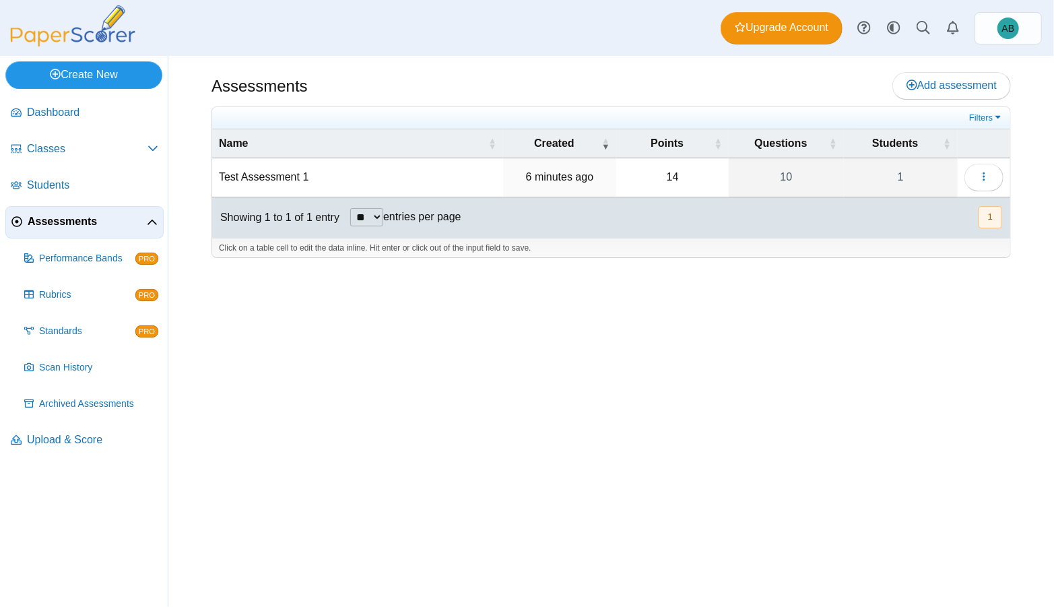
click at [115, 75] on link "Create New" at bounding box center [83, 74] width 157 height 27
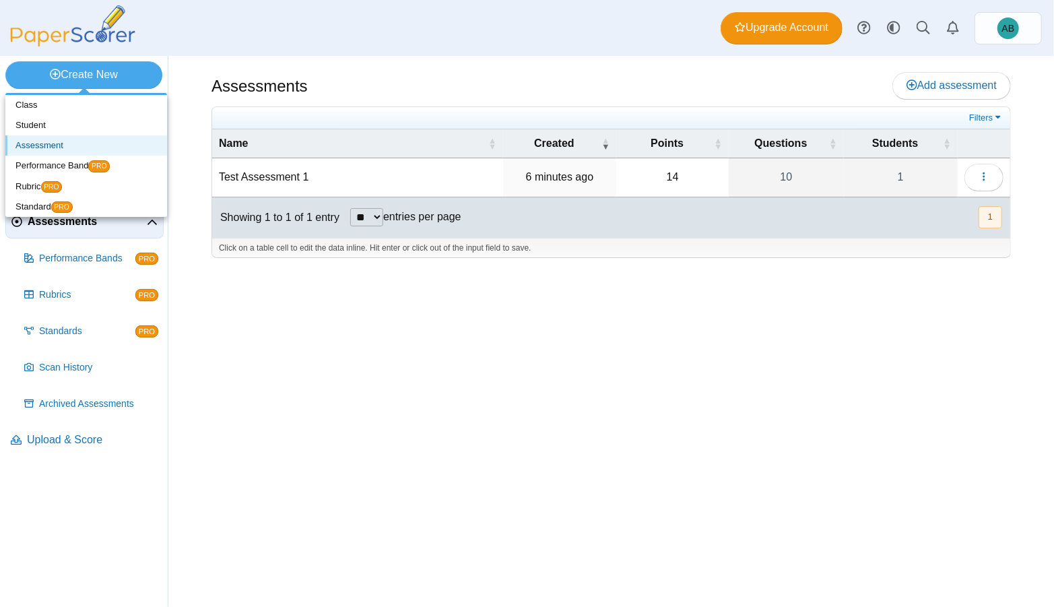
click at [67, 144] on link "Assessment" at bounding box center [86, 145] width 162 height 20
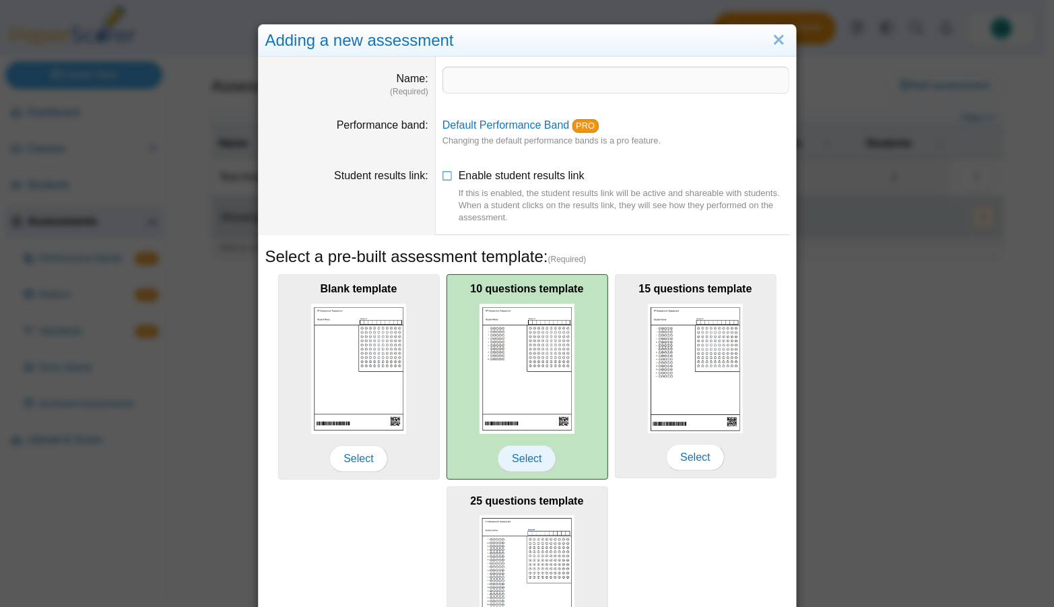
click at [527, 457] on span "Select" at bounding box center [527, 458] width 58 height 27
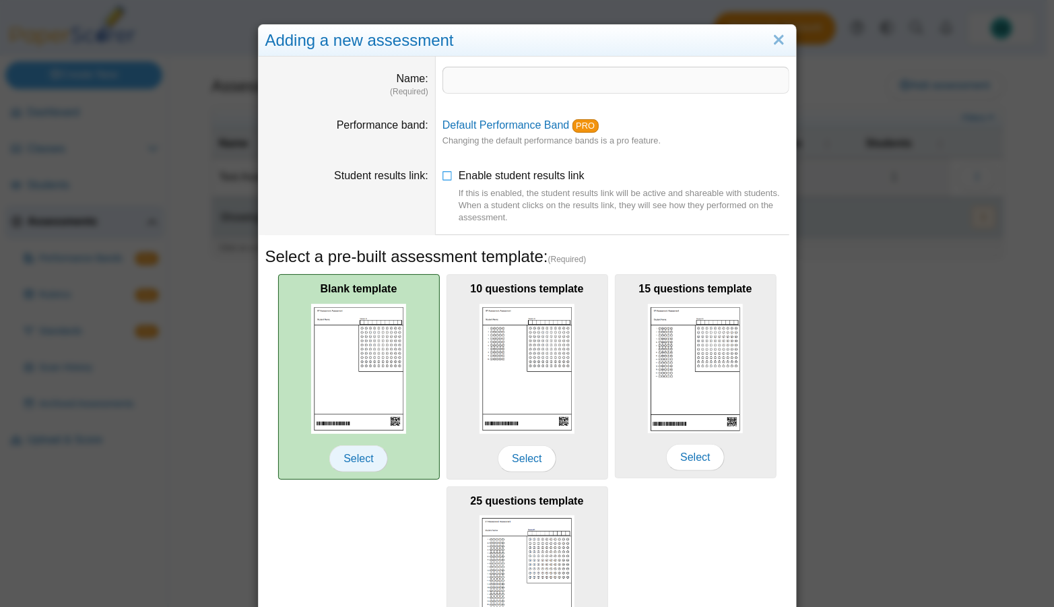
click at [373, 455] on span "Select" at bounding box center [358, 458] width 58 height 27
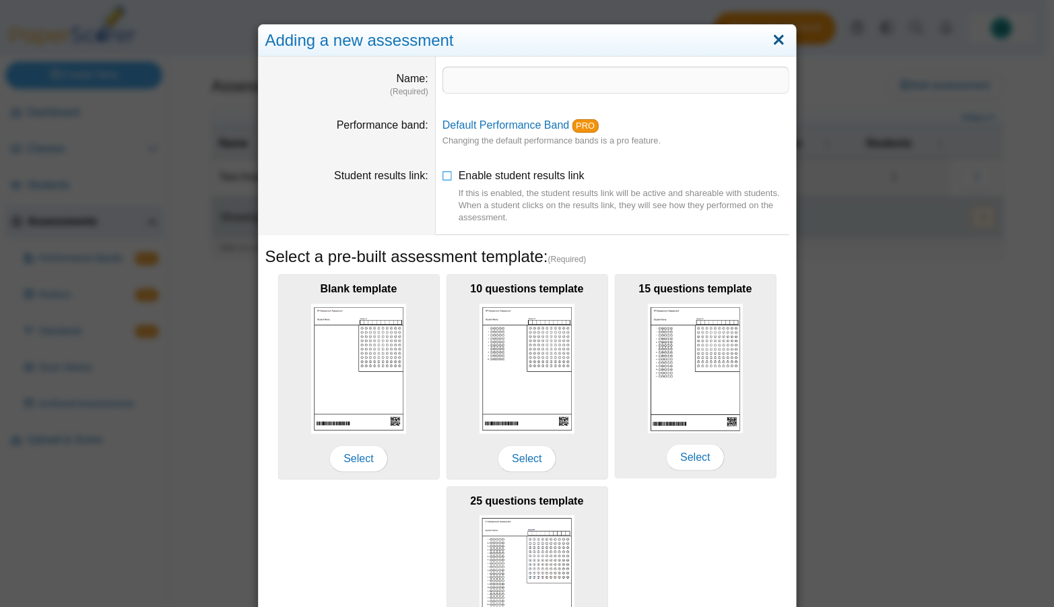
click at [777, 42] on link "Close" at bounding box center [779, 40] width 21 height 23
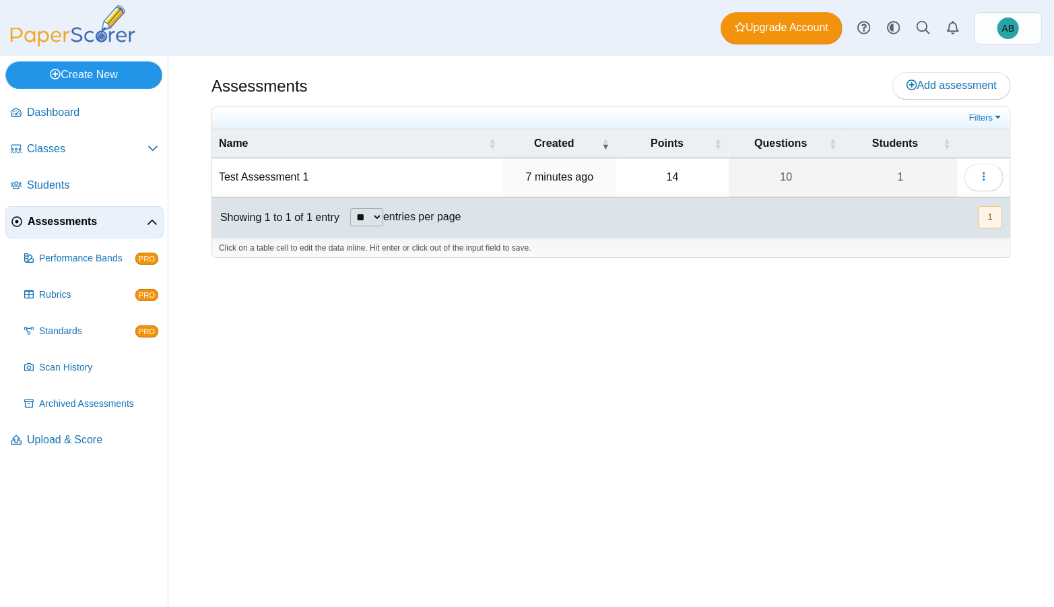
click at [123, 81] on link "Create New" at bounding box center [83, 74] width 157 height 27
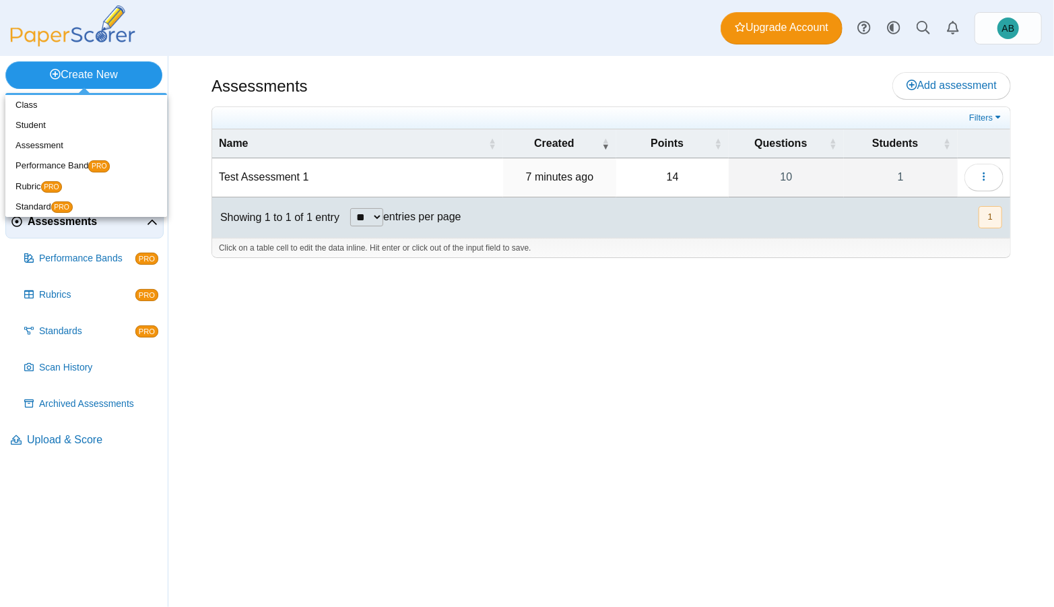
click at [123, 81] on link "Create New" at bounding box center [83, 74] width 157 height 27
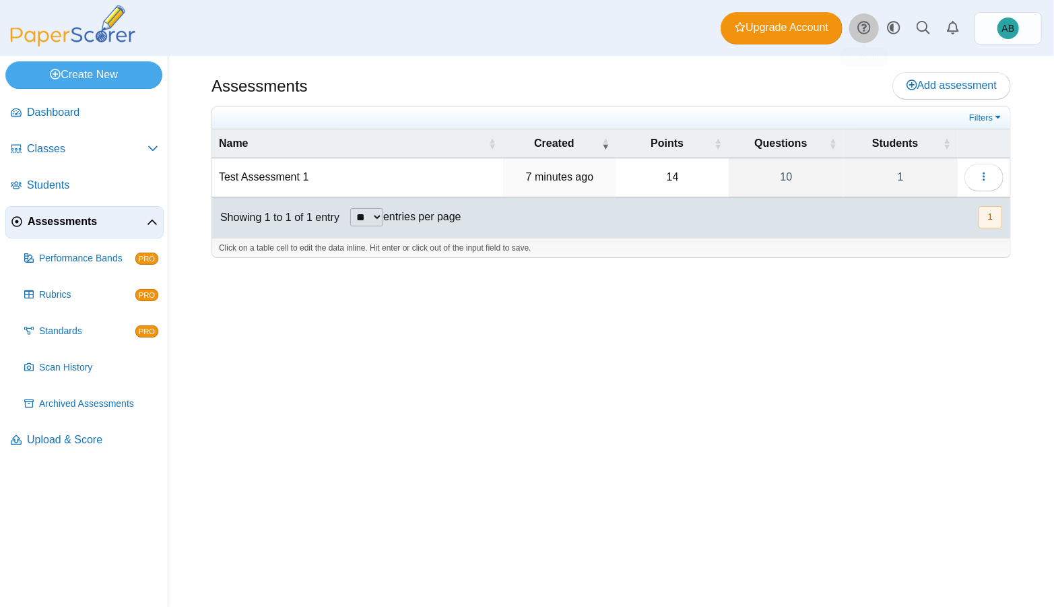
click at [863, 34] on use at bounding box center [863, 28] width 13 height 13
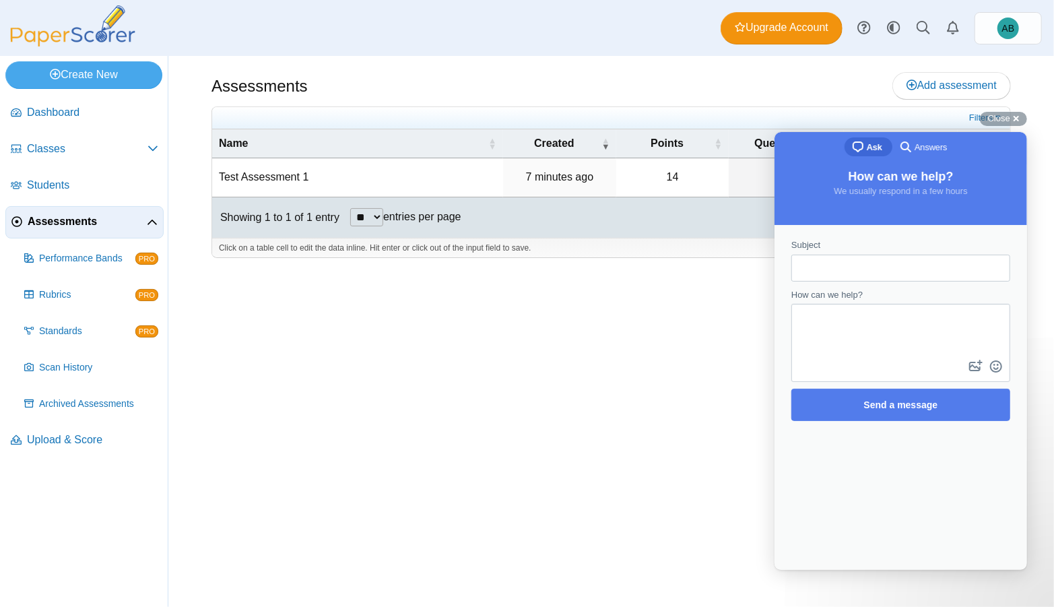
click at [920, 141] on span "Answers" at bounding box center [930, 146] width 32 height 13
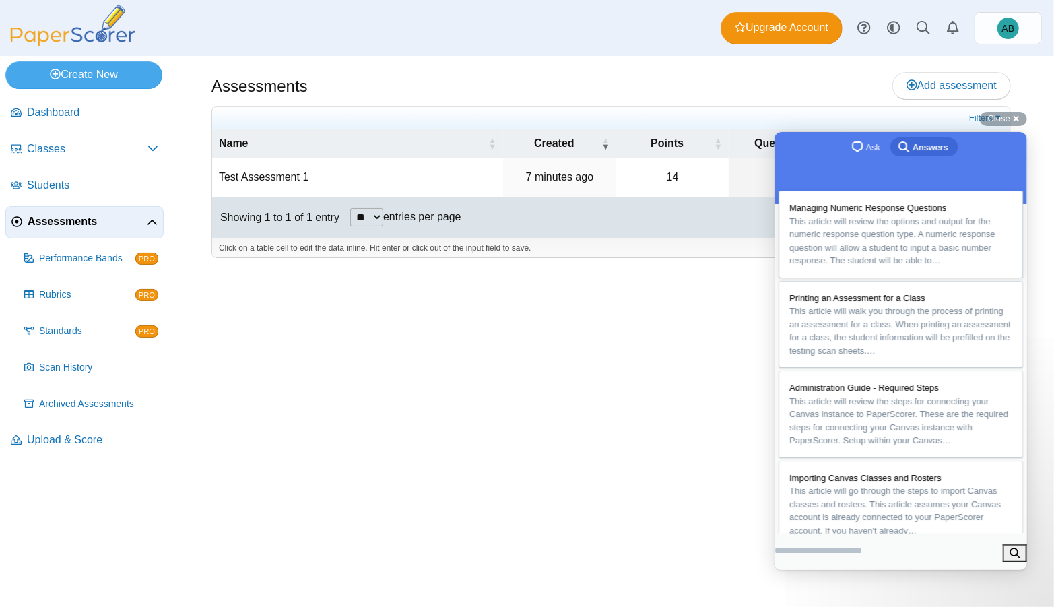
scroll to position [44, 0]
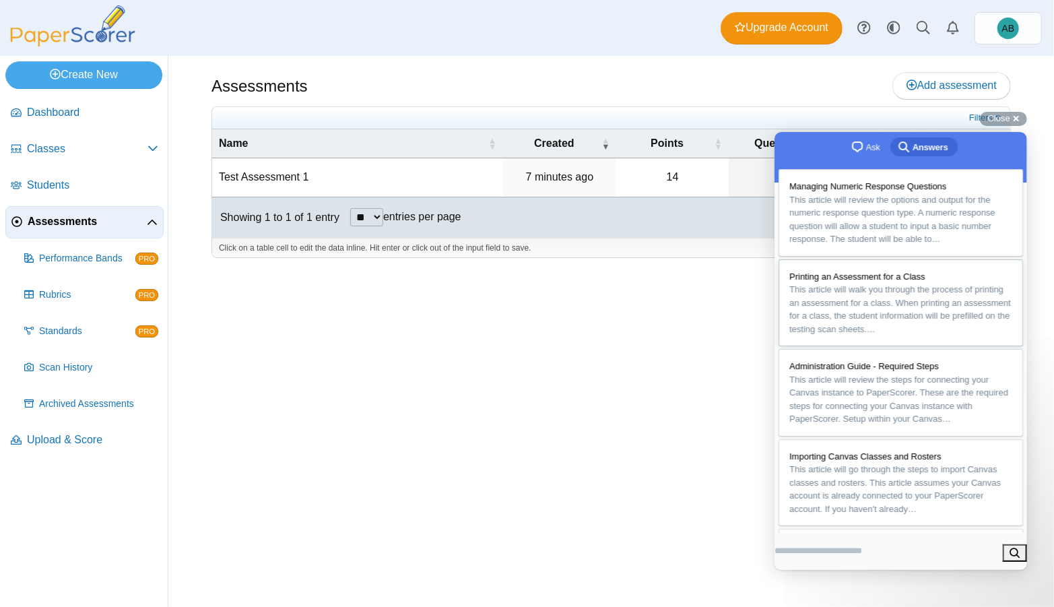
click at [877, 281] on span "Printing an Assessment for a Class" at bounding box center [857, 276] width 136 height 10
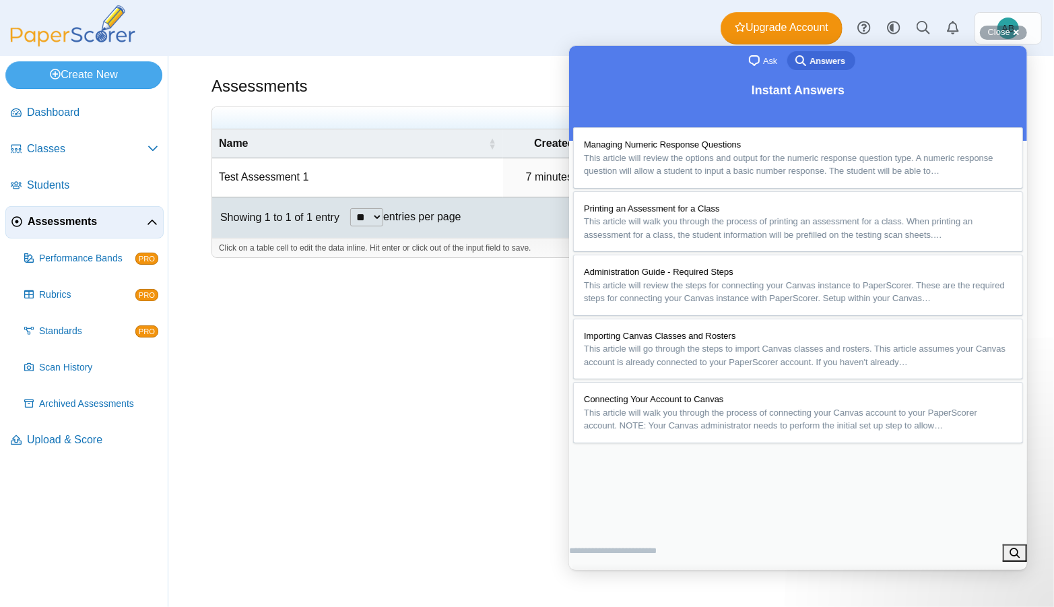
scroll to position [1226, 0]
click at [331, 344] on div "Assessments Add assessment 14 1" at bounding box center [611, 331] width 886 height 551
click at [596, 576] on button "Close" at bounding box center [584, 585] width 24 height 18
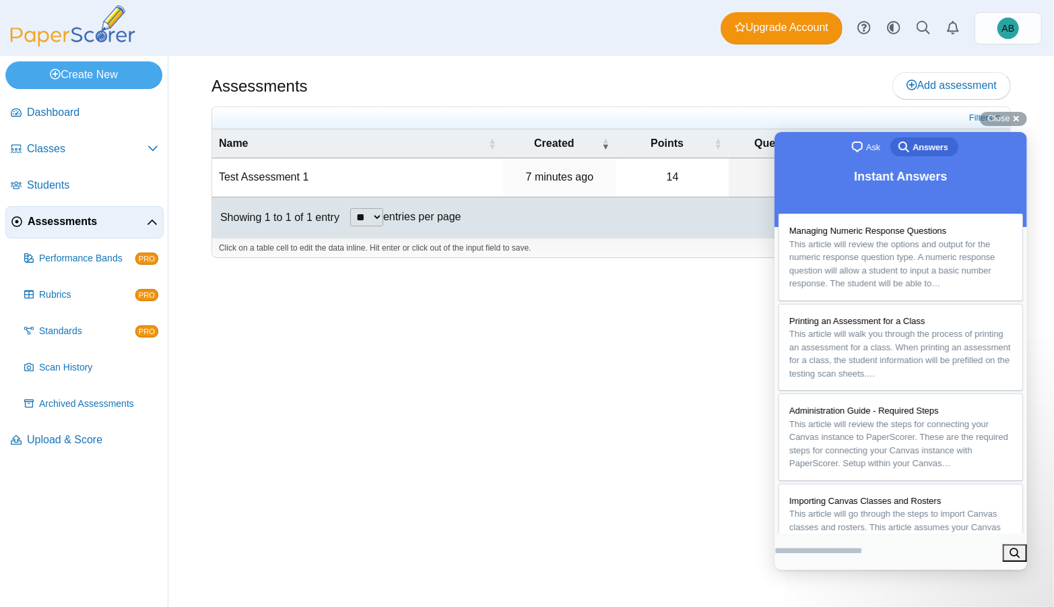
scroll to position [1075, 0]
drag, startPoint x: 282, startPoint y: 295, endPoint x: 346, endPoint y: 183, distance: 128.5
click at [284, 291] on div "Assessments Add assessment 14 1" at bounding box center [611, 331] width 886 height 551
click at [1006, 116] on span "Close" at bounding box center [999, 118] width 22 height 10
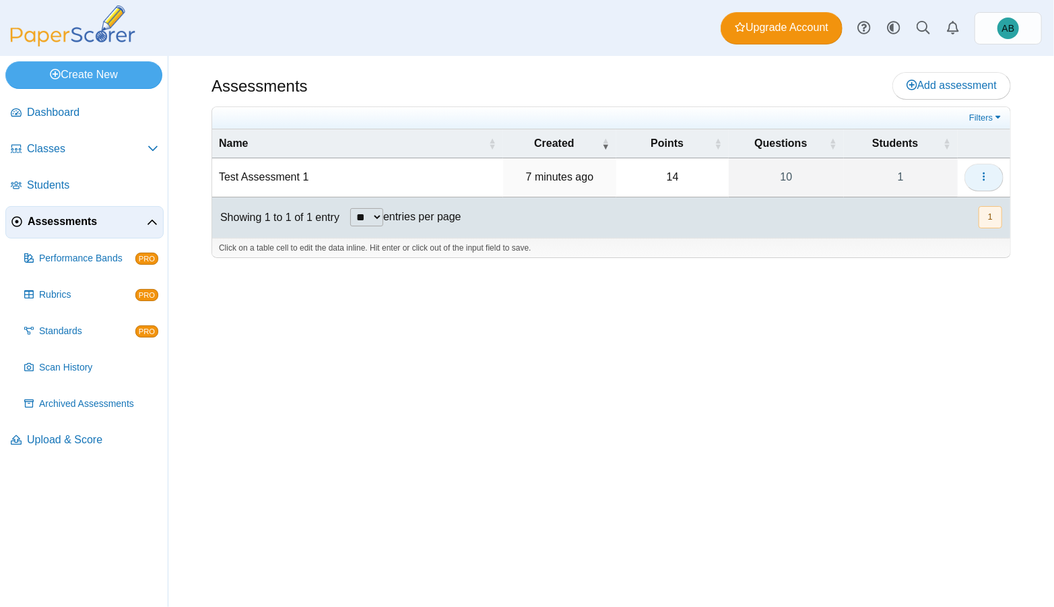
click at [985, 174] on icon "button" at bounding box center [984, 176] width 11 height 11
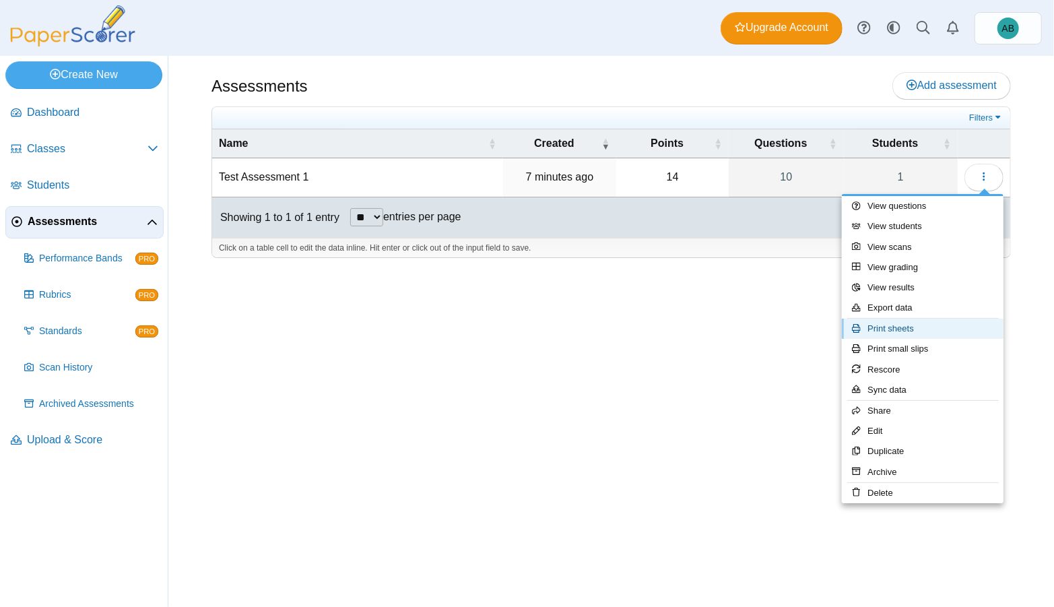
click at [946, 329] on link "Print sheets" at bounding box center [923, 329] width 162 height 20
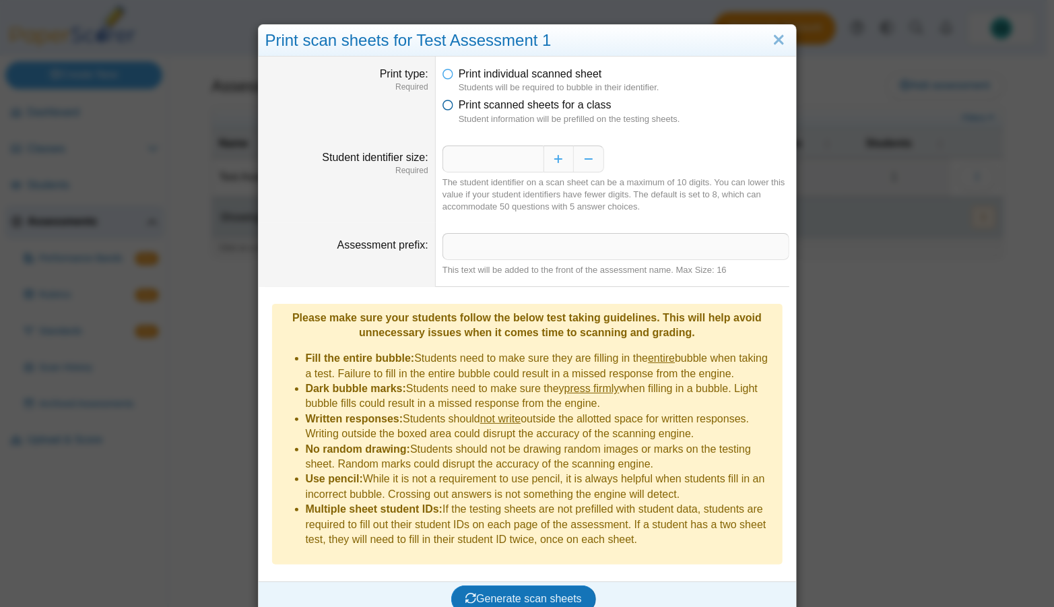
click at [447, 102] on icon at bounding box center [448, 102] width 11 height 9
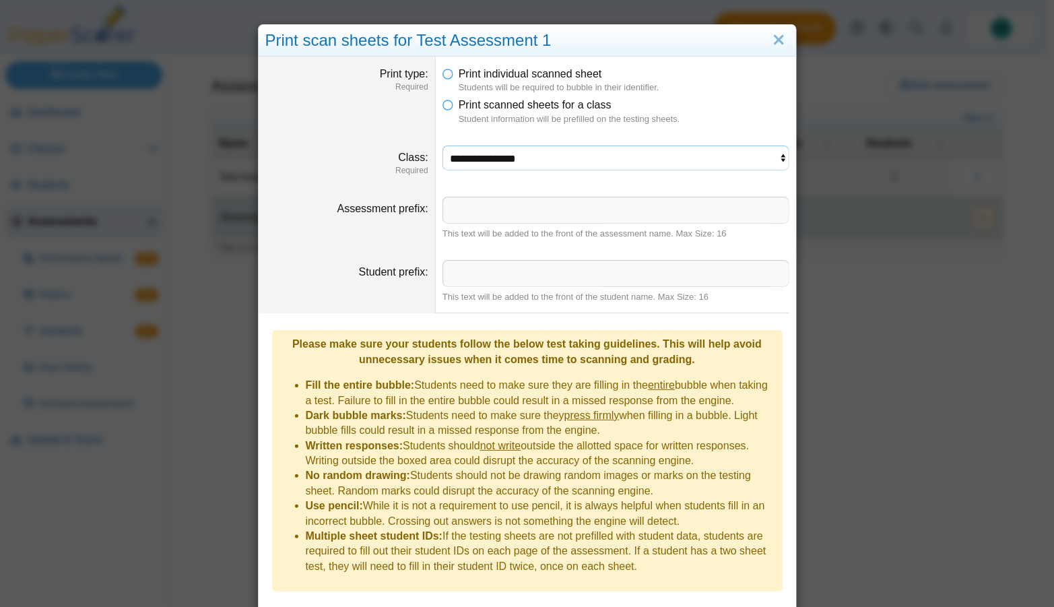
click at [545, 164] on select "**********" at bounding box center [616, 158] width 347 height 26
select select "**********"
click at [443, 145] on select "**********" at bounding box center [616, 158] width 347 height 26
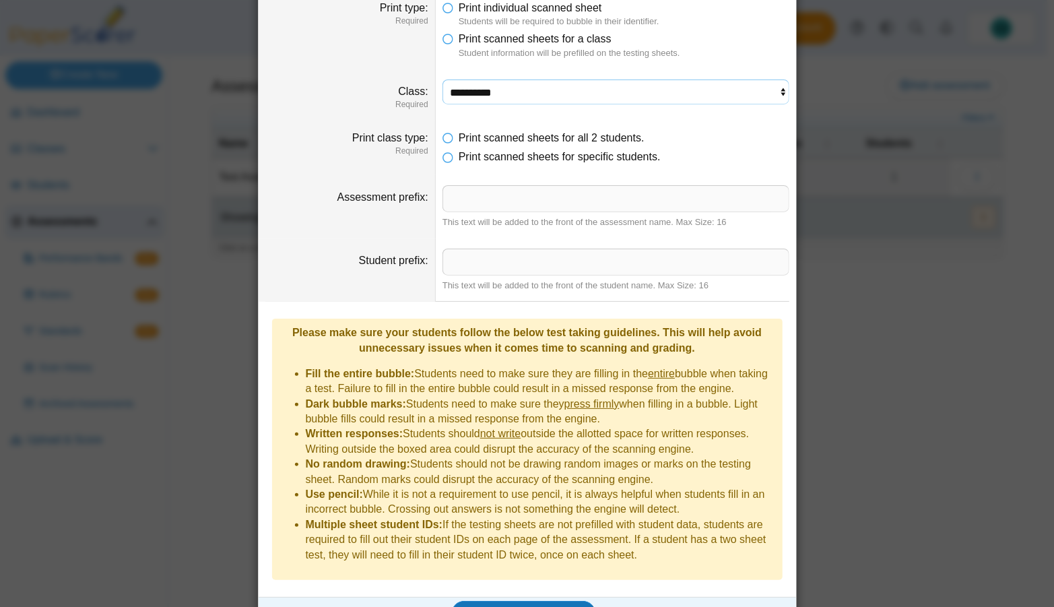
scroll to position [75, 0]
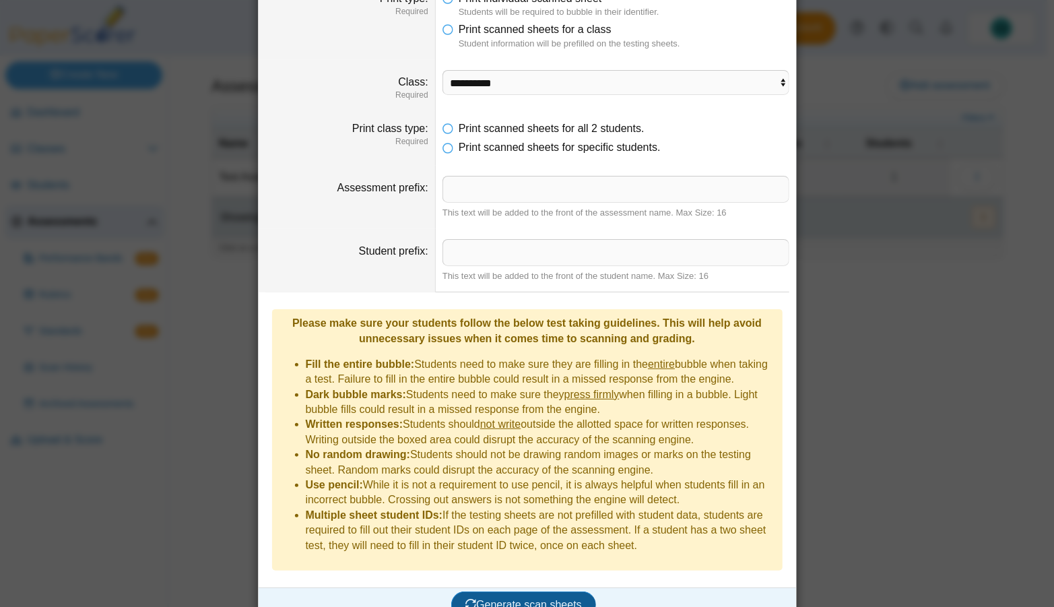
click at [562, 599] on span "Generate scan sheets" at bounding box center [523, 604] width 117 height 11
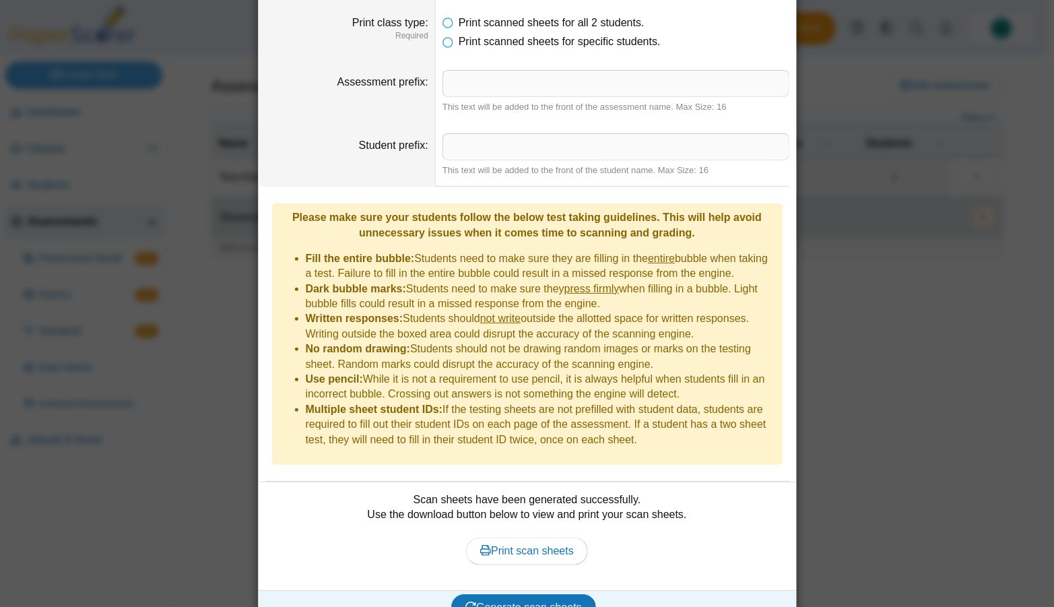
scroll to position [183, 0]
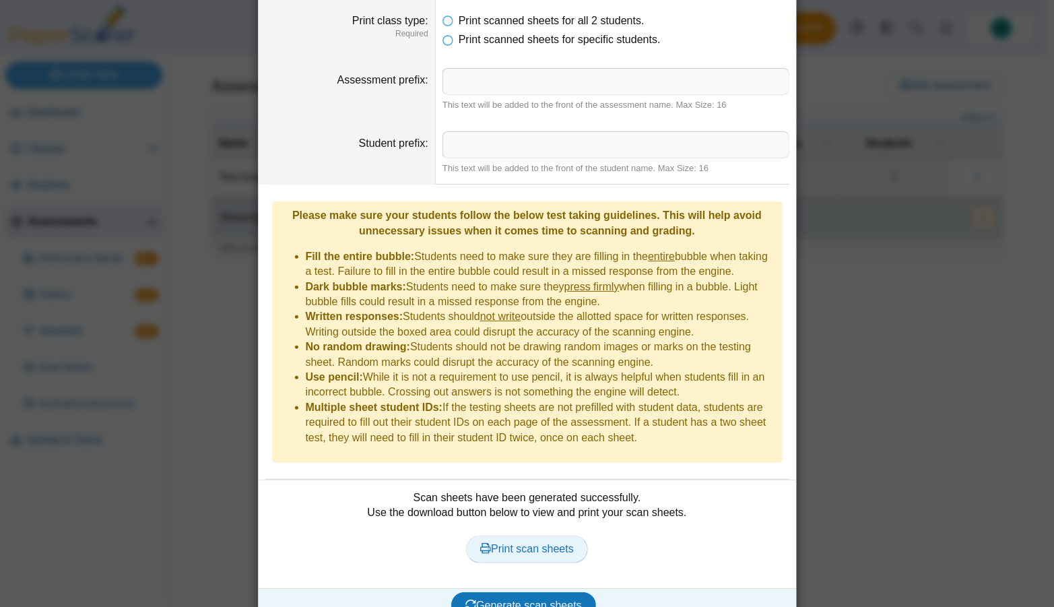
click at [542, 543] on span "Print scan sheets" at bounding box center [527, 548] width 94 height 11
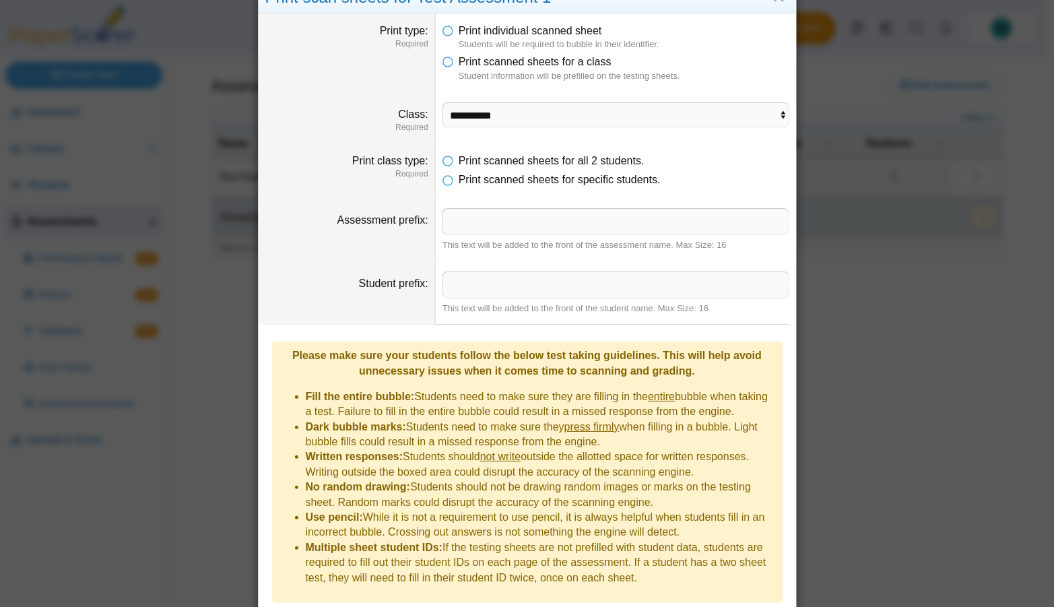
scroll to position [0, 0]
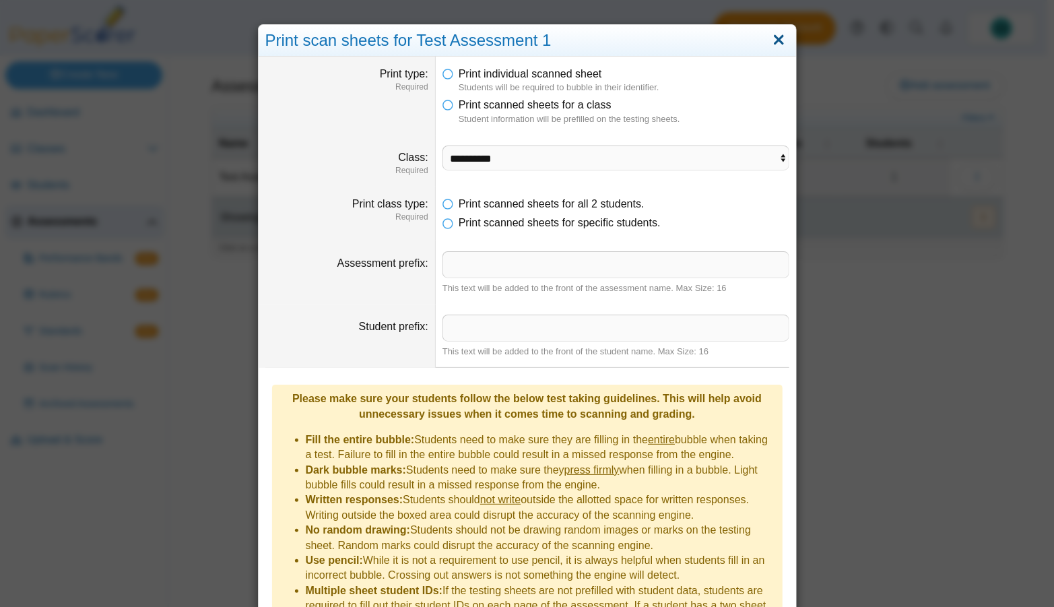
click at [779, 38] on link "Close" at bounding box center [779, 40] width 21 height 23
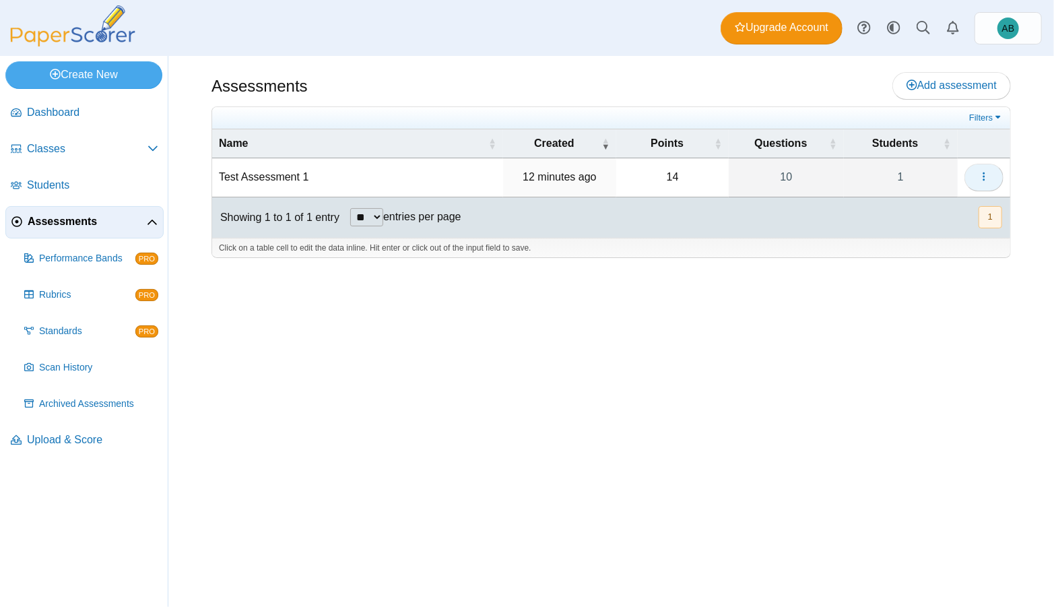
click at [992, 172] on button "button" at bounding box center [984, 177] width 39 height 27
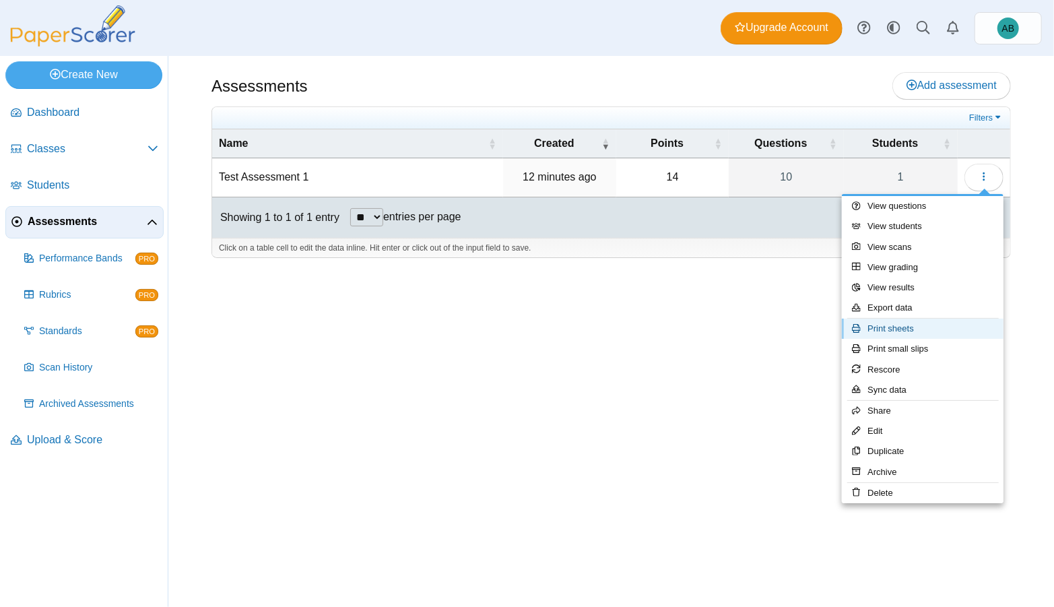
click at [930, 331] on link "Print sheets" at bounding box center [923, 329] width 162 height 20
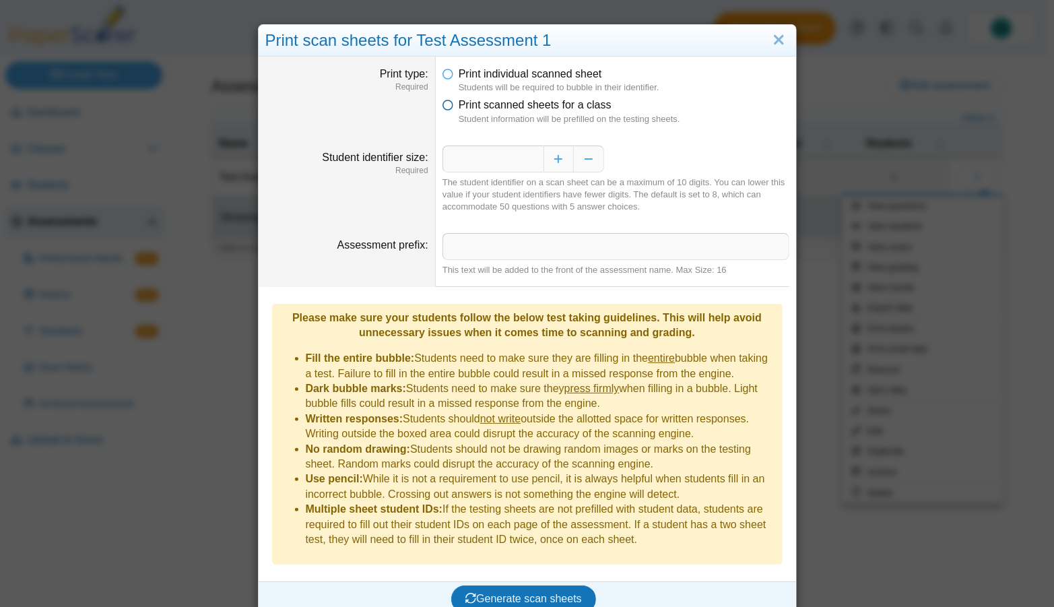
click at [445, 102] on icon at bounding box center [448, 102] width 11 height 9
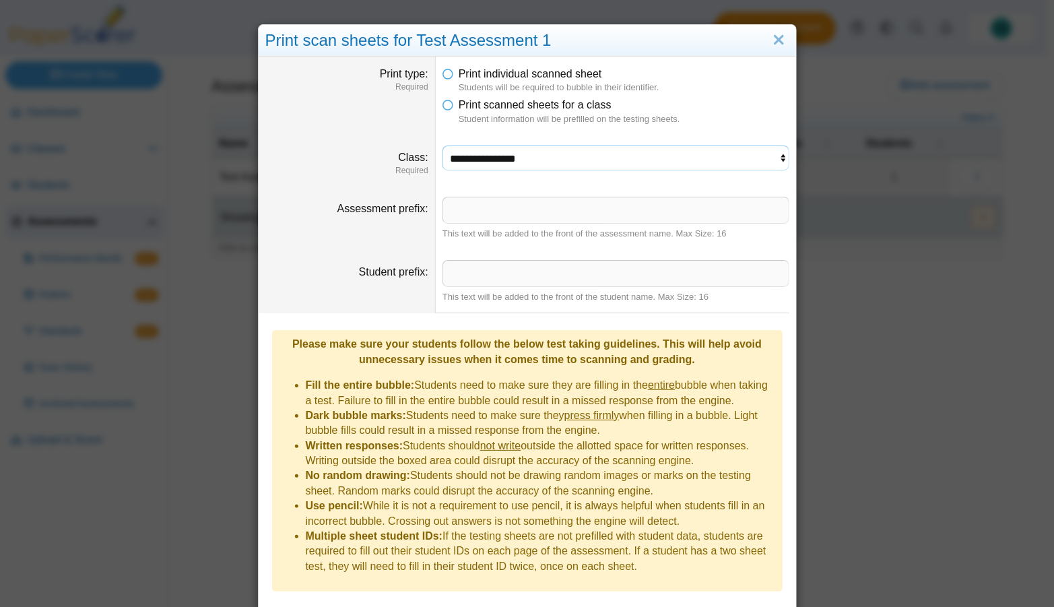
click at [478, 162] on select "**********" at bounding box center [616, 158] width 347 height 26
select select "**********"
click at [443, 145] on select "**********" at bounding box center [616, 158] width 347 height 26
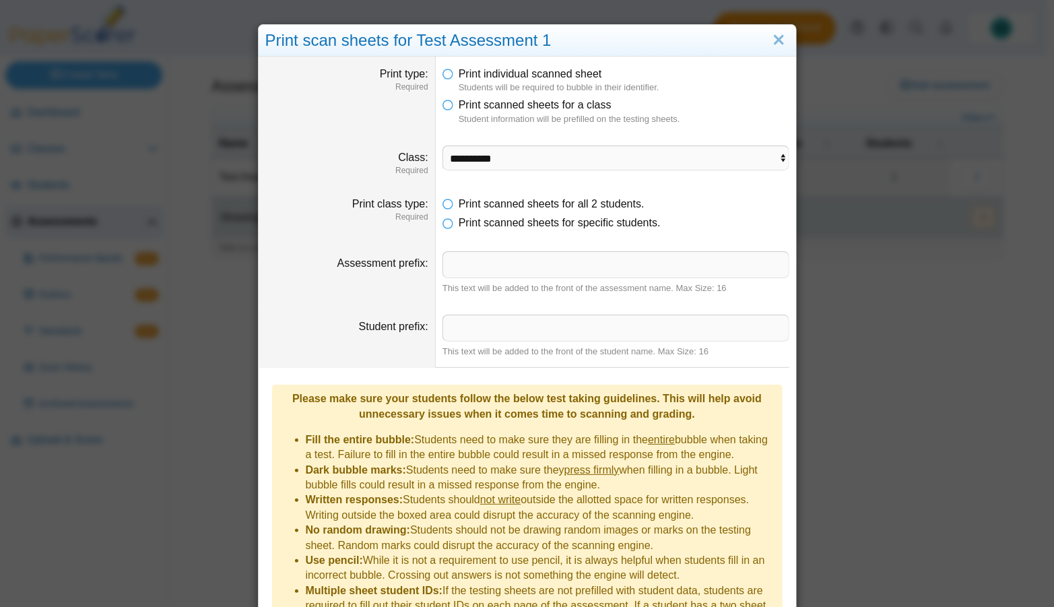
click at [450, 222] on li "Print scanned sheets for specific students." at bounding box center [616, 223] width 347 height 15
click at [446, 222] on icon at bounding box center [448, 220] width 11 height 9
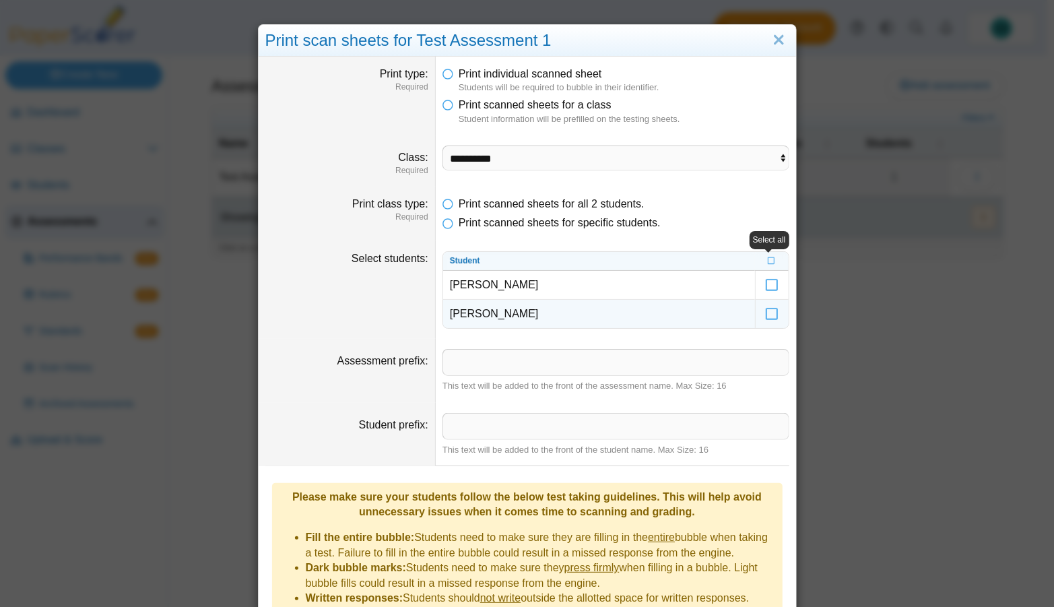
click at [502, 314] on td "Santoroski, Michael" at bounding box center [599, 314] width 312 height 28
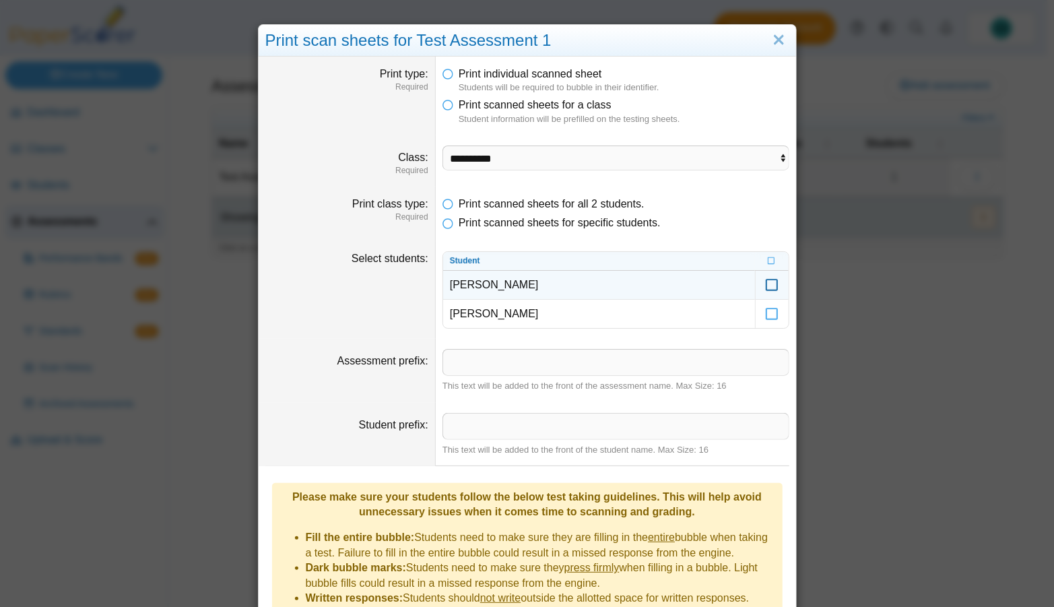
click at [765, 280] on icon at bounding box center [771, 279] width 13 height 12
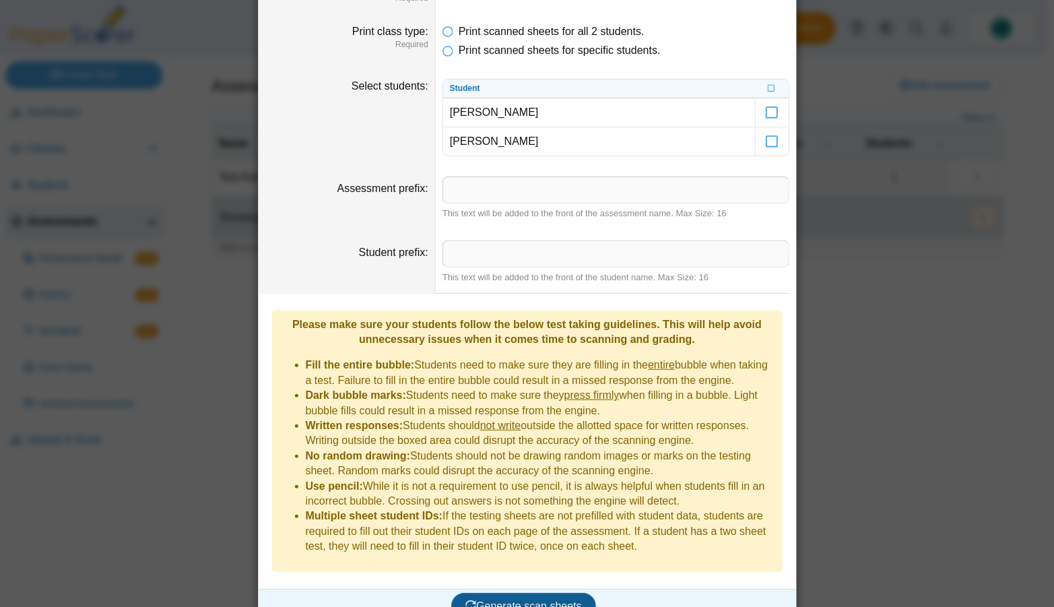
drag, startPoint x: 526, startPoint y: 583, endPoint x: 528, endPoint y: 574, distance: 9.6
click at [526, 600] on span "Generate scan sheets" at bounding box center [523, 605] width 117 height 11
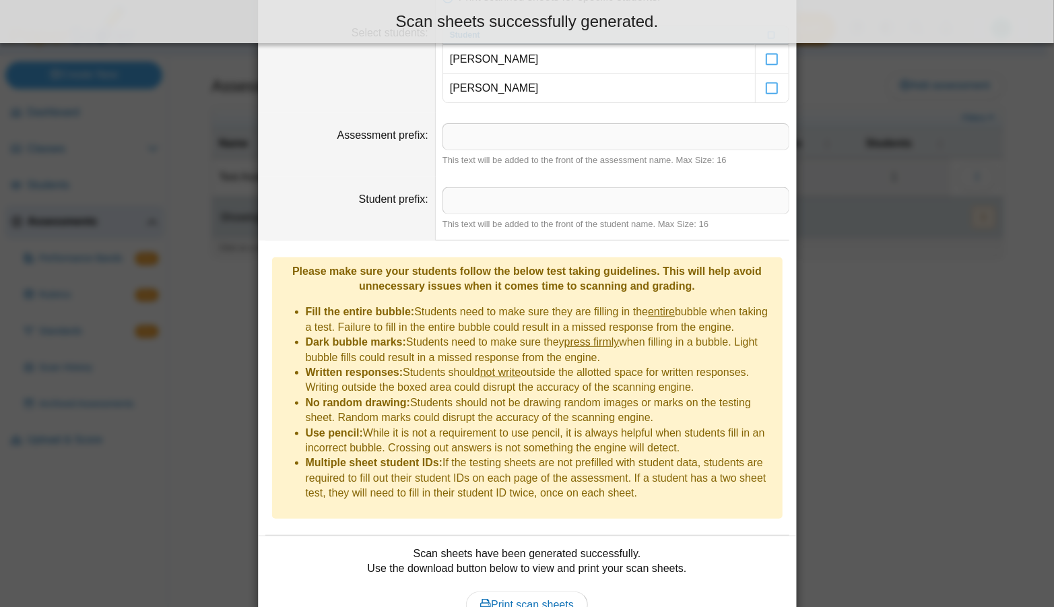
scroll to position [280, 0]
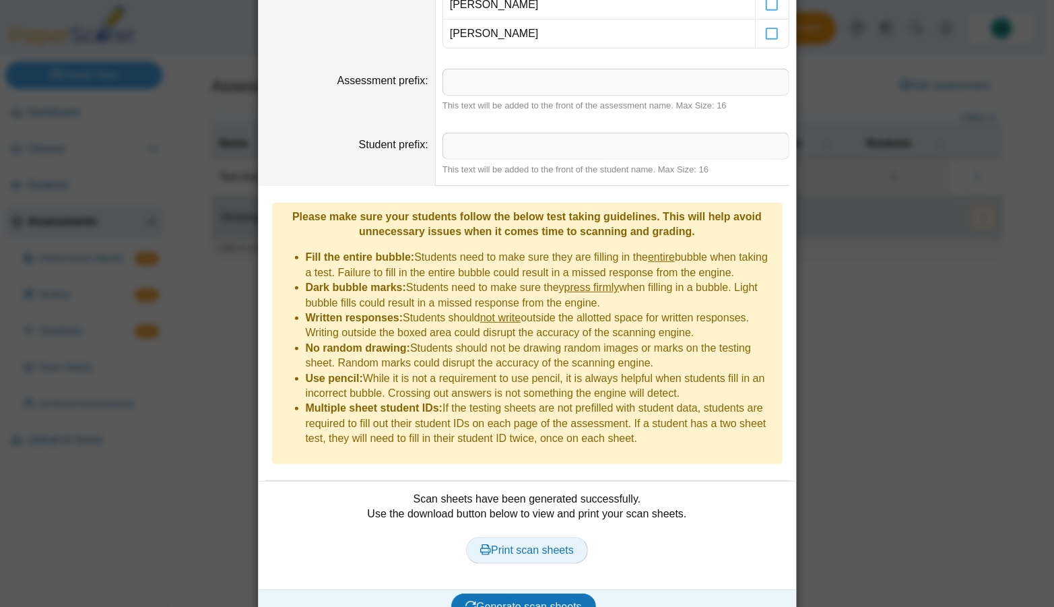
click at [518, 544] on span "Print scan sheets" at bounding box center [527, 549] width 94 height 11
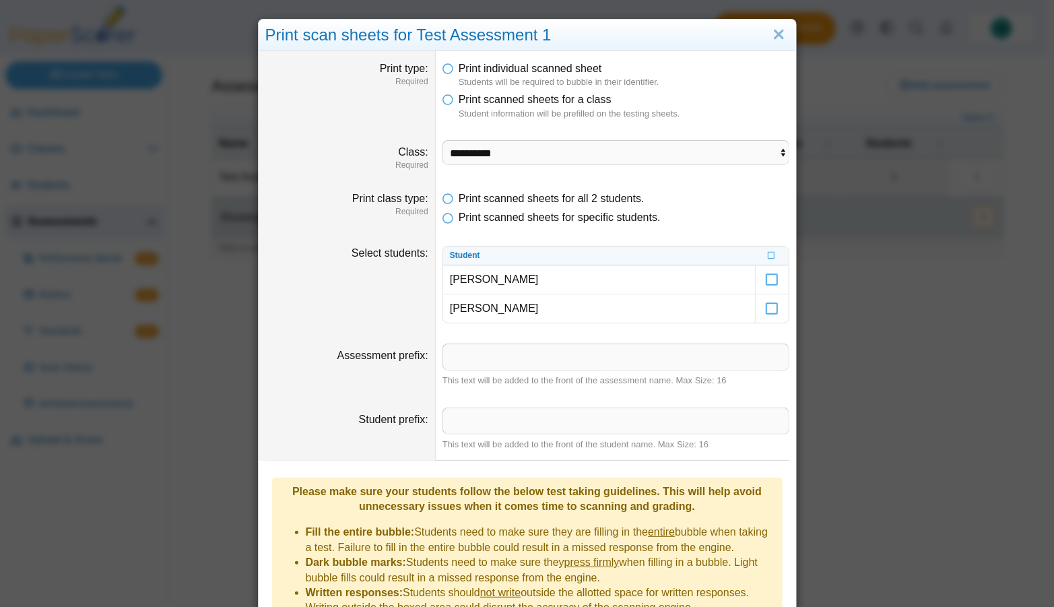
scroll to position [0, 0]
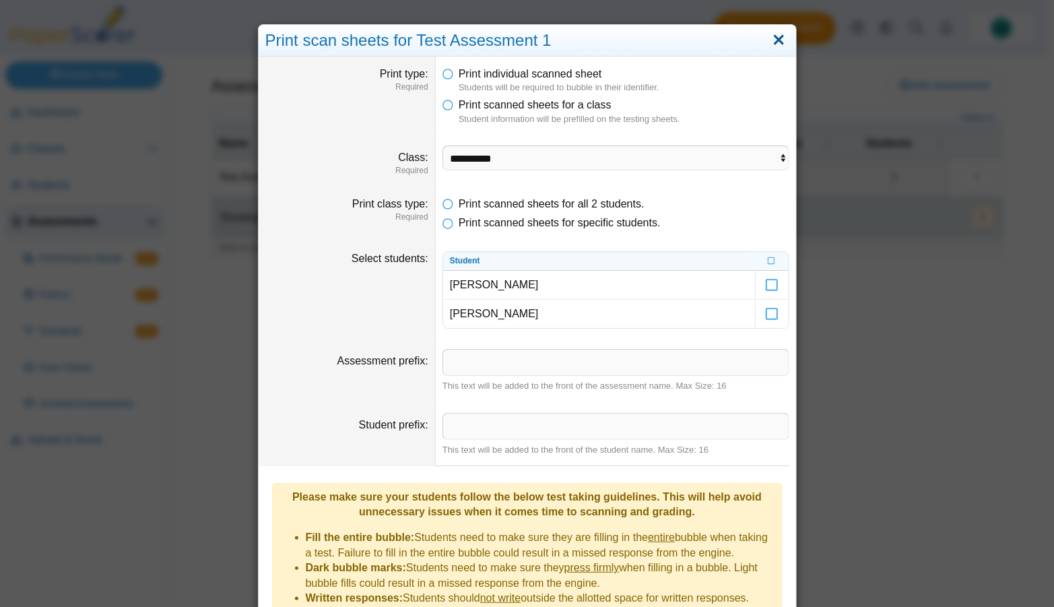
click at [772, 42] on link "Close" at bounding box center [779, 40] width 21 height 23
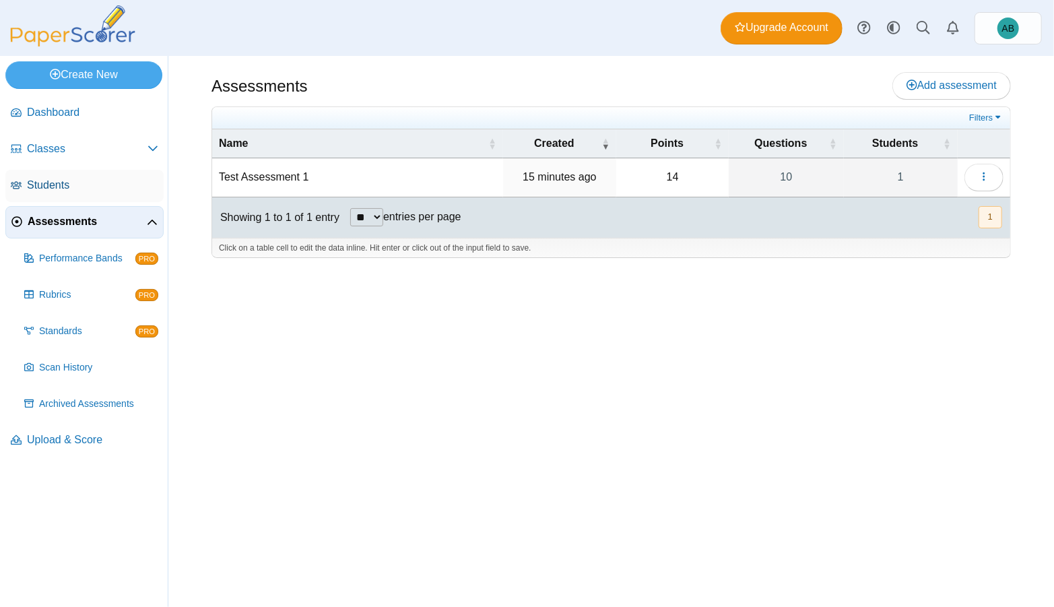
click at [88, 178] on span "Students" at bounding box center [92, 185] width 131 height 15
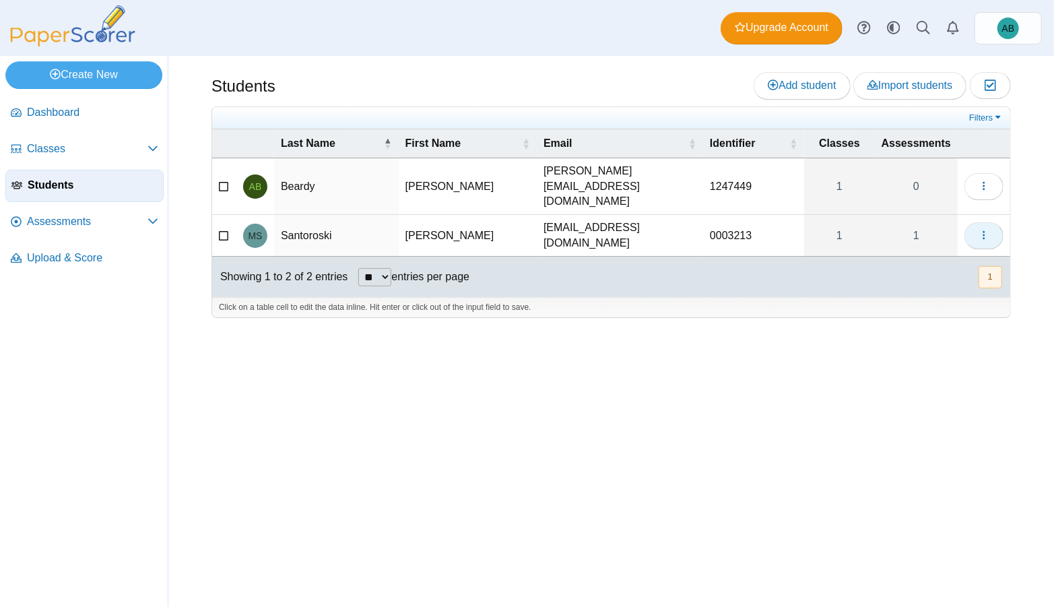
click at [982, 230] on icon "button" at bounding box center [984, 235] width 11 height 11
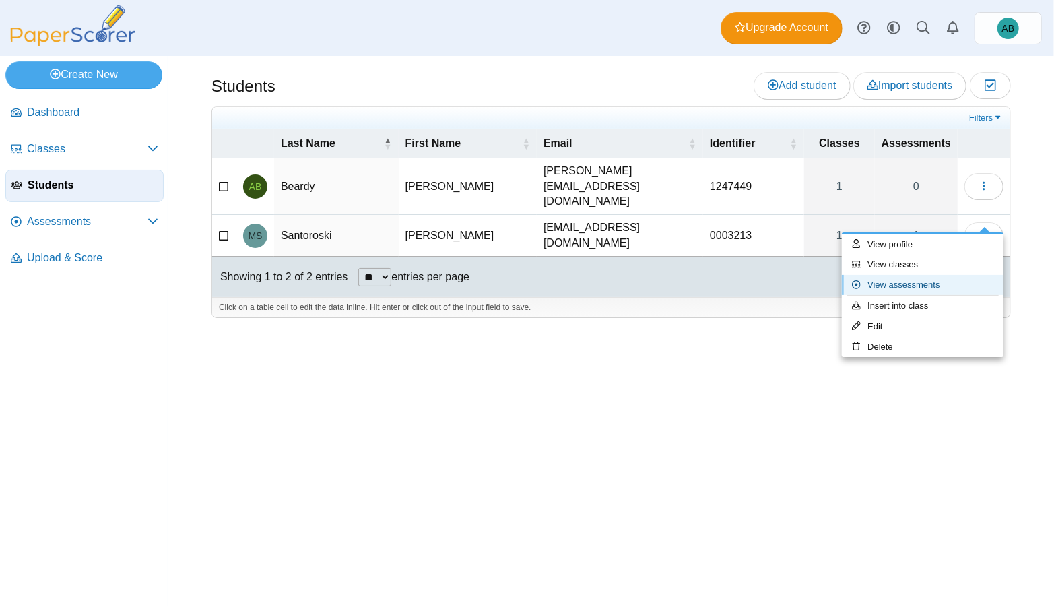
click at [905, 280] on link "View assessments" at bounding box center [923, 285] width 162 height 20
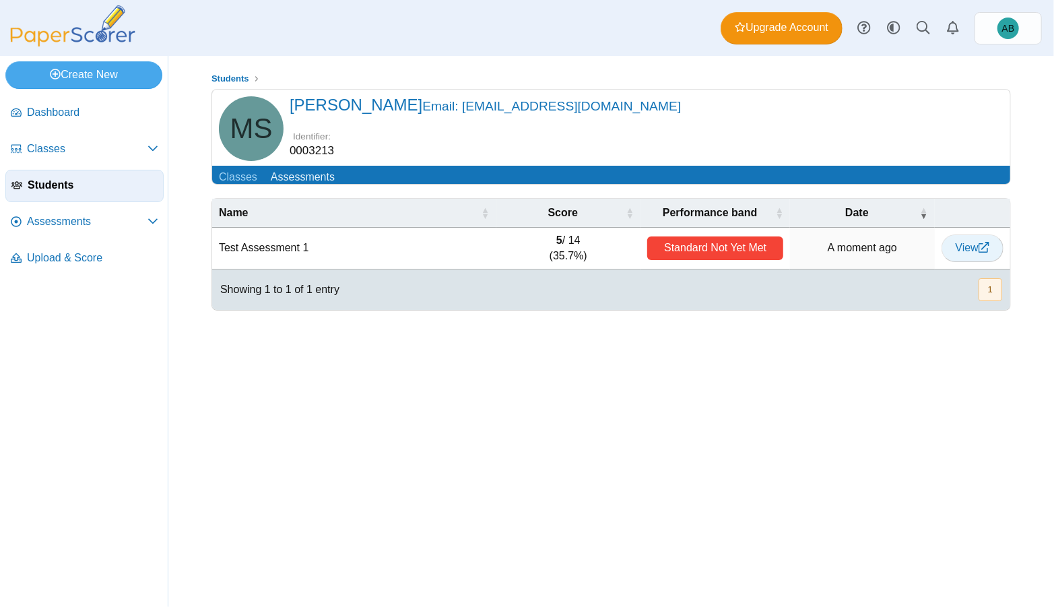
click at [985, 253] on icon at bounding box center [984, 247] width 11 height 11
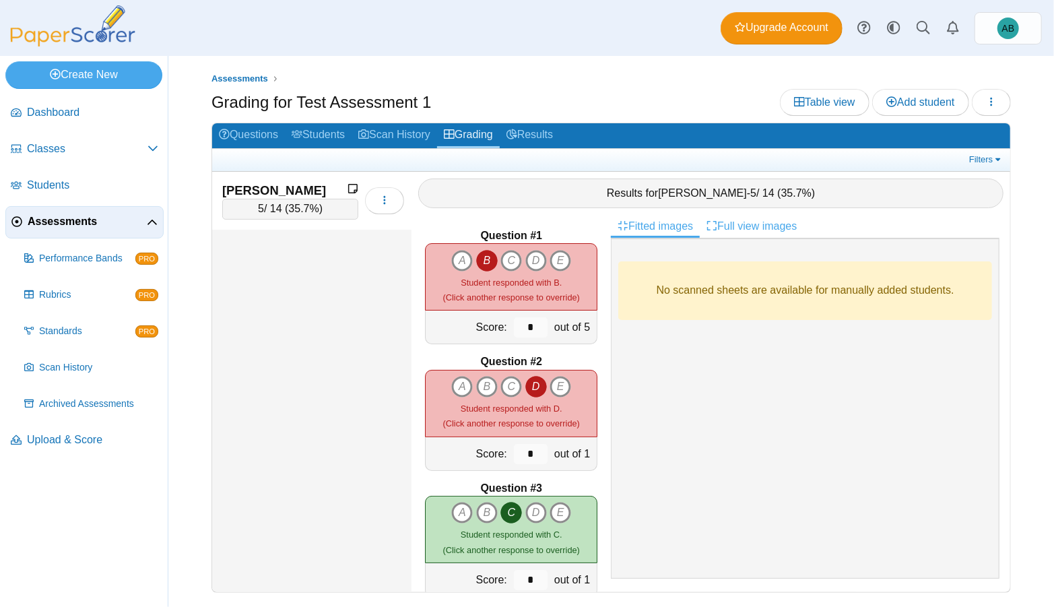
click at [792, 223] on link "Full view images" at bounding box center [752, 226] width 104 height 23
click at [674, 227] on link "Fitted images" at bounding box center [655, 226] width 89 height 23
click at [150, 219] on icon at bounding box center [152, 223] width 11 height 11
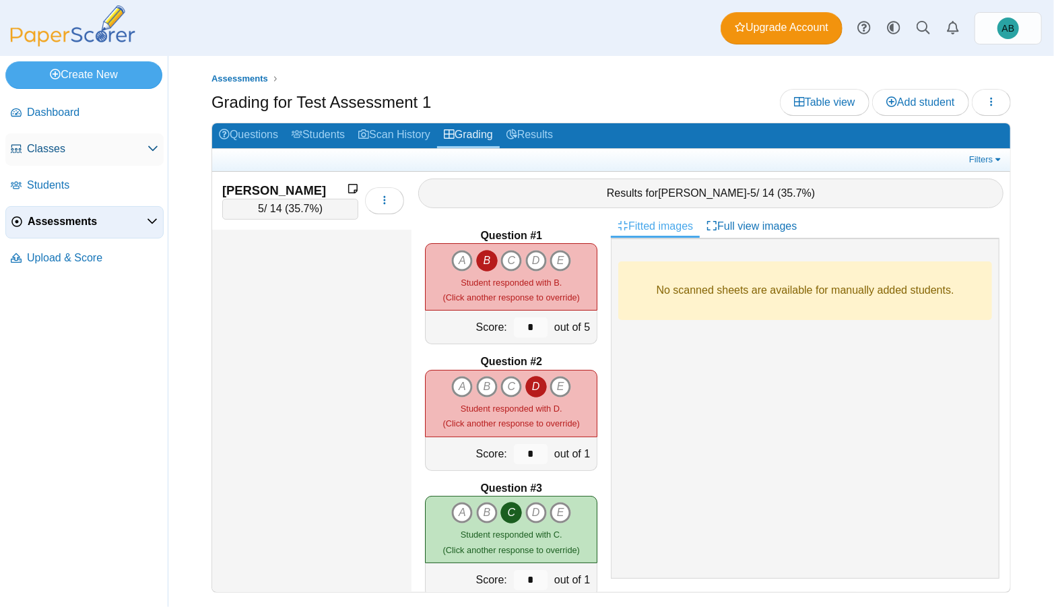
click at [96, 148] on span "Classes" at bounding box center [87, 148] width 121 height 15
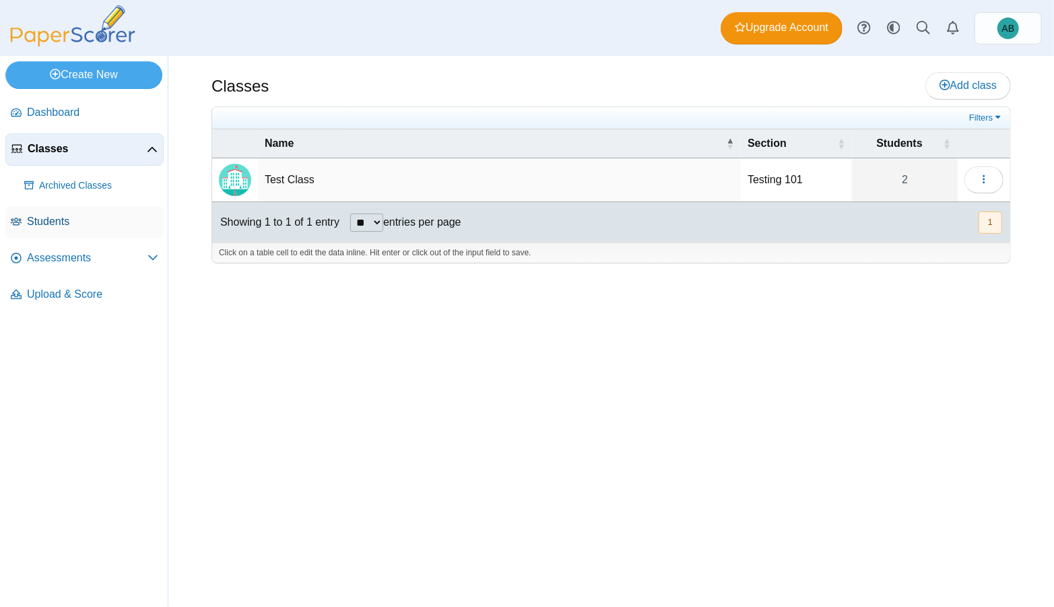
click at [84, 222] on span "Students" at bounding box center [92, 221] width 131 height 15
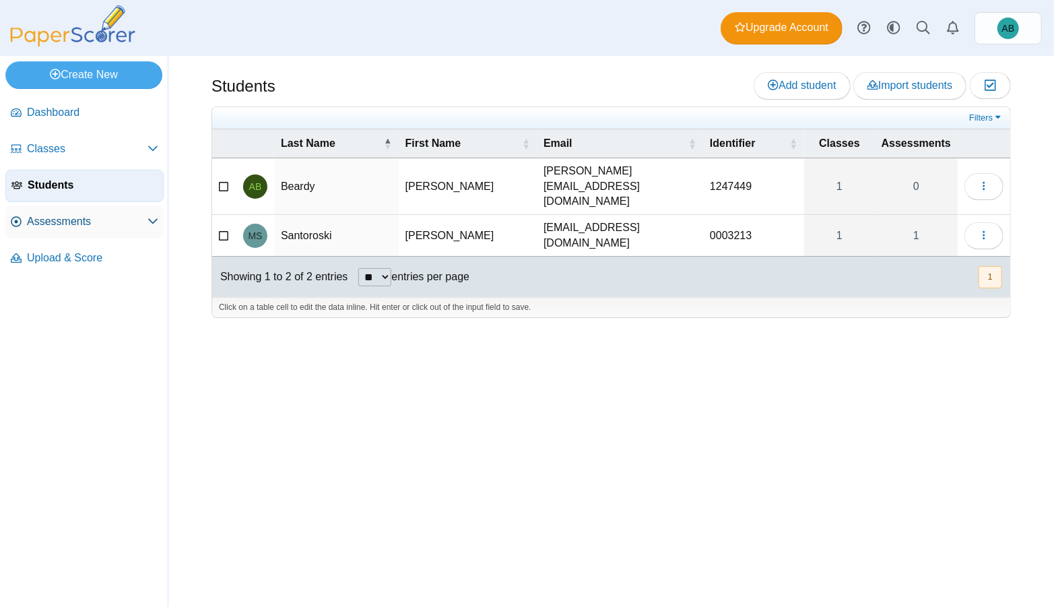
click at [104, 225] on span "Assessments" at bounding box center [87, 221] width 121 height 15
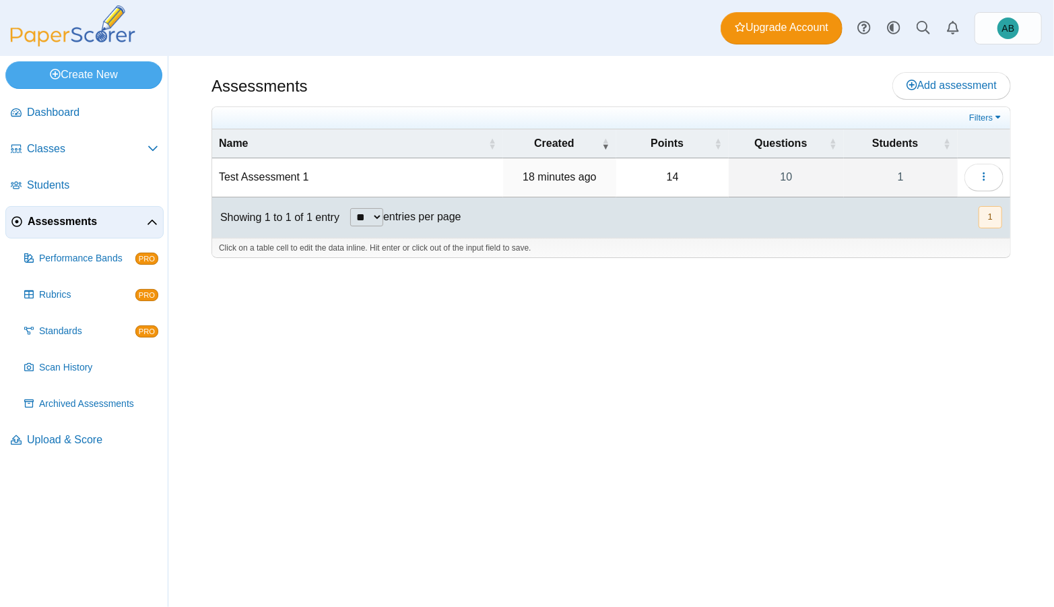
click at [996, 214] on button "1" at bounding box center [991, 217] width 24 height 22
click at [271, 176] on td "Test Assessment 1" at bounding box center [357, 177] width 291 height 38
click at [83, 185] on span "Students" at bounding box center [92, 185] width 131 height 15
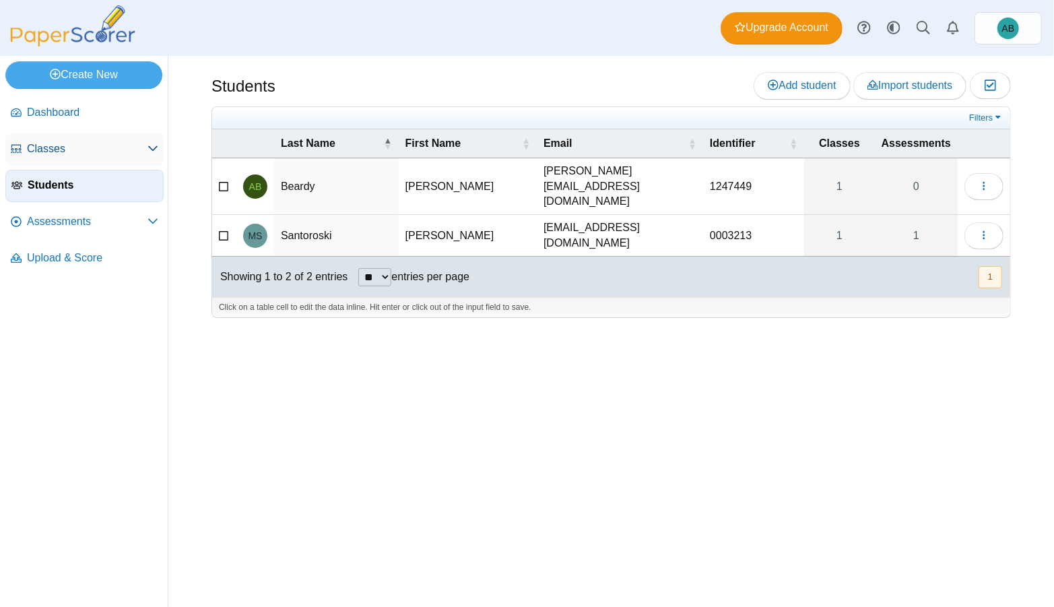
click at [85, 150] on span "Classes" at bounding box center [87, 148] width 121 height 15
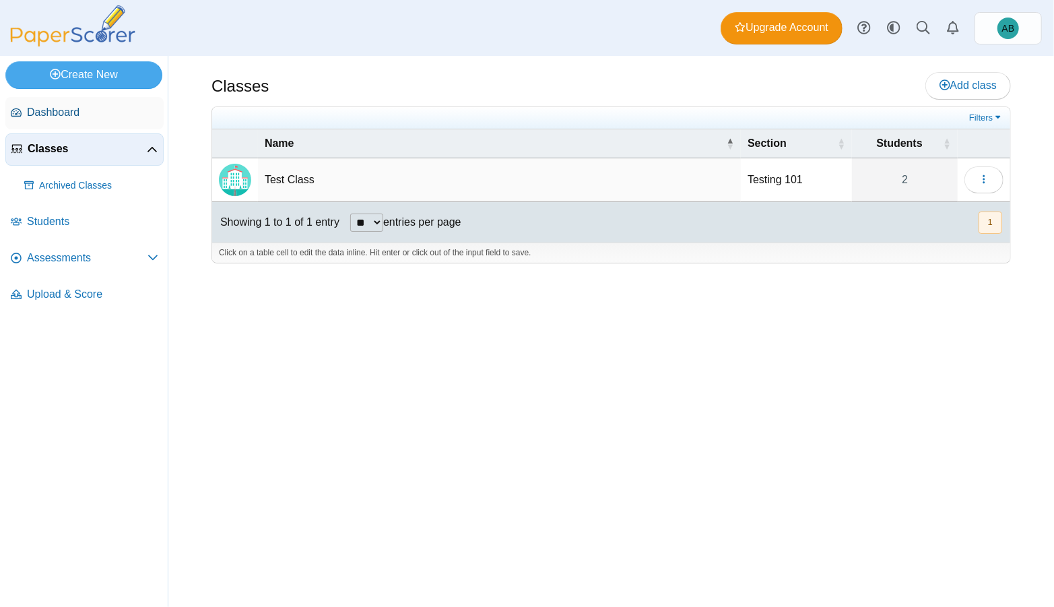
click at [88, 116] on span "Dashboard" at bounding box center [92, 112] width 131 height 15
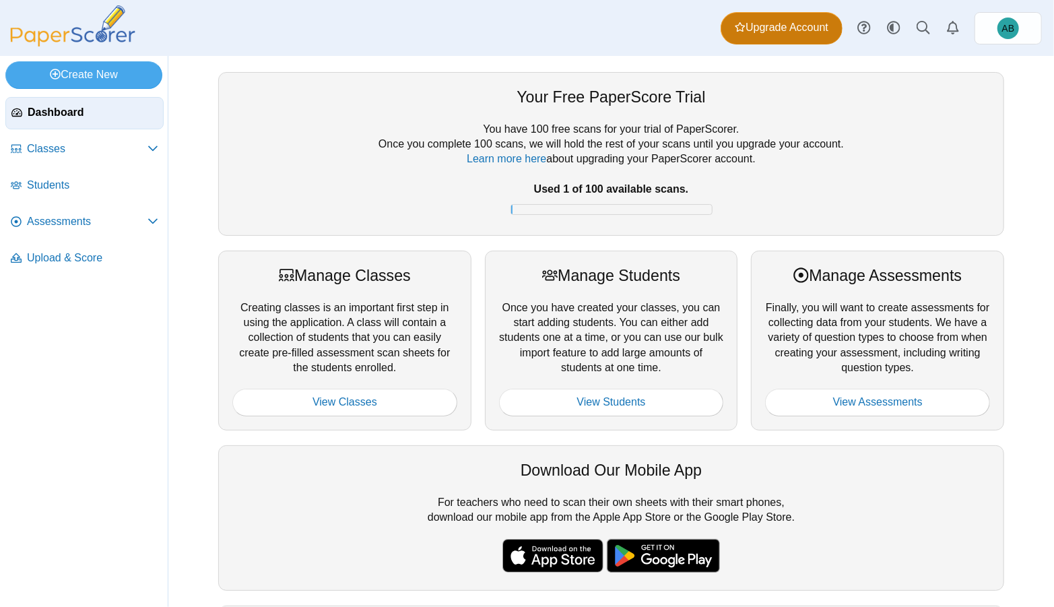
click at [784, 26] on span "Upgrade Account" at bounding box center [782, 27] width 94 height 15
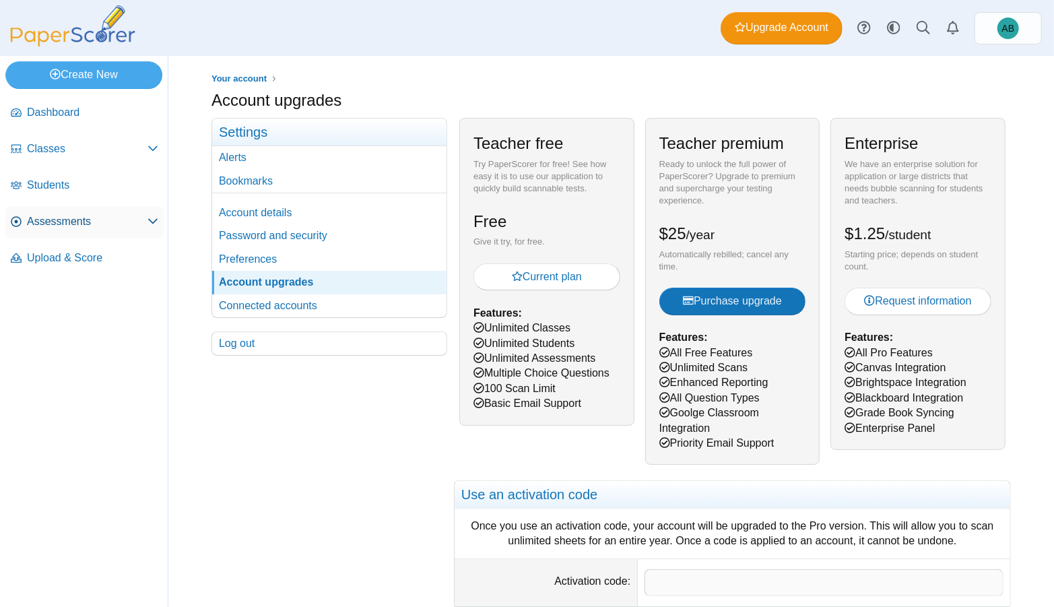
click at [97, 216] on span "Assessments" at bounding box center [87, 221] width 121 height 15
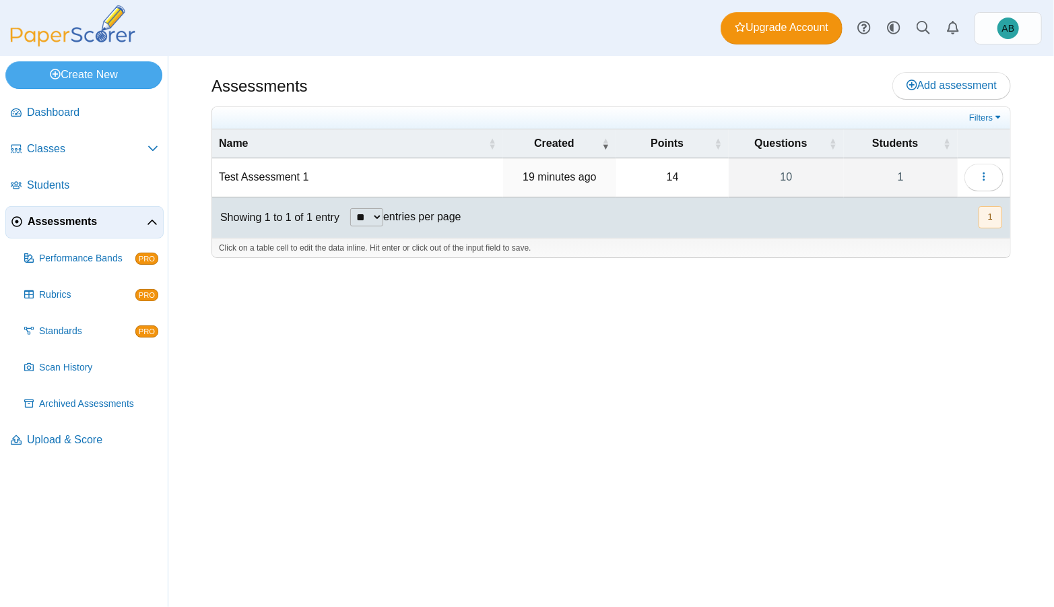
click at [420, 174] on td "Test Assessment 1" at bounding box center [357, 177] width 291 height 38
click at [941, 84] on span "Add assessment" at bounding box center [952, 84] width 90 height 11
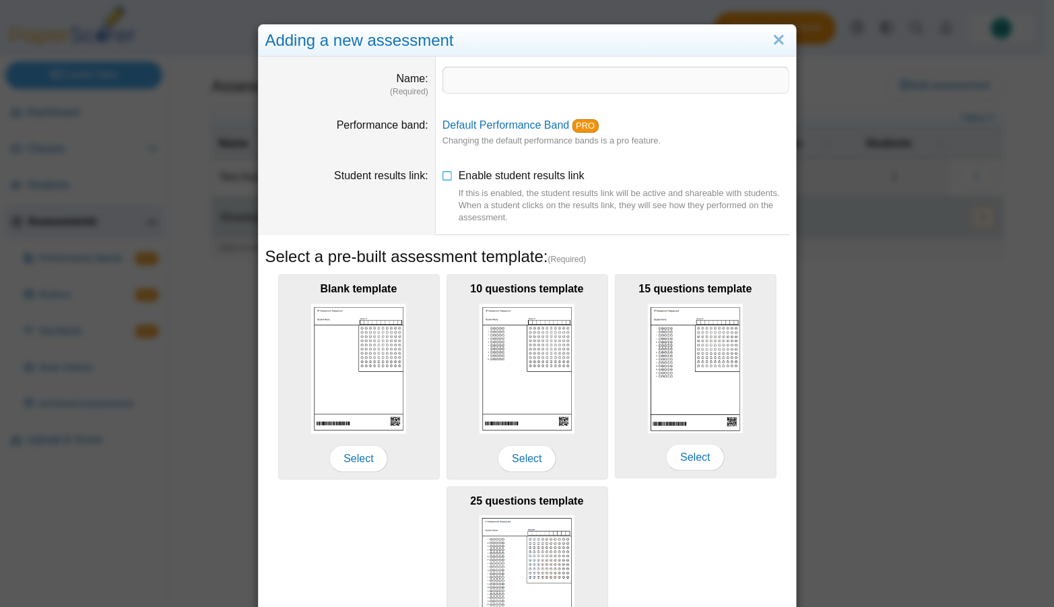
drag, startPoint x: 780, startPoint y: 36, endPoint x: 744, endPoint y: 42, distance: 36.9
click at [780, 36] on link "Close" at bounding box center [779, 40] width 21 height 23
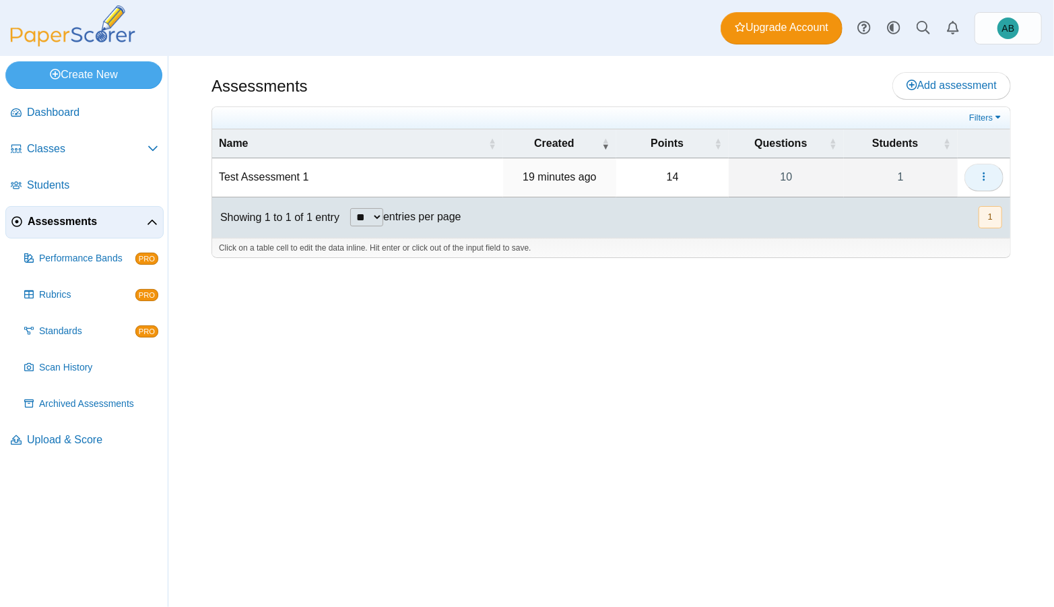
click at [979, 178] on icon "button" at bounding box center [984, 176] width 11 height 11
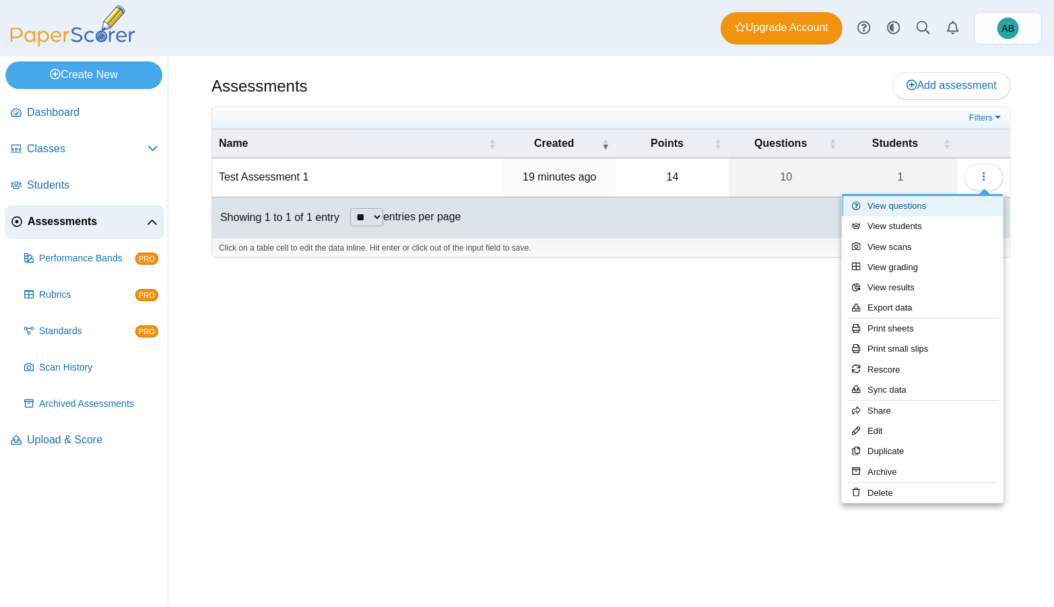
click at [913, 202] on link "View questions" at bounding box center [923, 206] width 162 height 20
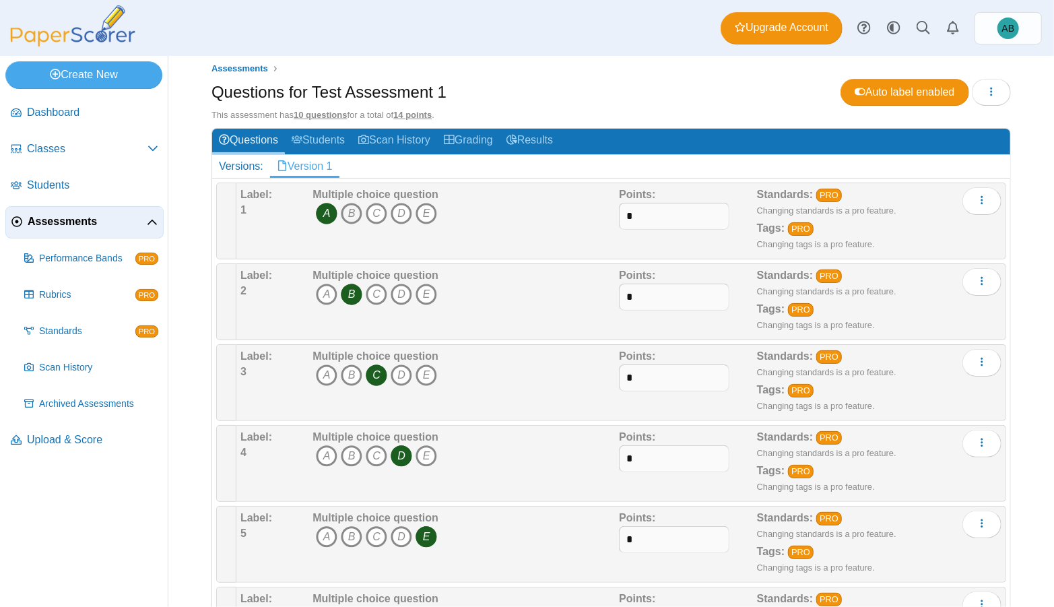
scroll to position [90, 0]
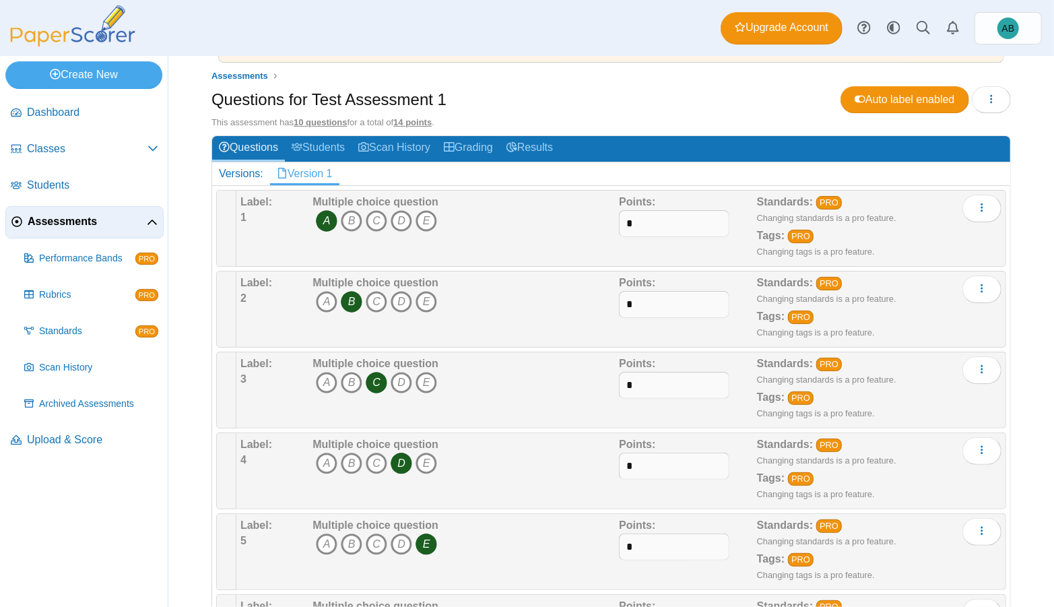
drag, startPoint x: 413, startPoint y: 199, endPoint x: 396, endPoint y: 194, distance: 17.7
click at [413, 199] on b "Multiple choice question" at bounding box center [376, 201] width 126 height 11
click at [986, 200] on button "More options" at bounding box center [982, 208] width 39 height 27
click at [932, 257] on link "Add alternate response" at bounding box center [915, 257] width 162 height 20
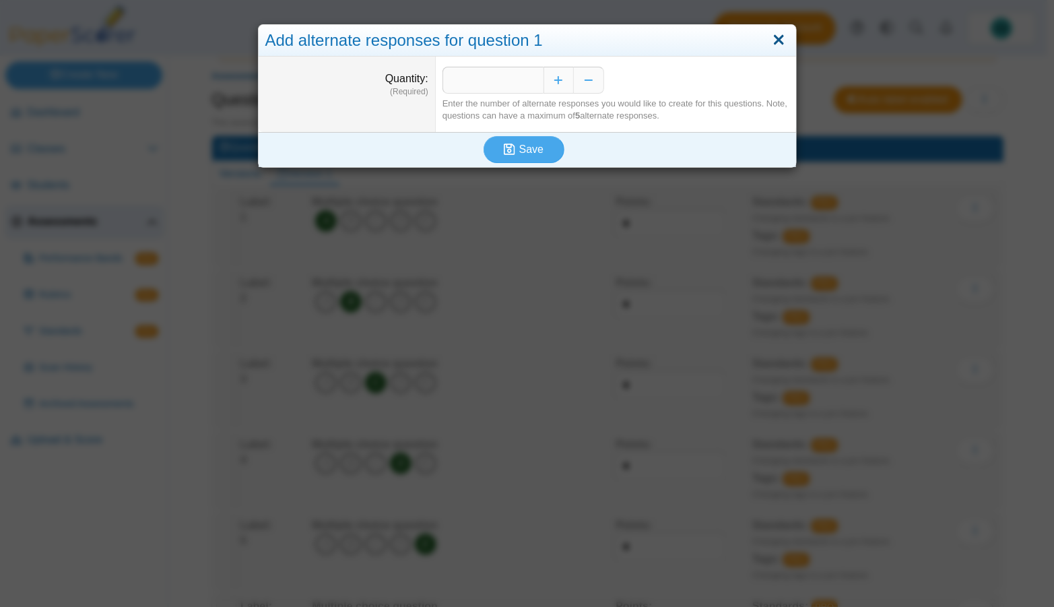
click at [779, 41] on link "Close" at bounding box center [779, 40] width 21 height 23
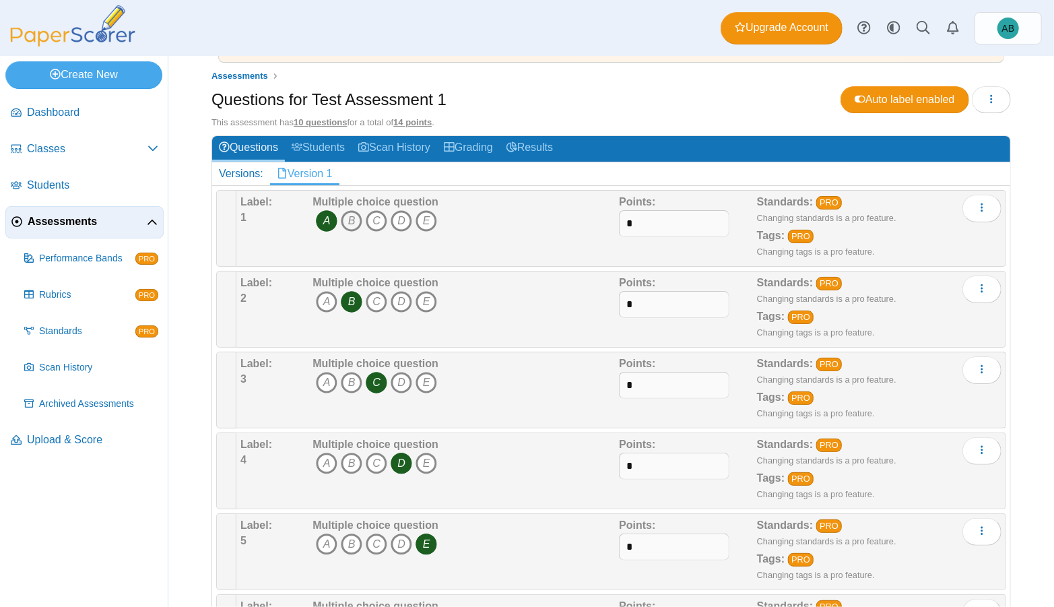
click at [349, 221] on icon "B" at bounding box center [352, 221] width 22 height 22
click at [350, 220] on icon "B" at bounding box center [352, 221] width 22 height 22
click at [352, 221] on icon "B" at bounding box center [352, 221] width 22 height 22
click at [381, 217] on icon "C" at bounding box center [377, 221] width 22 height 22
drag, startPoint x: 397, startPoint y: 215, endPoint x: 414, endPoint y: 215, distance: 16.8
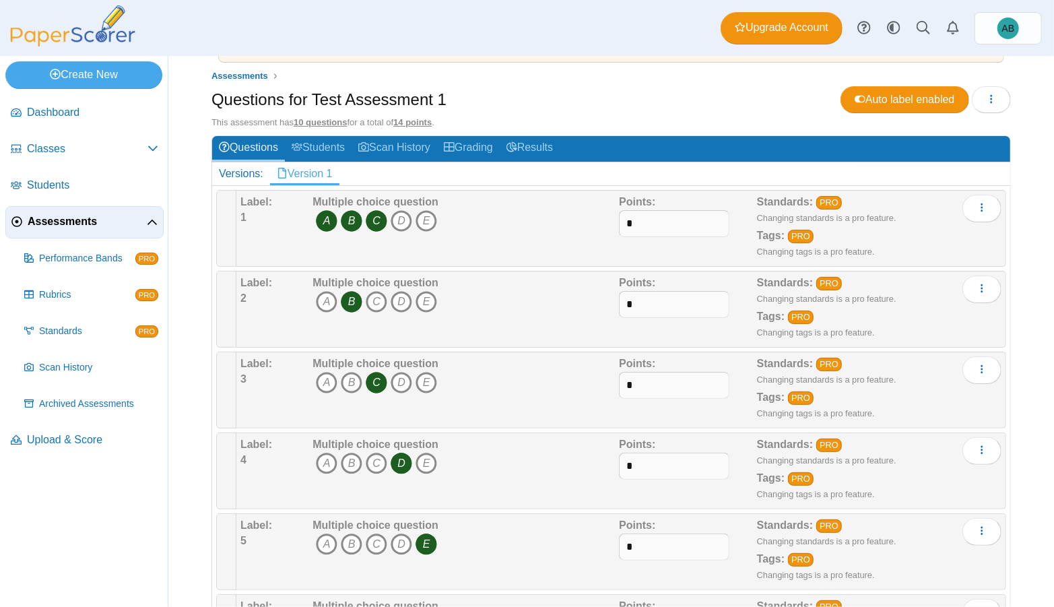
click at [398, 216] on icon "D" at bounding box center [402, 221] width 22 height 22
click at [428, 216] on icon "E" at bounding box center [427, 221] width 22 height 22
click at [424, 214] on icon "E" at bounding box center [427, 221] width 22 height 22
click at [406, 216] on icon "D" at bounding box center [402, 221] width 22 height 22
click at [377, 216] on icon "C" at bounding box center [377, 221] width 22 height 22
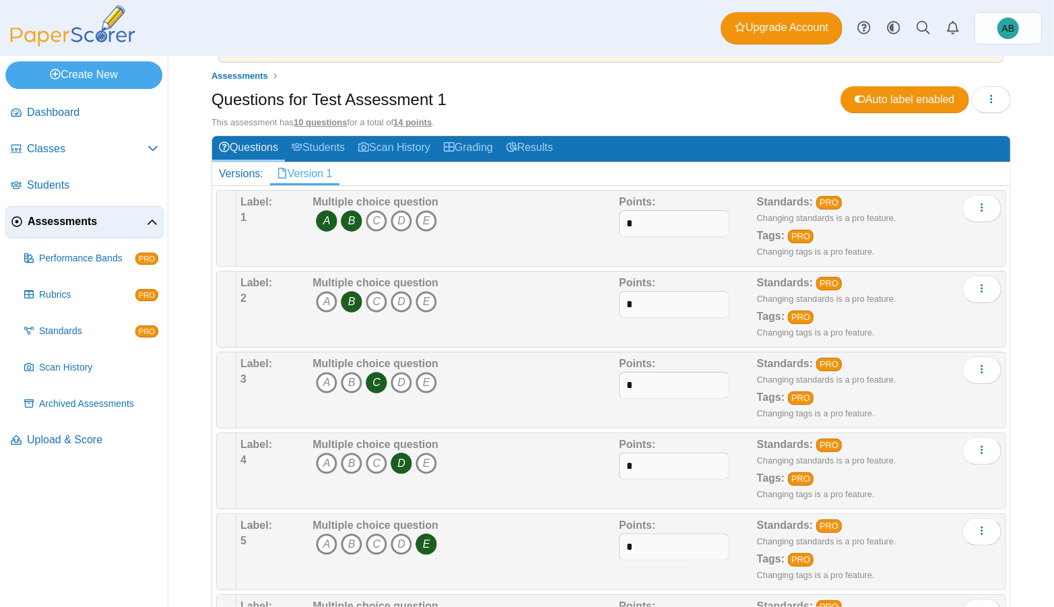
click at [348, 213] on icon "B" at bounding box center [352, 221] width 22 height 22
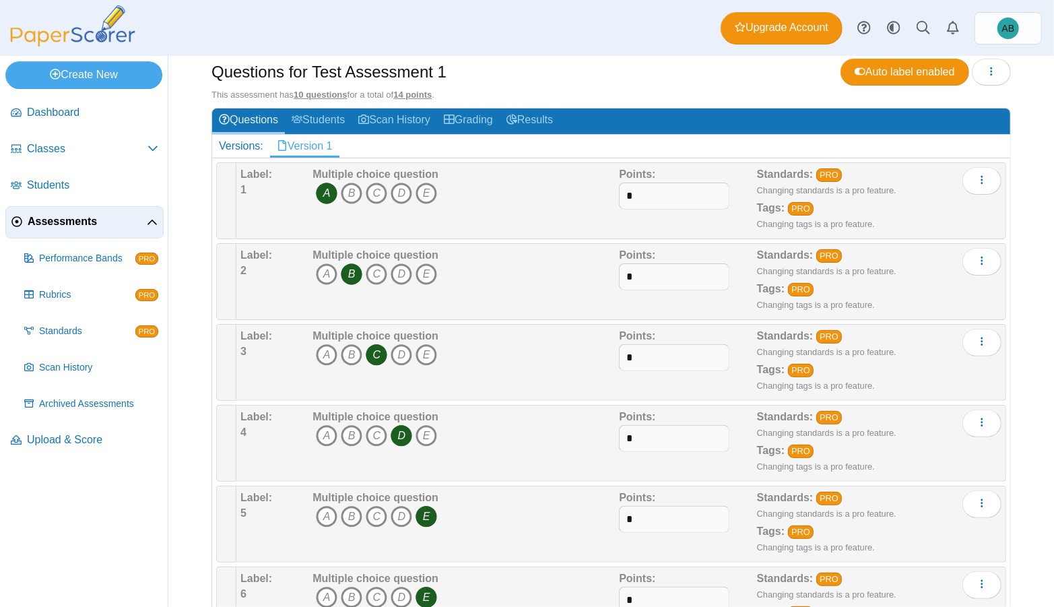
scroll to position [0, 0]
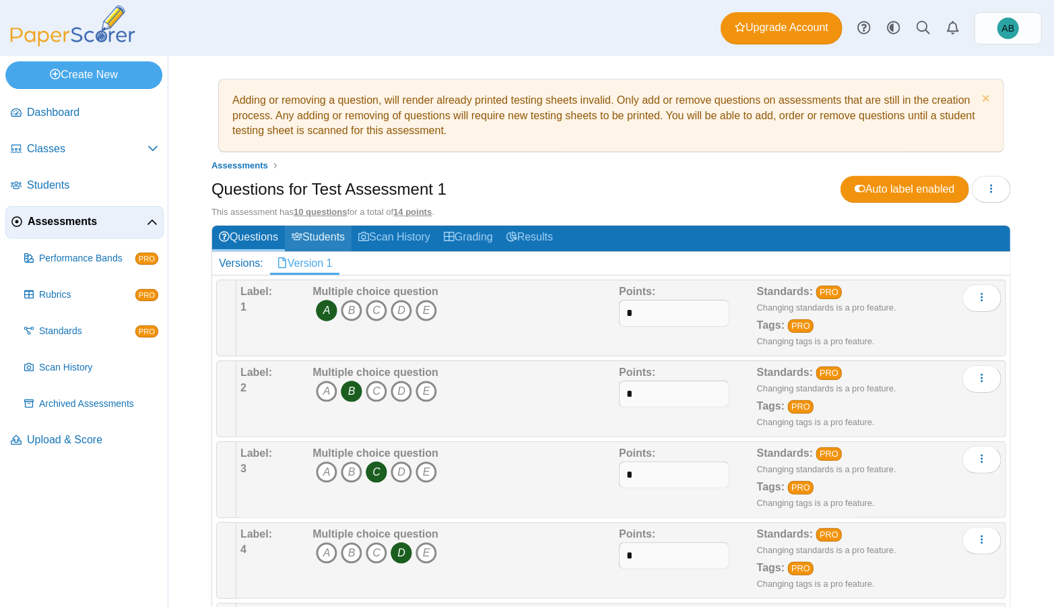
click at [328, 234] on link "Students" at bounding box center [318, 238] width 67 height 25
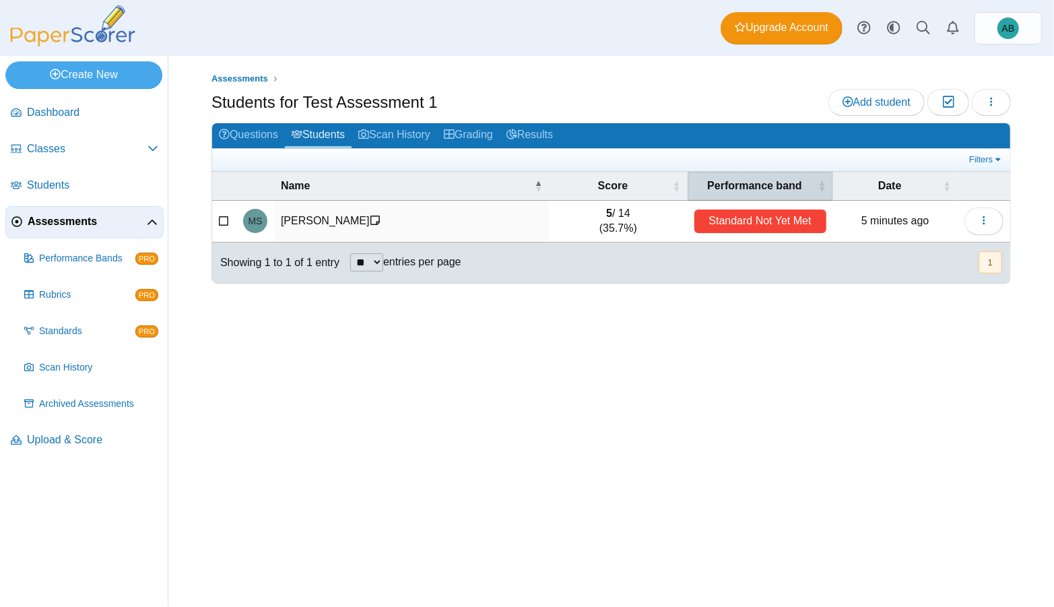
click at [796, 189] on span "Performance band" at bounding box center [754, 186] width 121 height 15
click at [762, 216] on div "Standard Not Yet Met" at bounding box center [760, 221] width 132 height 24
click at [404, 134] on link "Scan History" at bounding box center [395, 135] width 86 height 25
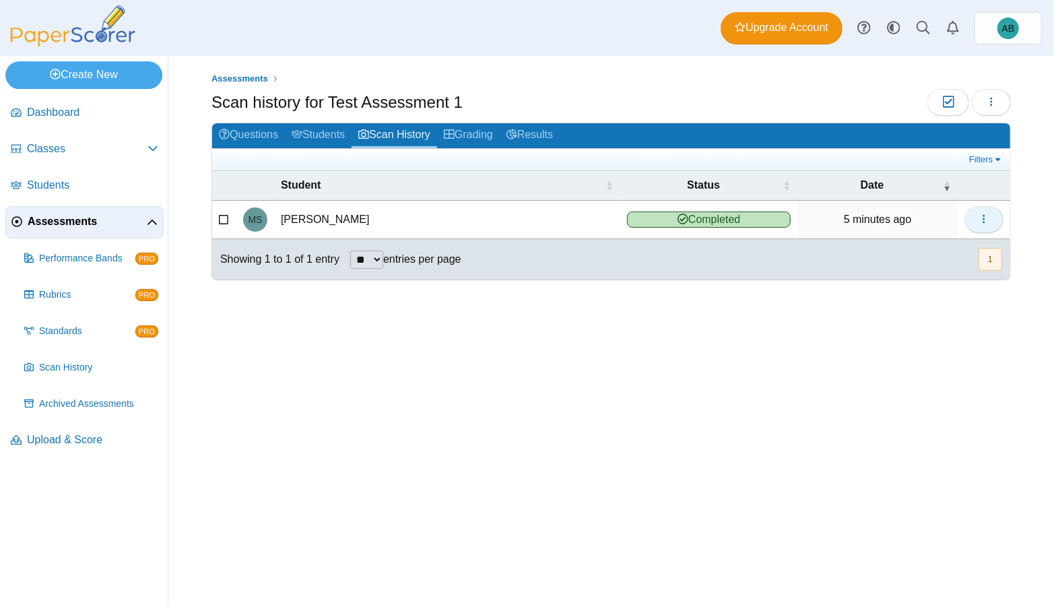
click at [999, 221] on button "button" at bounding box center [984, 219] width 39 height 27
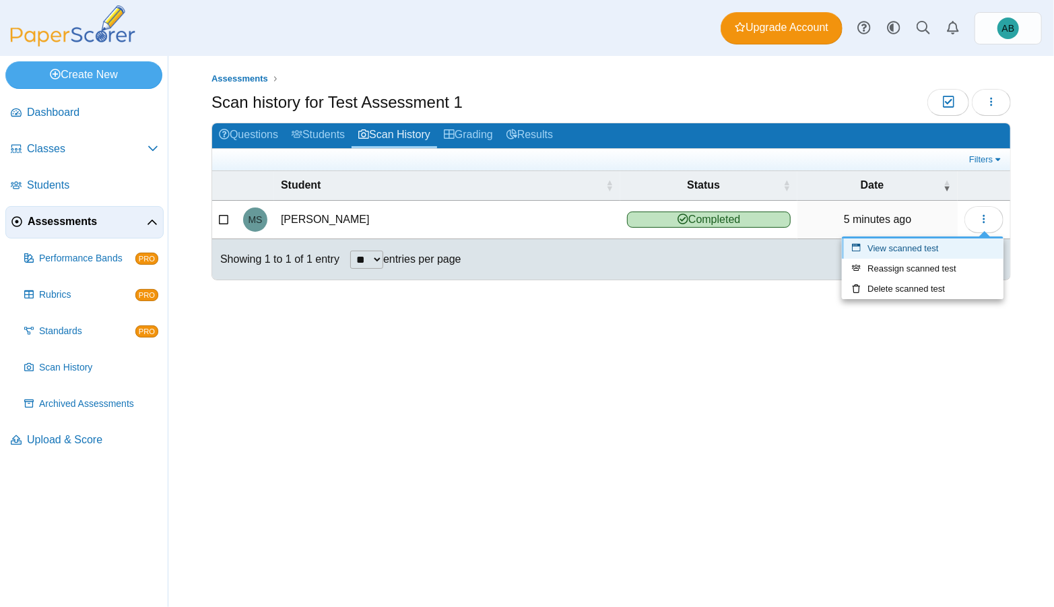
click at [917, 251] on link "View scanned test" at bounding box center [923, 248] width 162 height 20
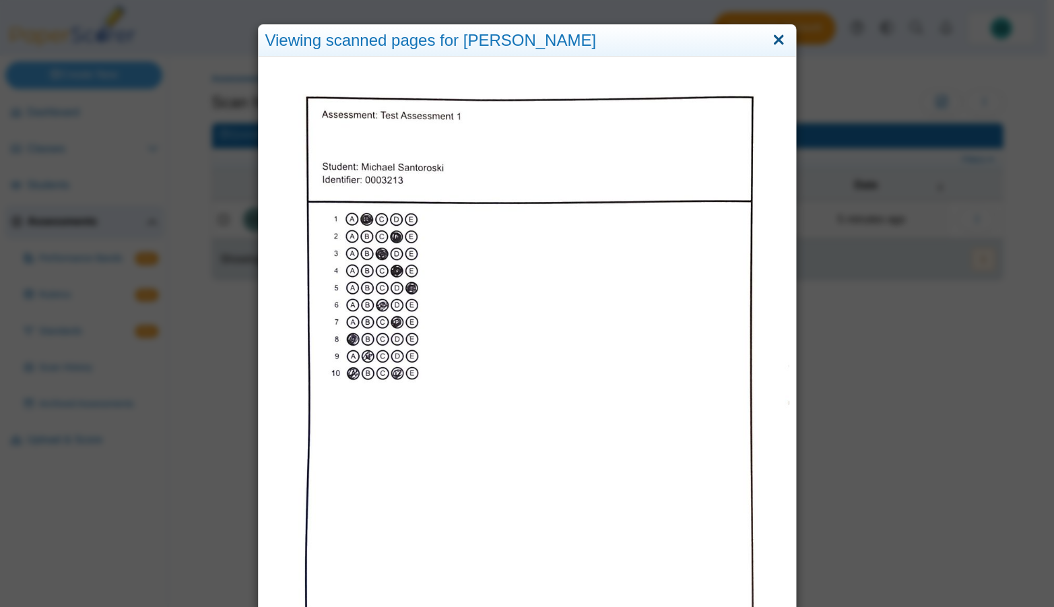
click at [777, 41] on link "Close" at bounding box center [779, 40] width 21 height 23
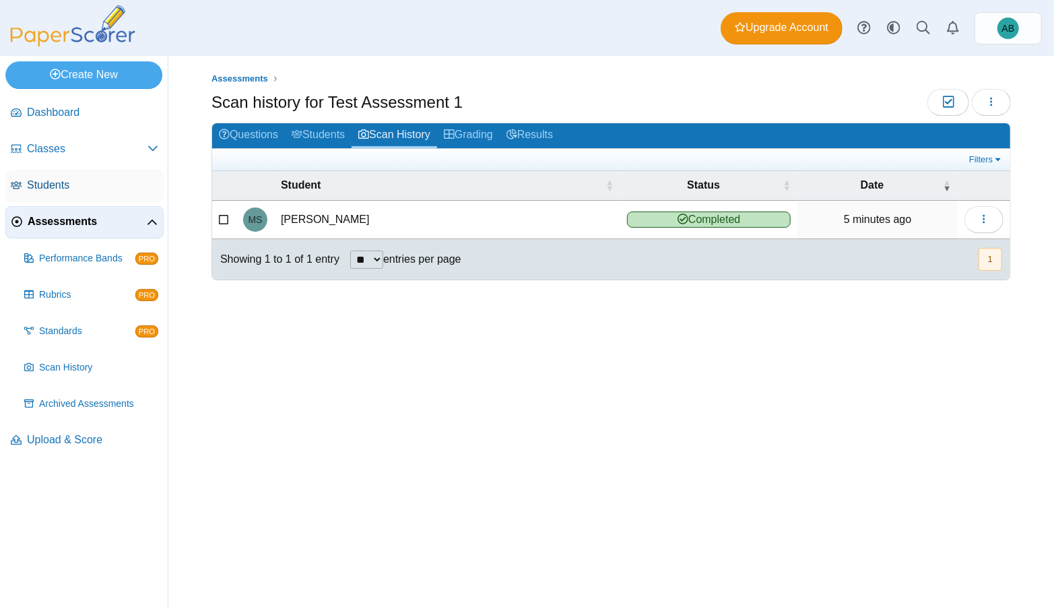
click at [64, 190] on span "Students" at bounding box center [92, 185] width 131 height 15
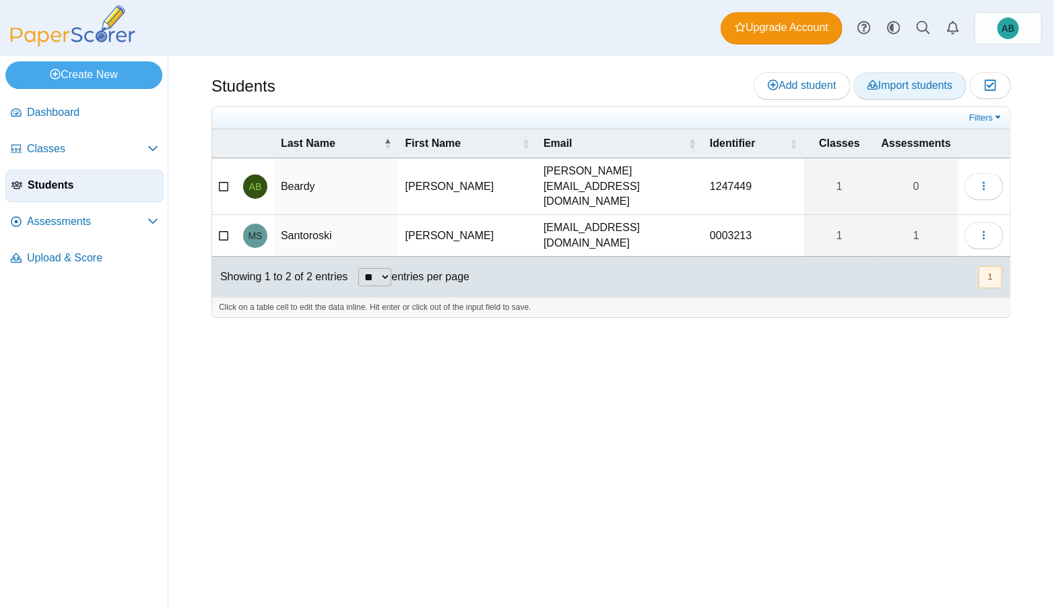
click at [932, 87] on span "Import students" at bounding box center [910, 84] width 85 height 11
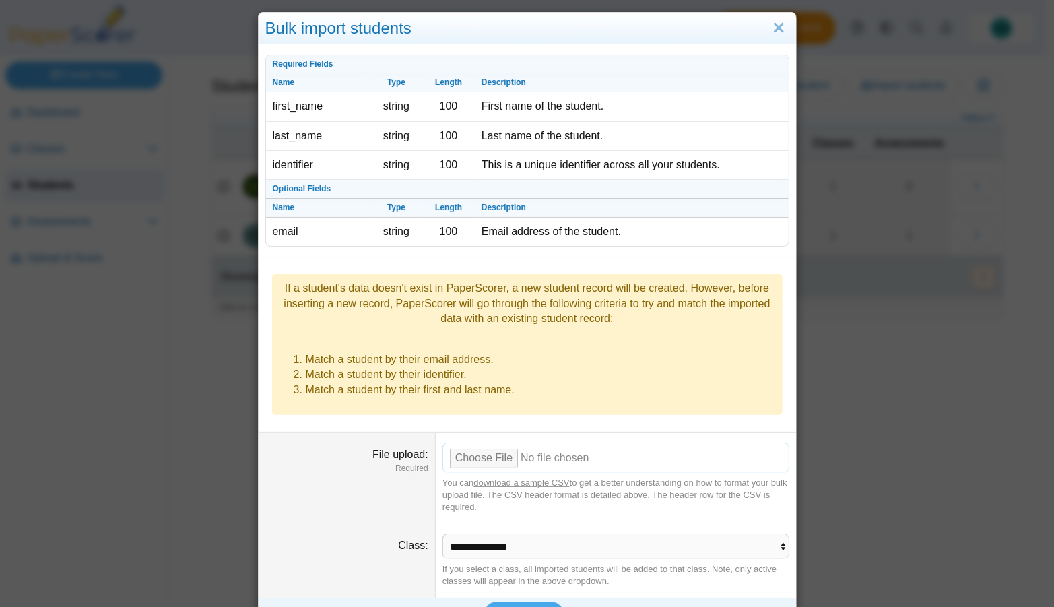
scroll to position [20, 0]
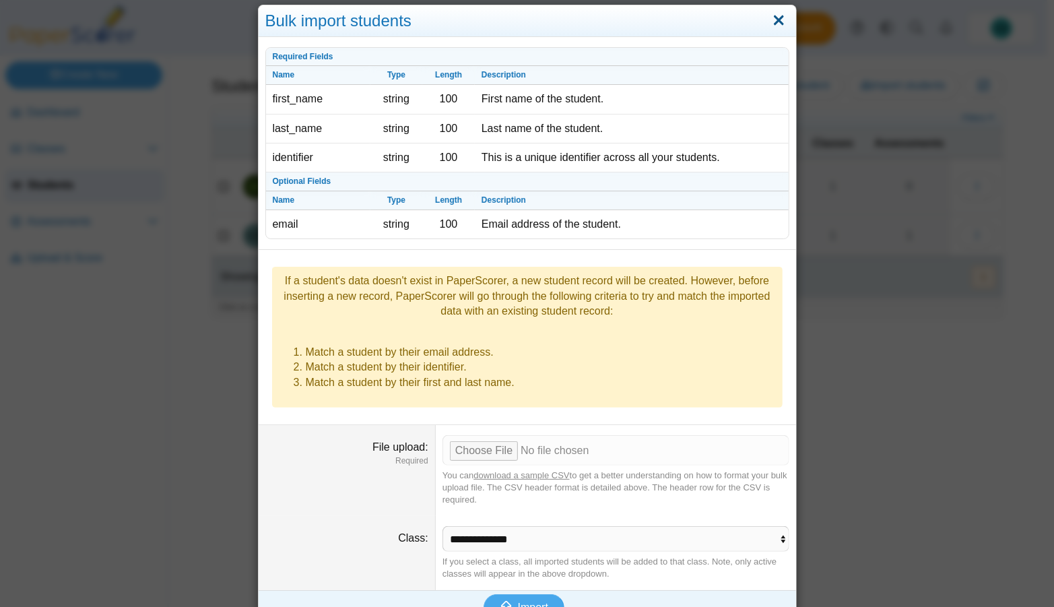
drag, startPoint x: 773, startPoint y: 22, endPoint x: 780, endPoint y: 20, distance: 6.9
click at [773, 22] on link "Close" at bounding box center [779, 20] width 21 height 23
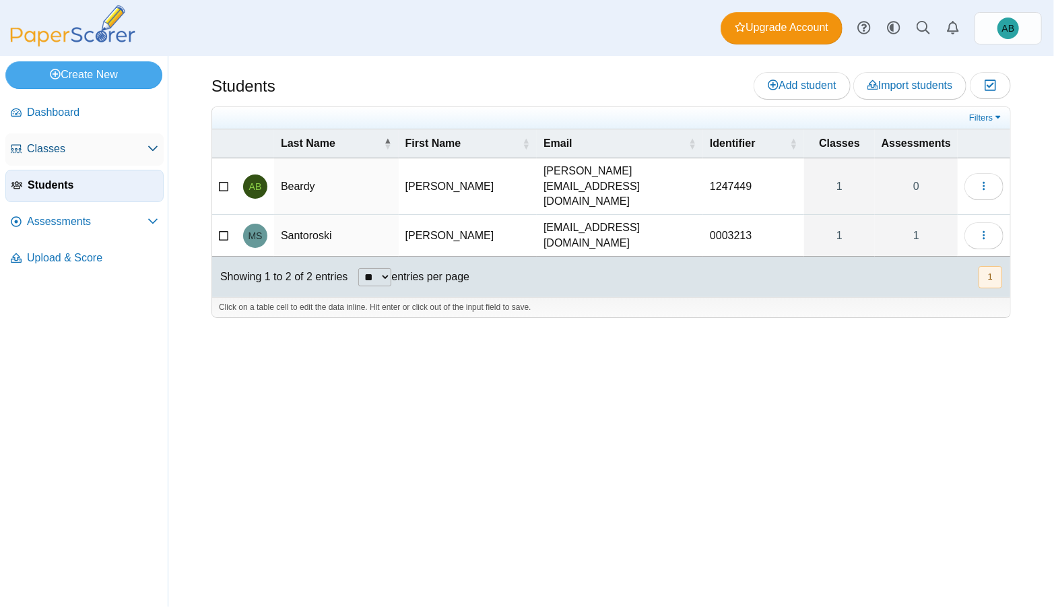
click at [53, 158] on link "Classes" at bounding box center [84, 149] width 158 height 32
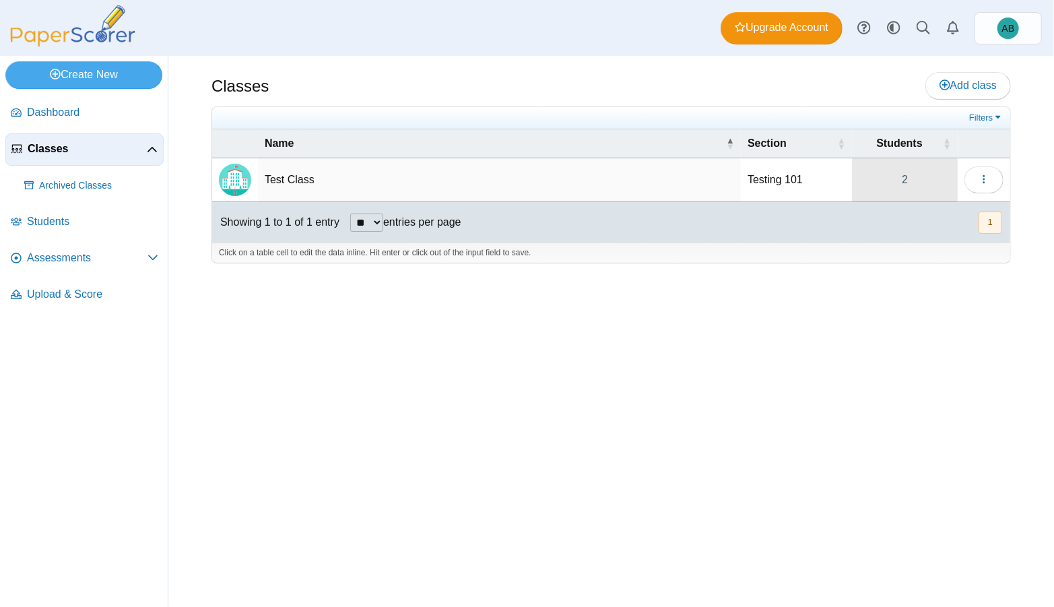
click at [912, 177] on link "2" at bounding box center [905, 179] width 106 height 43
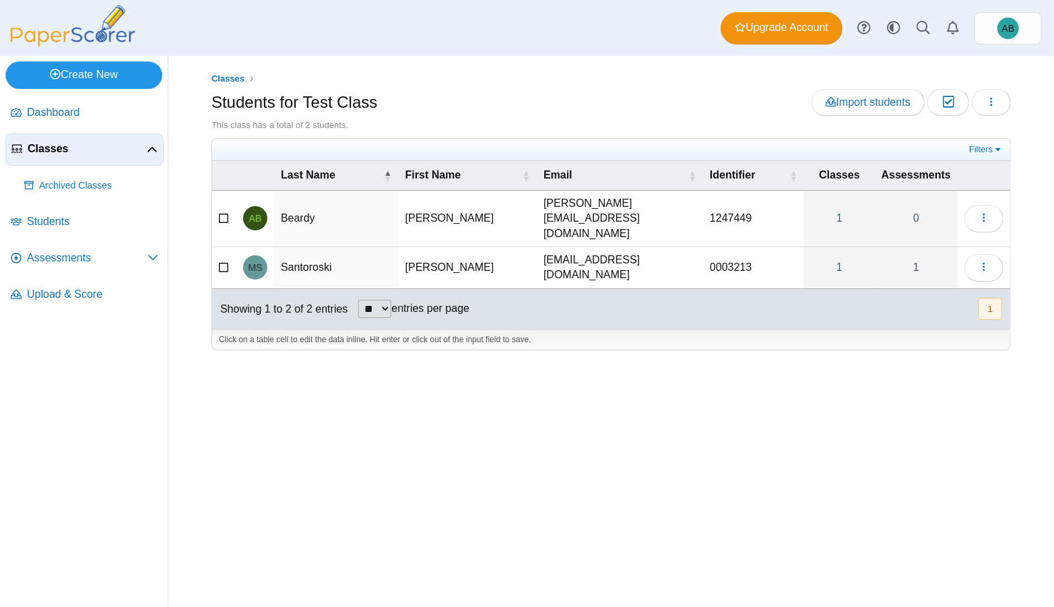
click at [110, 72] on link "Create New" at bounding box center [83, 74] width 157 height 27
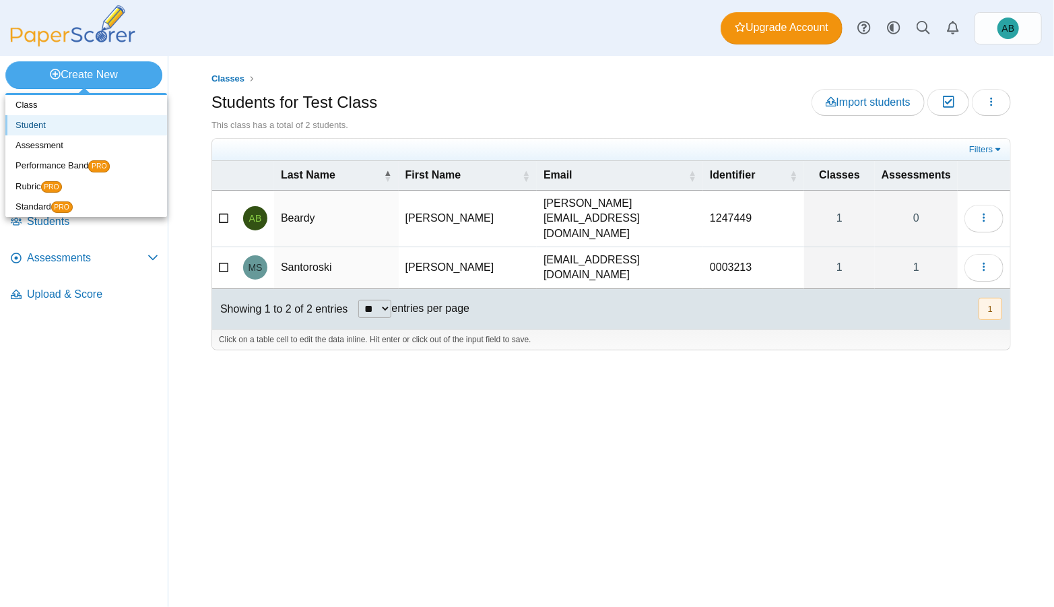
click at [62, 129] on link "Student" at bounding box center [86, 125] width 162 height 20
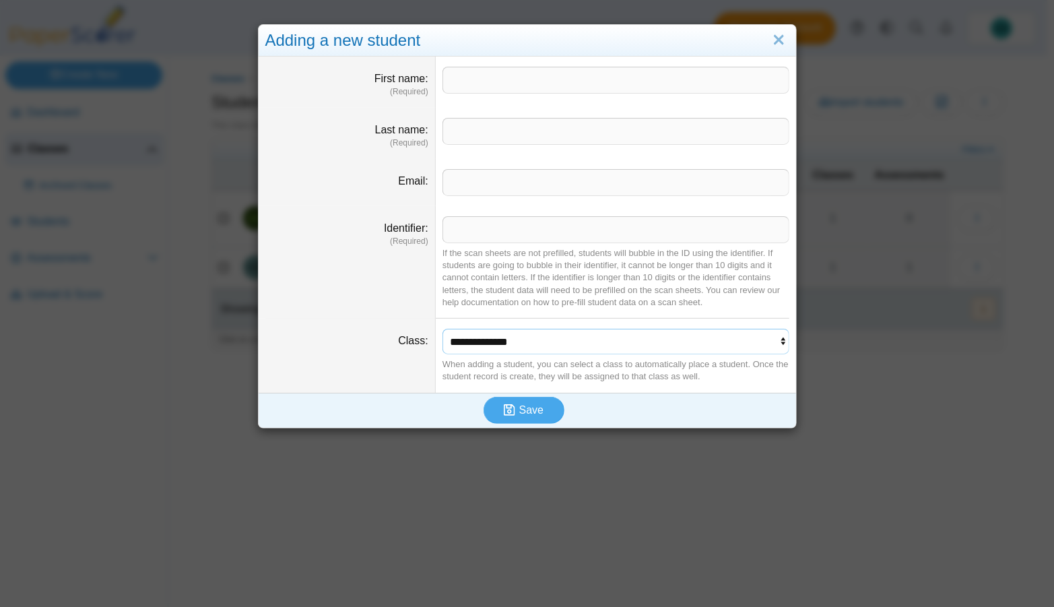
click at [488, 351] on select "**********" at bounding box center [616, 342] width 347 height 26
click at [777, 38] on link "Close" at bounding box center [779, 40] width 21 height 23
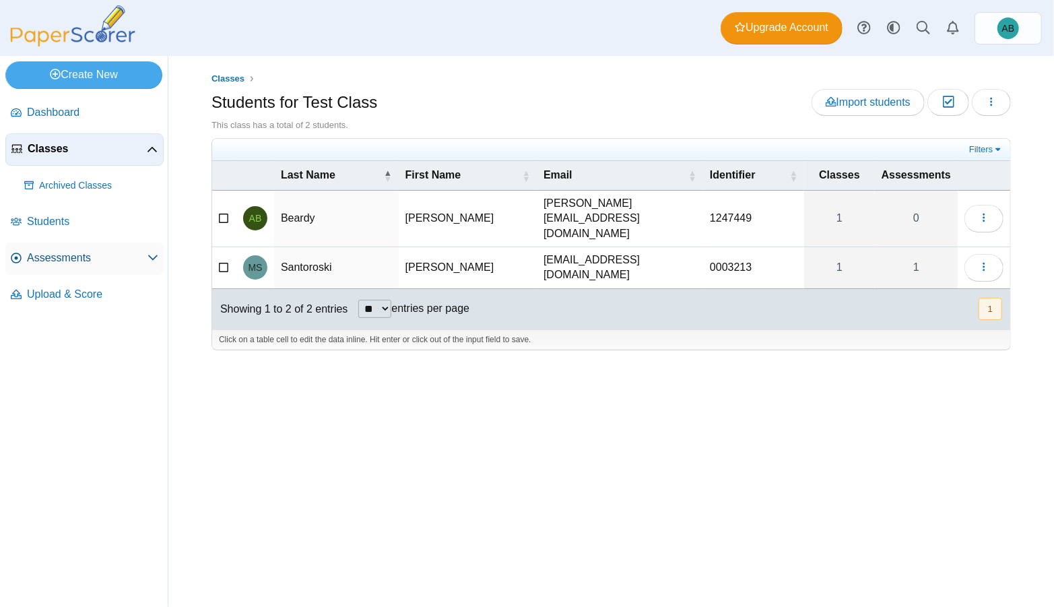
click at [68, 253] on span "Assessments" at bounding box center [87, 258] width 121 height 15
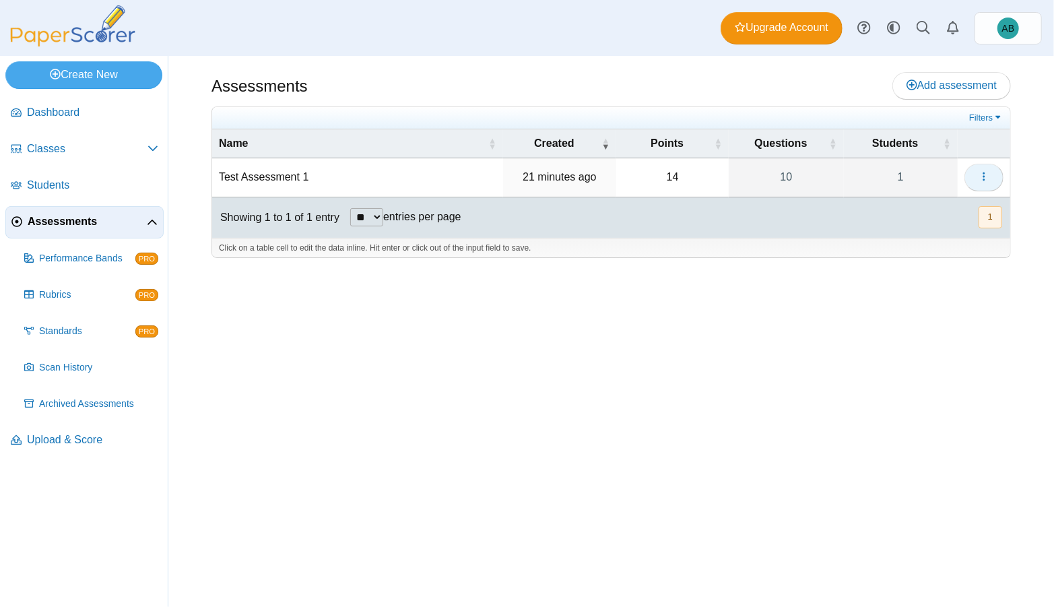
click at [977, 174] on button "button" at bounding box center [984, 177] width 39 height 27
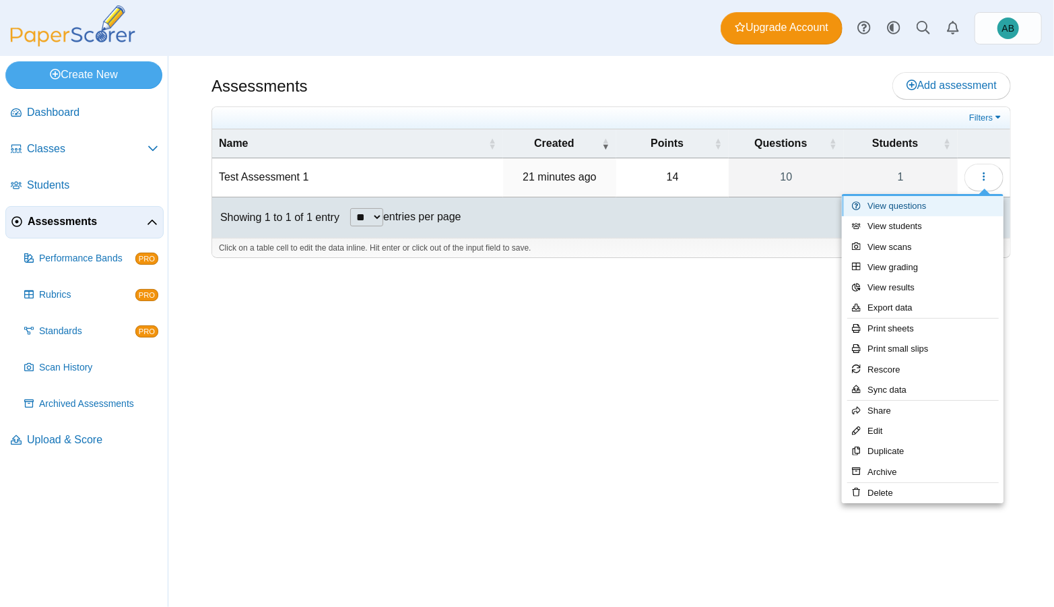
click at [917, 207] on link "View questions" at bounding box center [923, 206] width 162 height 20
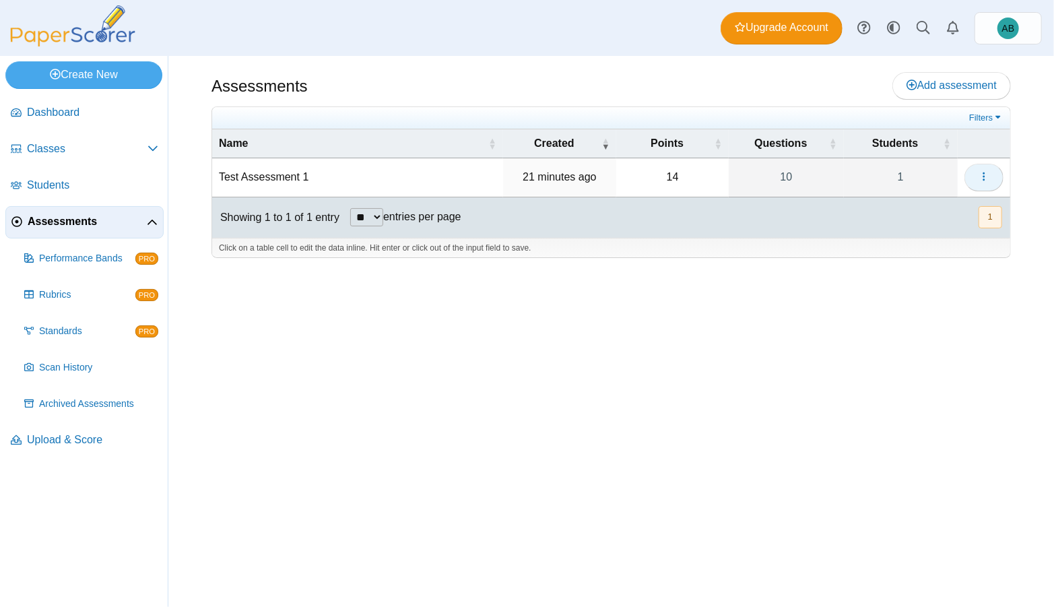
click at [983, 172] on icon "button" at bounding box center [984, 176] width 11 height 11
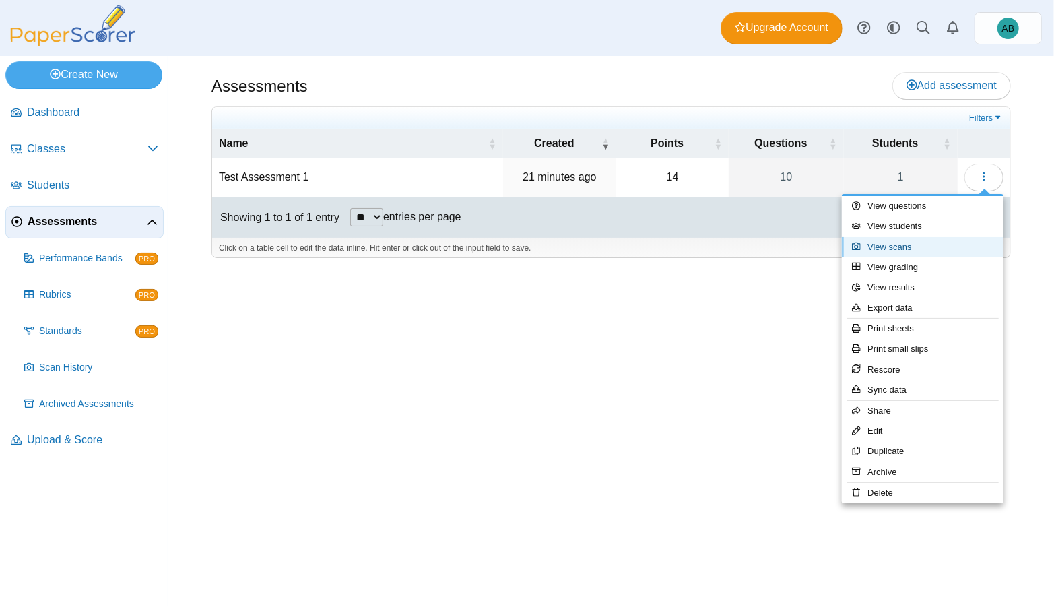
click at [924, 248] on link "View scans" at bounding box center [923, 247] width 162 height 20
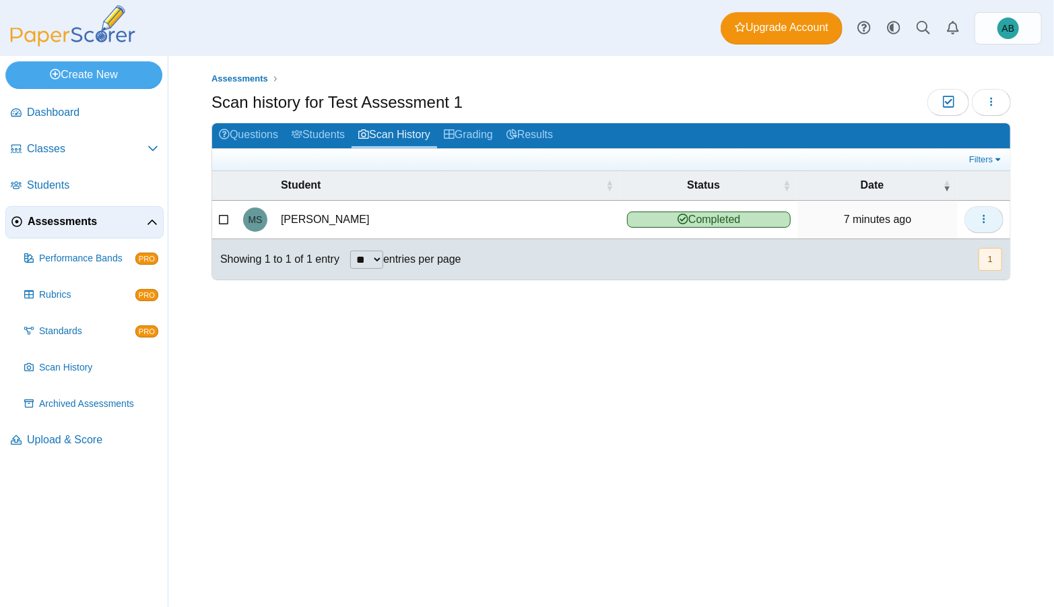
click at [985, 216] on icon "button" at bounding box center [984, 219] width 11 height 11
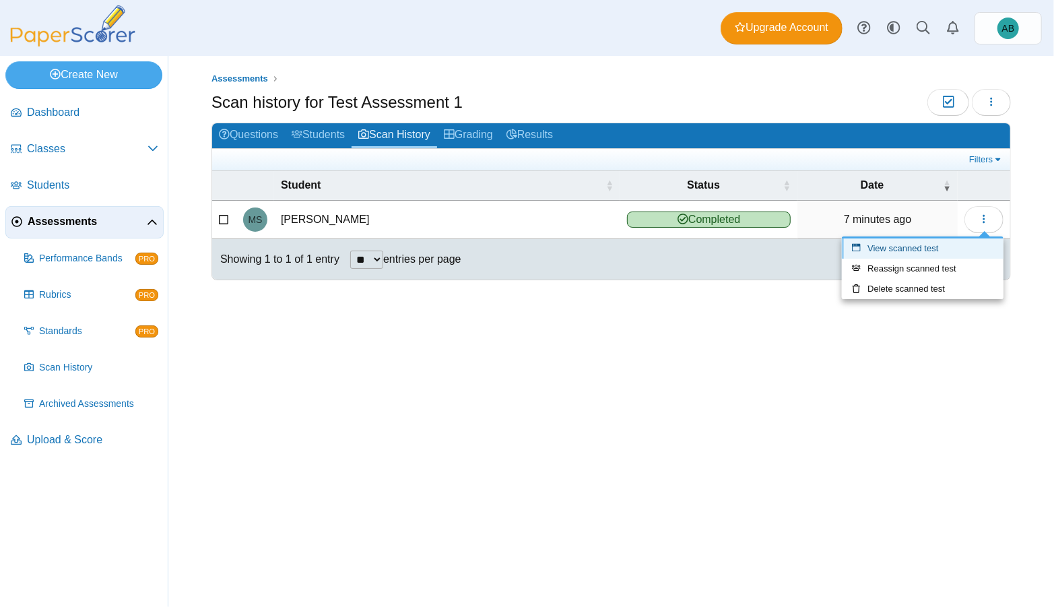
click at [919, 247] on link "View scanned test" at bounding box center [923, 248] width 162 height 20
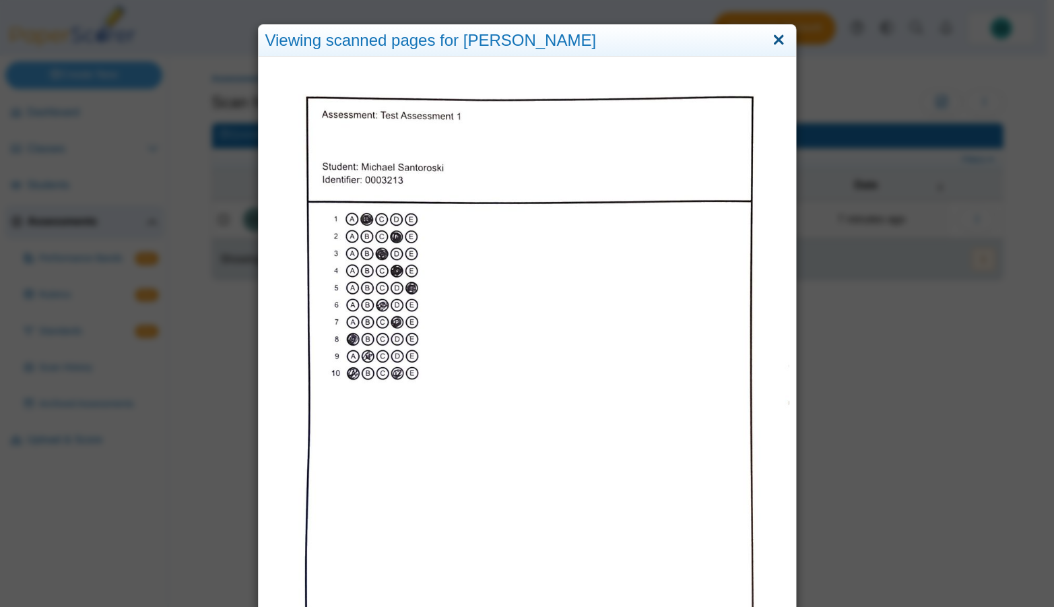
click at [779, 42] on link "Close" at bounding box center [779, 40] width 21 height 23
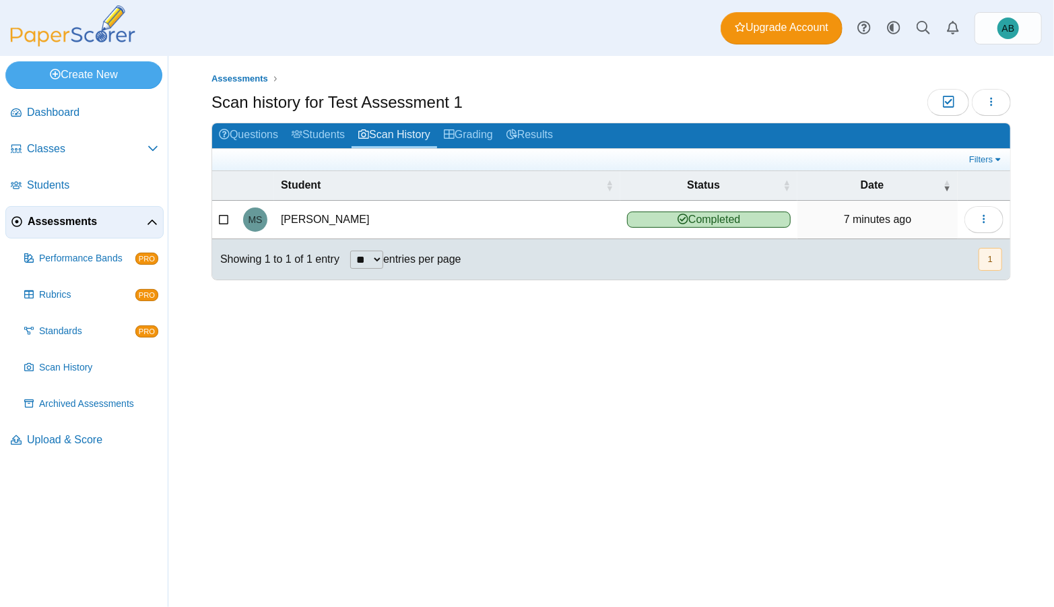
click at [678, 220] on icon at bounding box center [683, 219] width 11 height 11
drag, startPoint x: 916, startPoint y: 216, endPoint x: 947, endPoint y: 207, distance: 32.0
click at [916, 216] on td "7 minutes ago" at bounding box center [878, 220] width 160 height 38
click at [94, 189] on span "Students" at bounding box center [92, 185] width 131 height 15
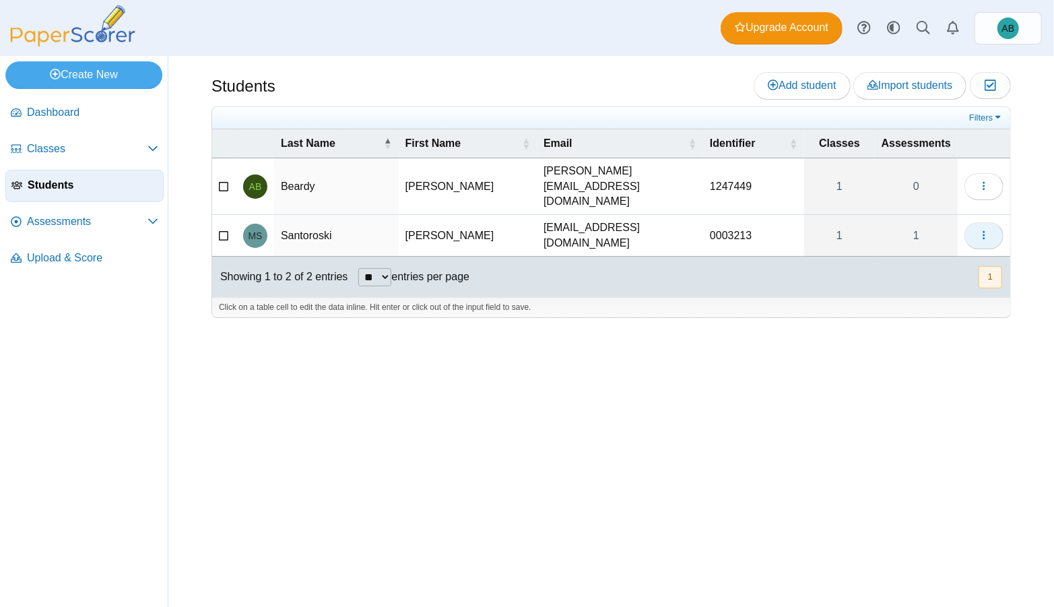
click at [979, 222] on button "button" at bounding box center [984, 235] width 39 height 27
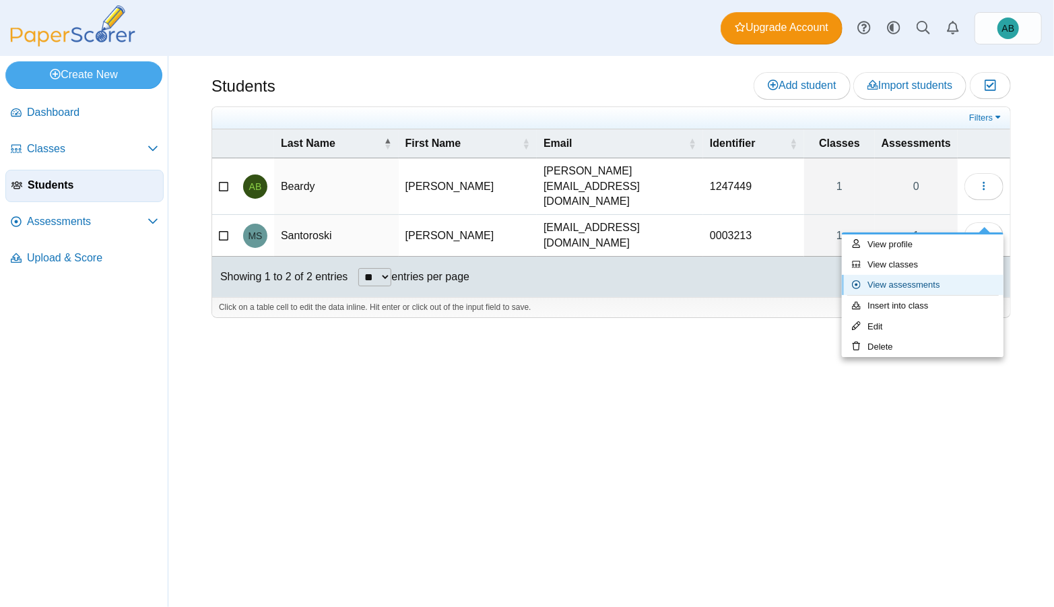
click at [924, 279] on link "View assessments" at bounding box center [923, 285] width 162 height 20
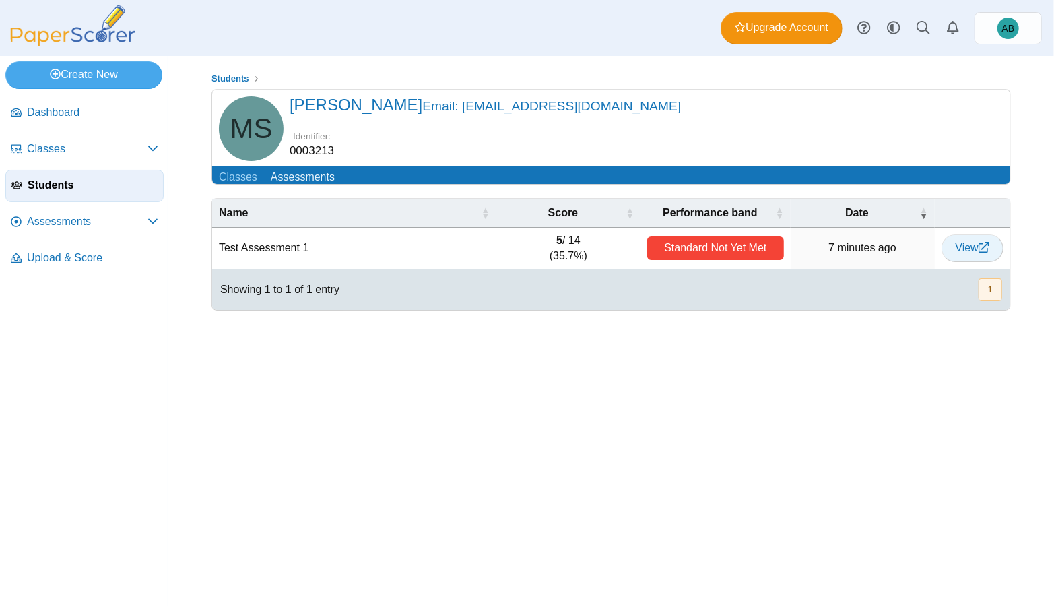
click at [965, 245] on link "View" at bounding box center [973, 247] width 62 height 27
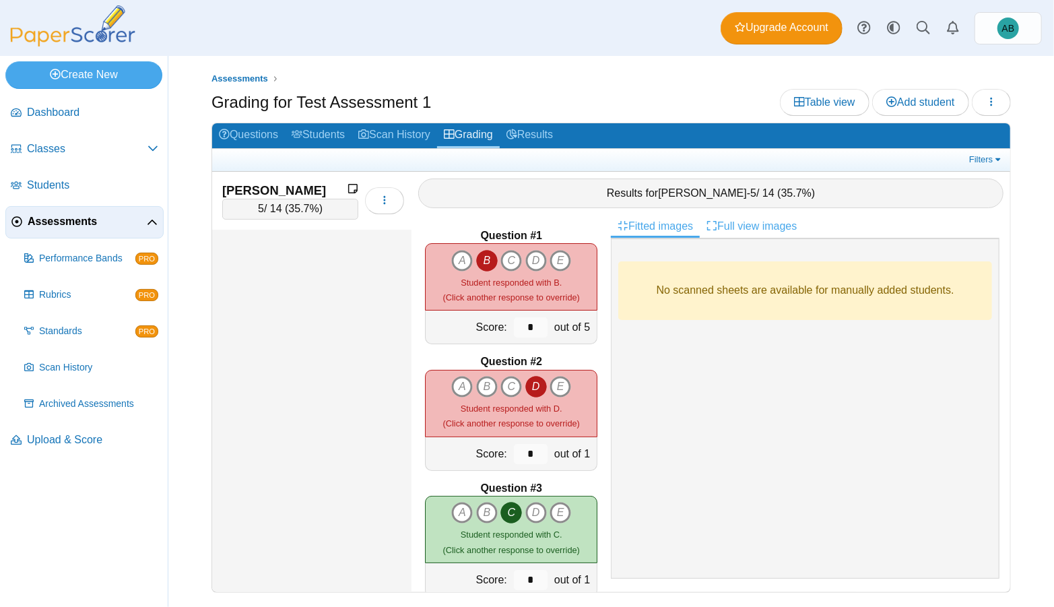
click at [744, 226] on link "Full view images" at bounding box center [752, 226] width 104 height 23
click at [669, 228] on link "Fitted images" at bounding box center [655, 226] width 89 height 23
click at [535, 132] on link "Results" at bounding box center [530, 135] width 60 height 25
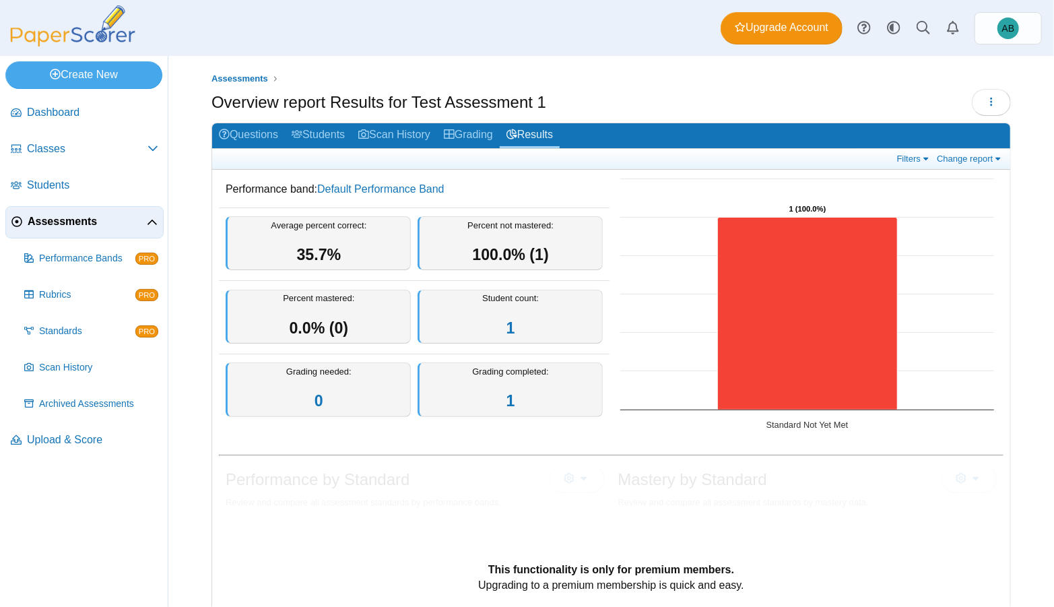
click at [148, 220] on icon at bounding box center [152, 223] width 11 height 11
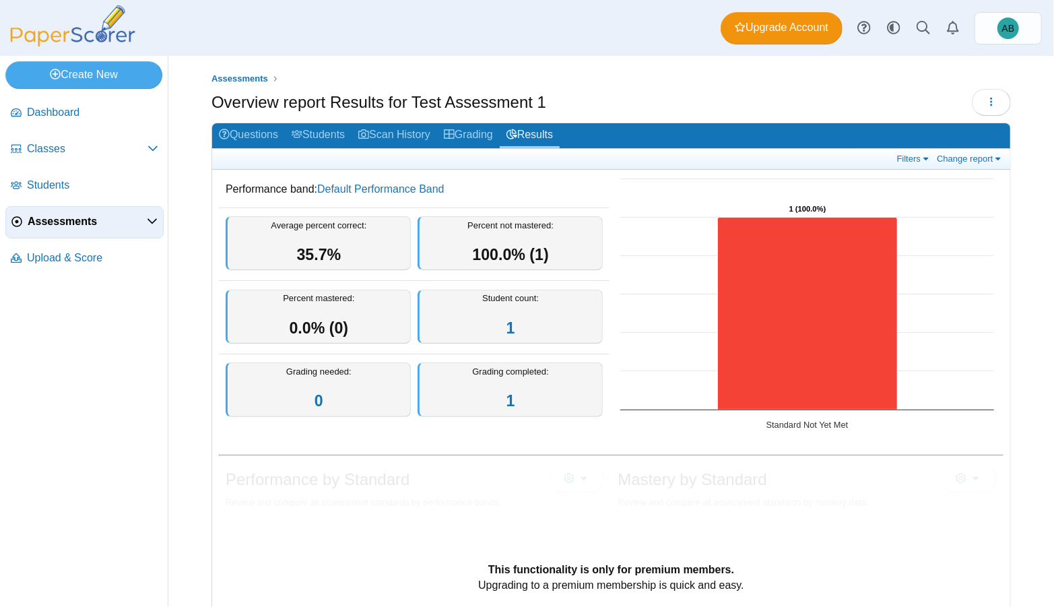
click at [22, 449] on nav "Dashboard Classes PRO" at bounding box center [84, 349] width 168 height 515
click at [994, 27] on link "AB" at bounding box center [1008, 28] width 67 height 32
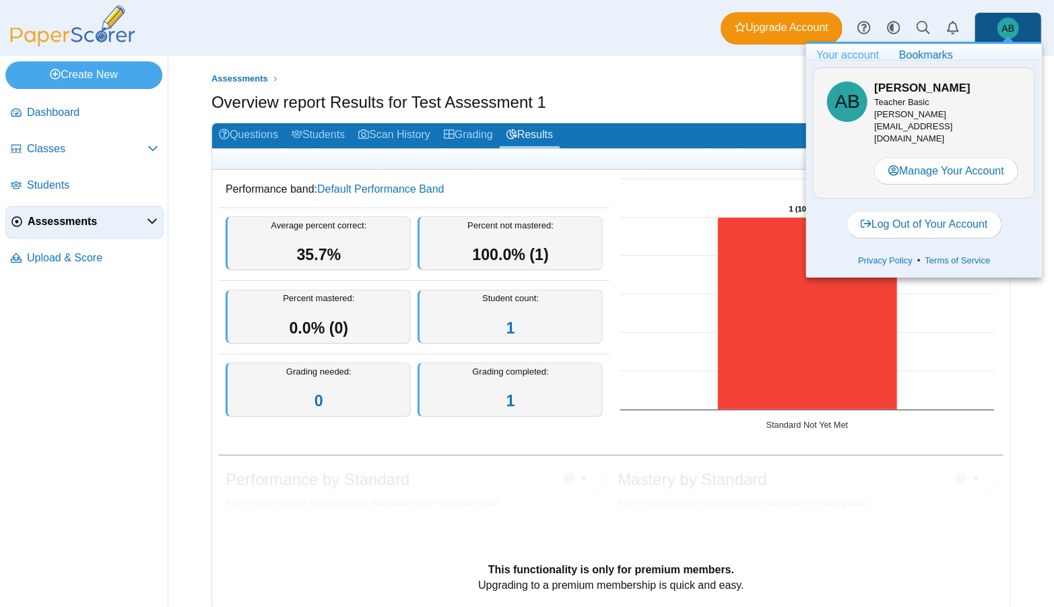
click at [841, 61] on link "Your account" at bounding box center [847, 55] width 83 height 23
click at [53, 120] on link "Dashboard" at bounding box center [84, 113] width 158 height 32
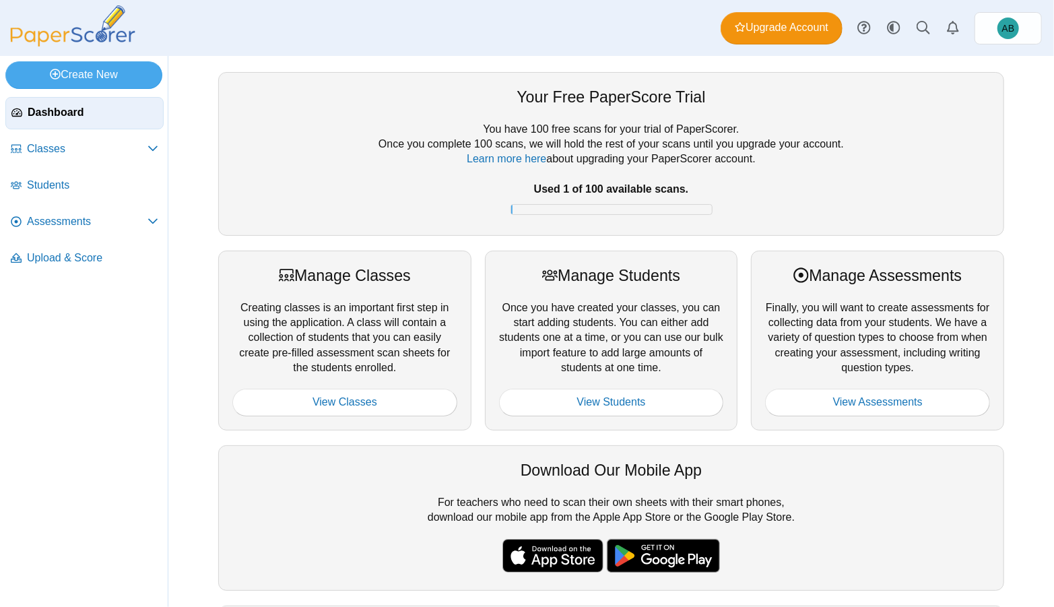
click at [53, 445] on nav "Dashboard Classes PRO" at bounding box center [84, 349] width 168 height 515
